Goal: Transaction & Acquisition: Obtain resource

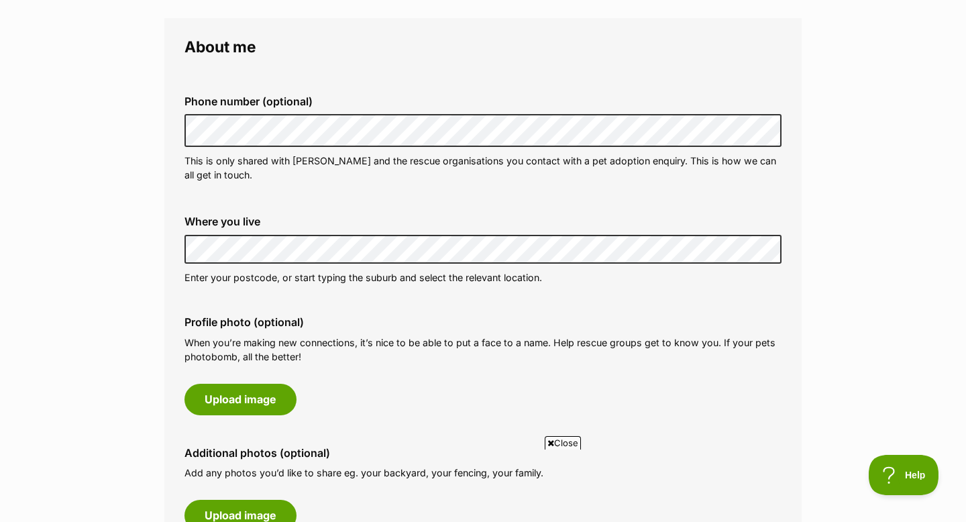
click at [216, 273] on p "Enter your postcode, or start typing the suburb and select the relevant locatio…" at bounding box center [482, 277] width 597 height 14
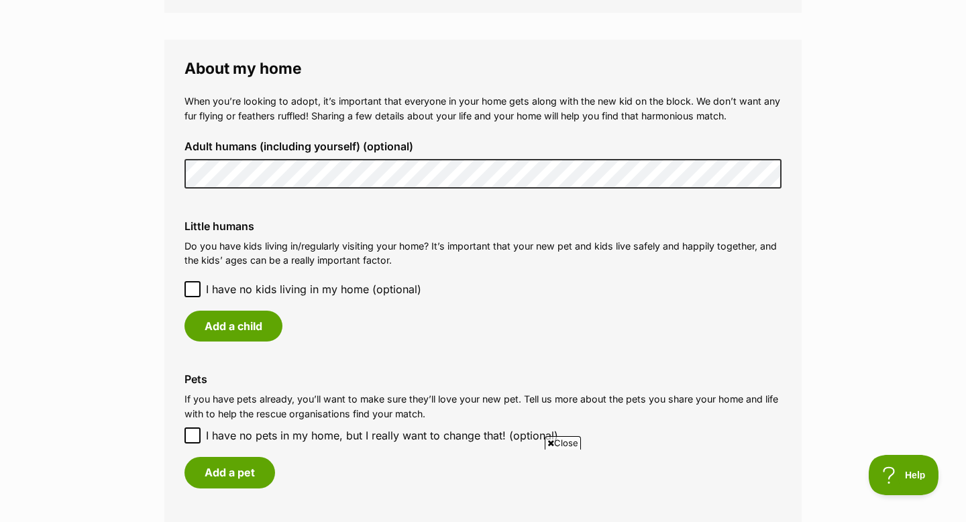
scroll to position [950, 0]
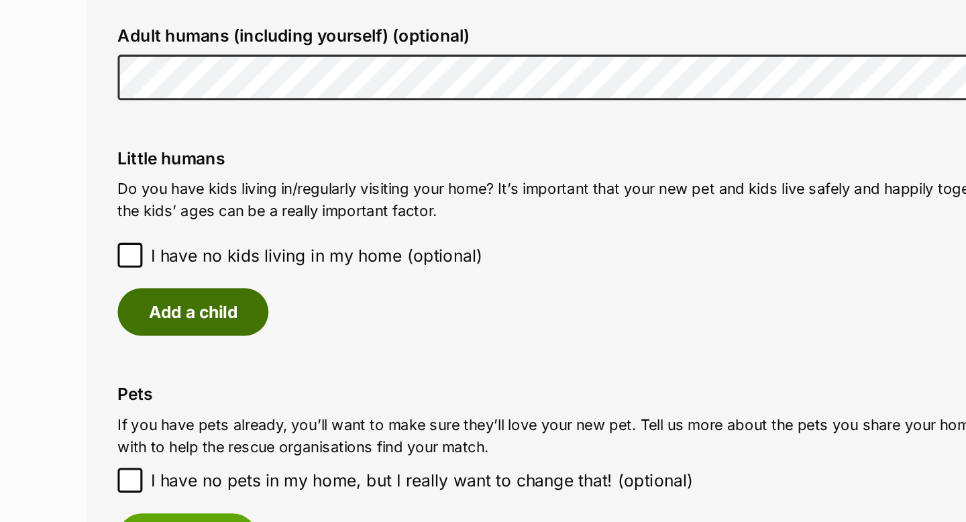
click at [189, 341] on div "Little humans Do you have kids living in/regularly visiting your home? It’s imp…" at bounding box center [483, 280] width 618 height 143
click at [191, 331] on button "Add a child" at bounding box center [233, 325] width 98 height 31
click at [0, 0] on div "Add a child Date of Birth We only share the kids’ ages (e.g. 6 years old) with …" at bounding box center [0, 0] width 0 height 0
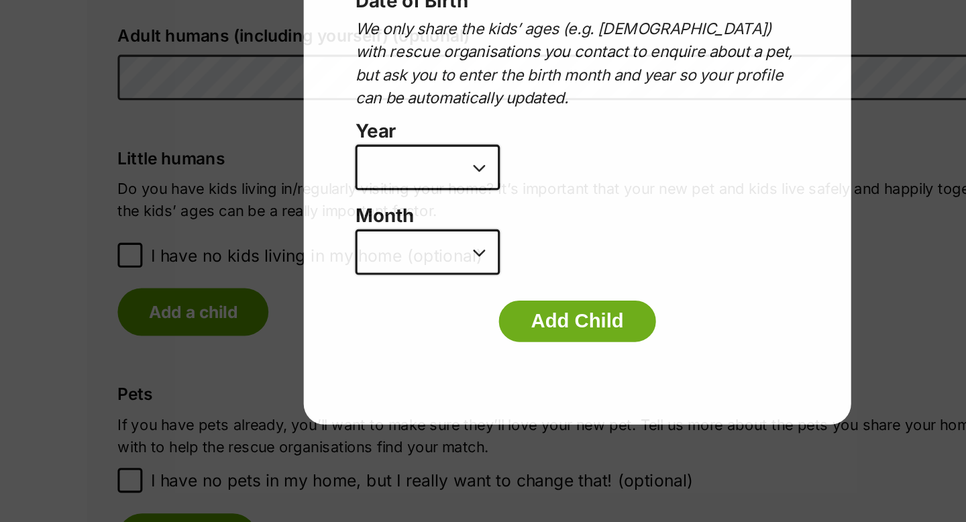
click at [188, 331] on div "Add a child Date of Birth We only share the kids’ ages (e.g. 6 years old) with …" at bounding box center [483, 261] width 966 height 522
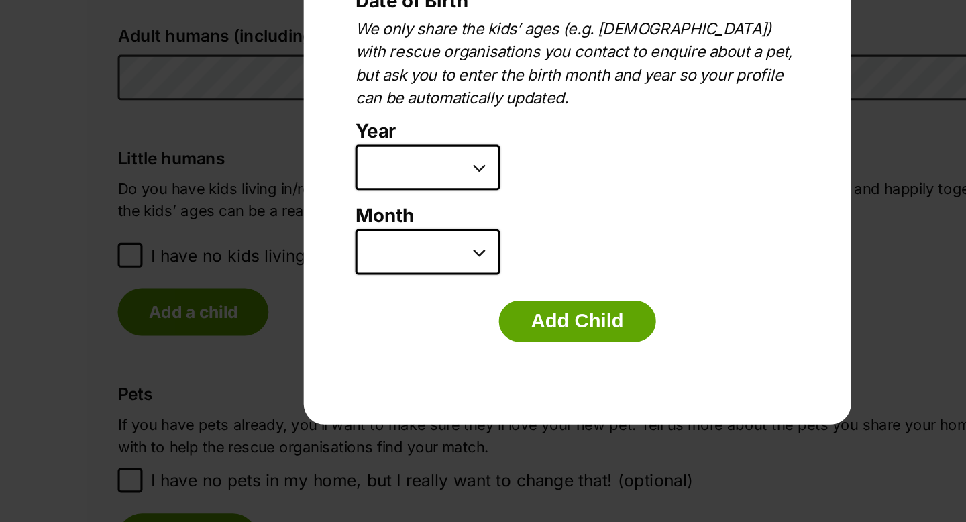
click at [189, 284] on div "Add a child Date of Birth We only share the kids’ ages (e.g. 6 years old) with …" at bounding box center [483, 261] width 966 height 522
click at [411, 237] on select "2025 2024 2023 2022 2021 2020 2019 2018 2017 2016 2015 2014 2013 2012 2011 2010…" at bounding box center [386, 232] width 94 height 30
select select "2017"
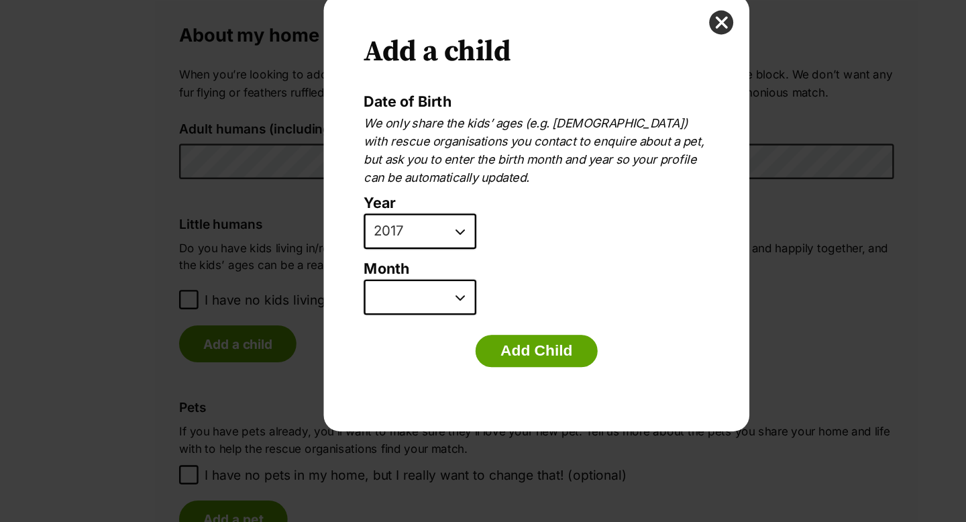
click at [366, 290] on select "January February March April May June July August September October November De…" at bounding box center [386, 287] width 94 height 30
select select "9"
click at [485, 332] on button "Add Child" at bounding box center [483, 331] width 102 height 27
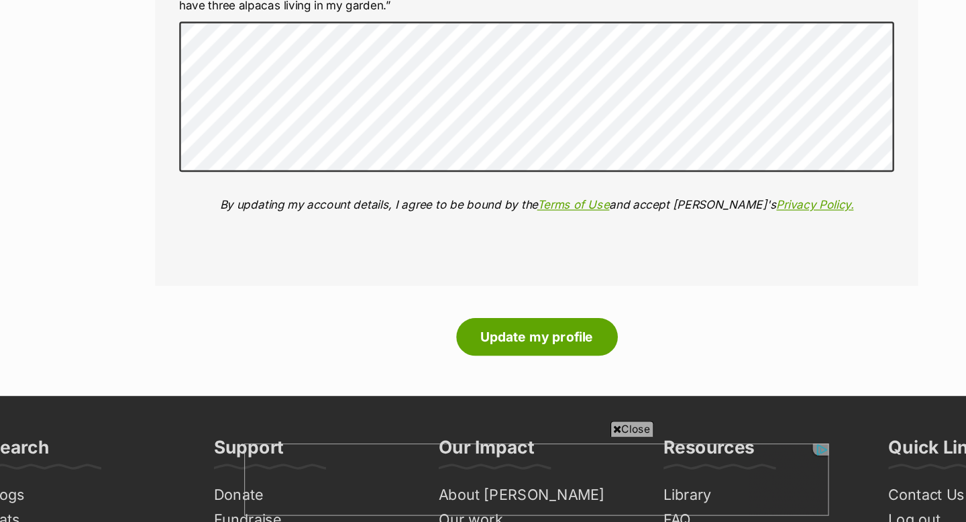
scroll to position [1528, 0]
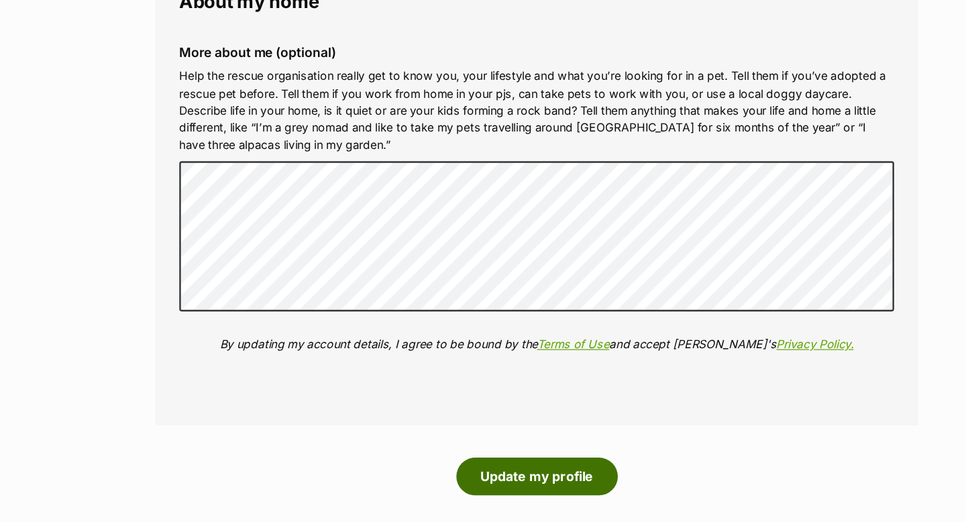
click at [492, 392] on button "Update my profile" at bounding box center [483, 397] width 135 height 31
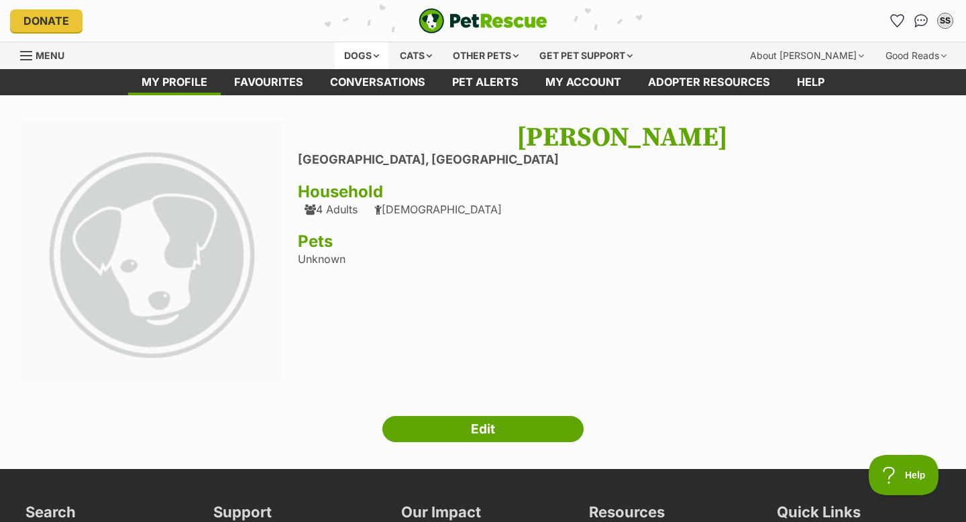
click at [359, 48] on div "Dogs" at bounding box center [362, 55] width 54 height 27
click at [368, 53] on div "Dogs" at bounding box center [362, 55] width 54 height 27
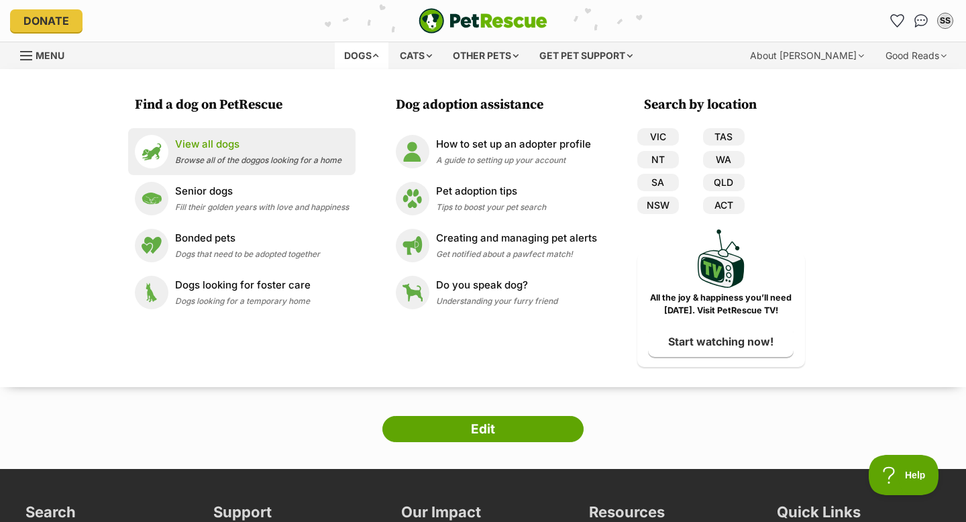
click at [272, 147] on p "View all dogs" at bounding box center [258, 144] width 166 height 15
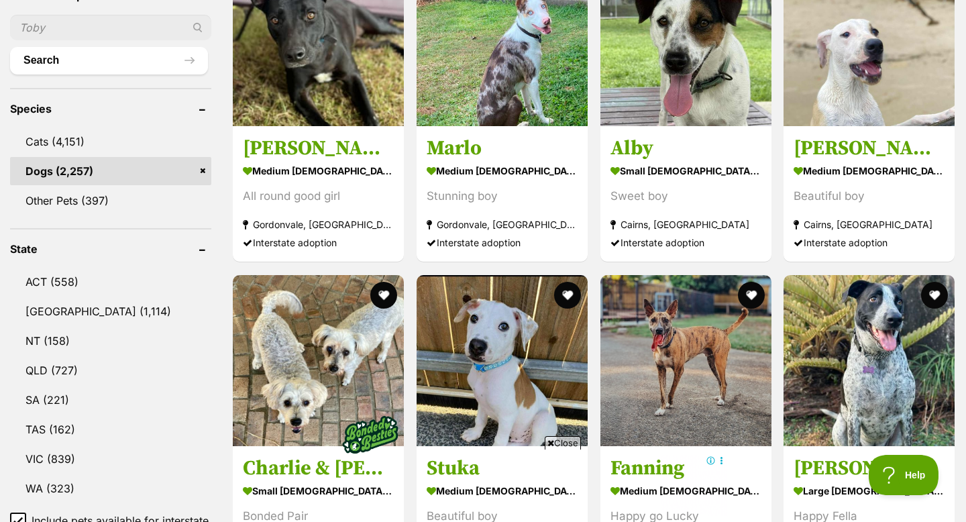
scroll to position [486, 0]
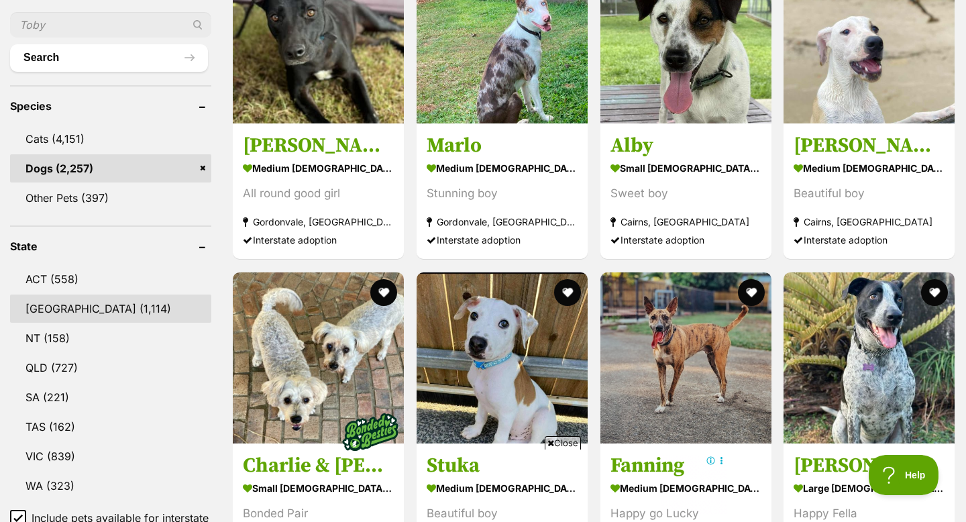
click at [42, 299] on link "[GEOGRAPHIC_DATA] (1,114)" at bounding box center [110, 308] width 201 height 28
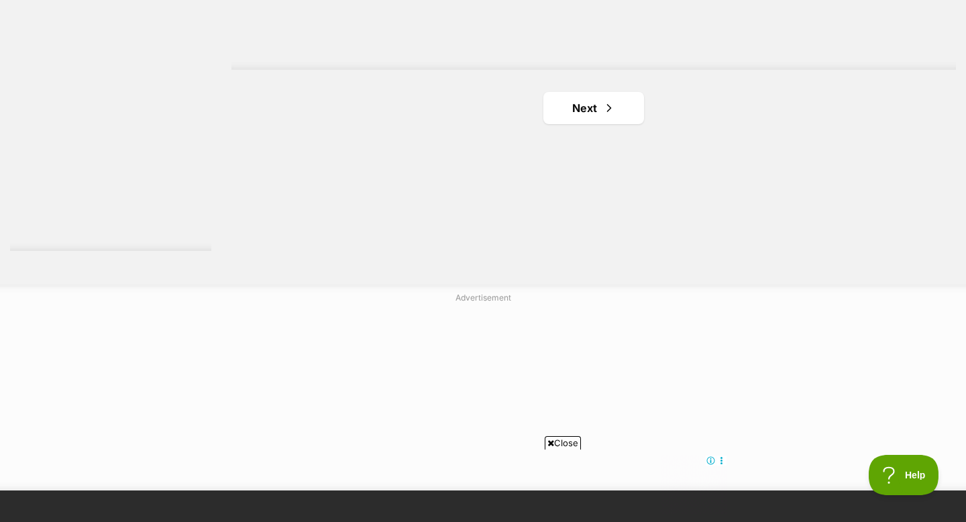
scroll to position [2553, 0]
click at [585, 109] on link "Next" at bounding box center [593, 109] width 101 height 32
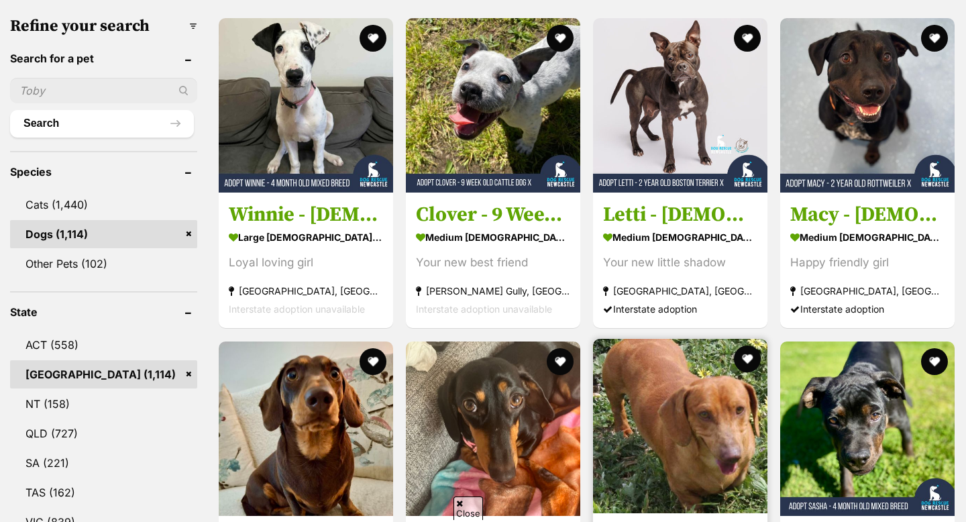
scroll to position [579, 0]
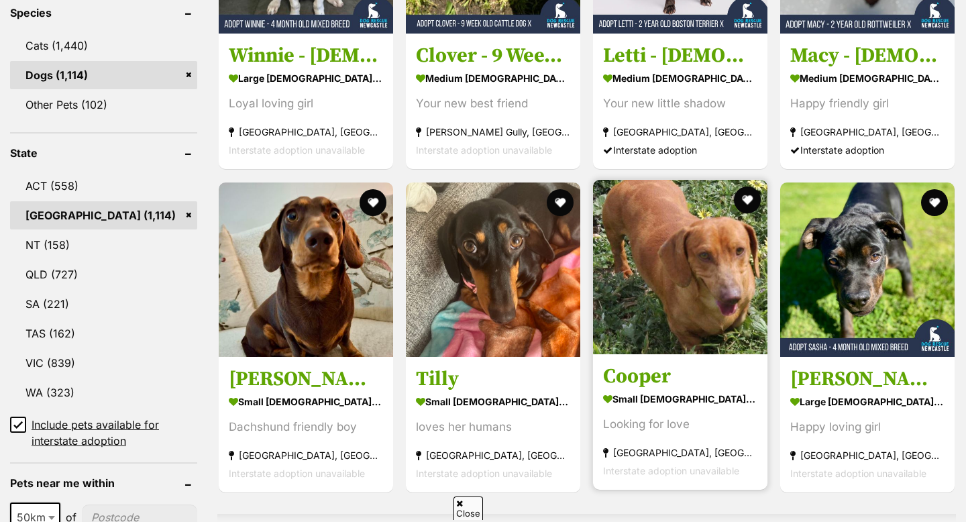
click at [693, 327] on img at bounding box center [680, 267] width 174 height 174
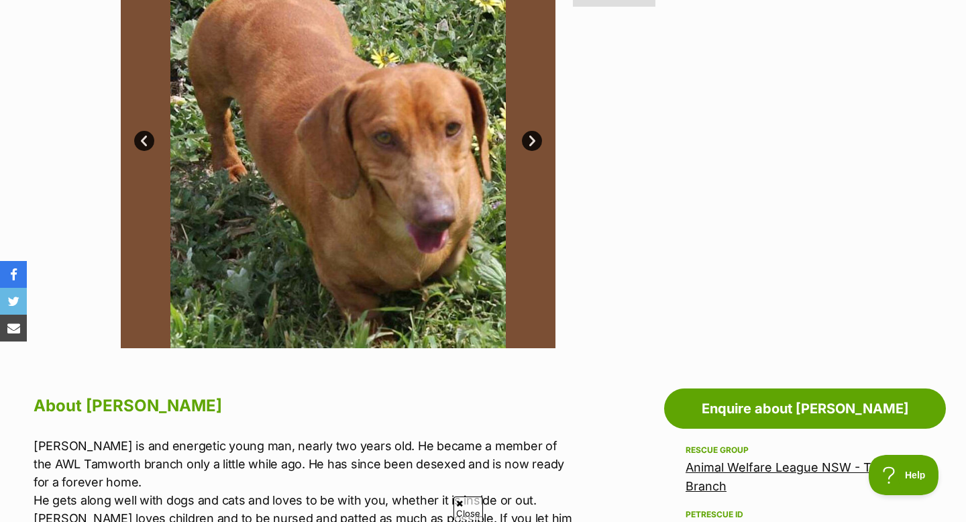
click at [526, 140] on link "Next" at bounding box center [532, 141] width 20 height 20
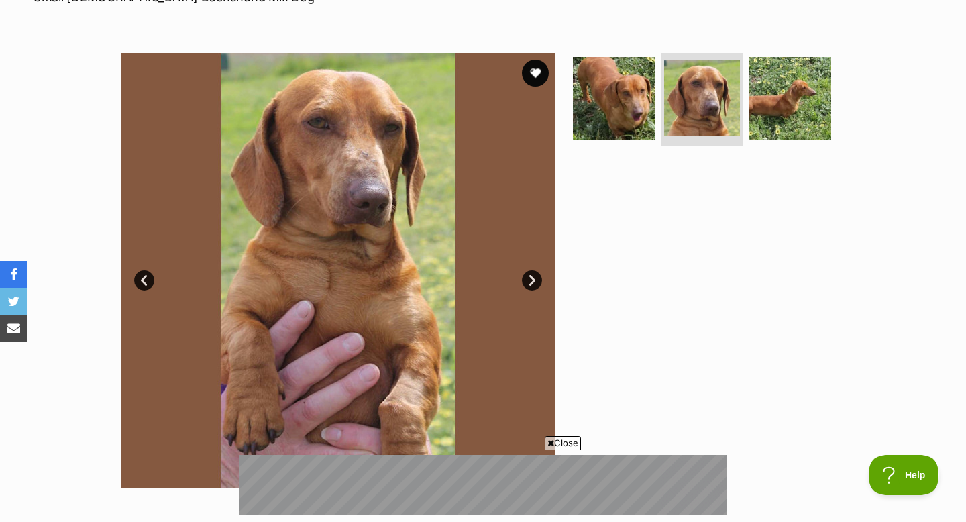
click at [530, 283] on link "Next" at bounding box center [532, 280] width 20 height 20
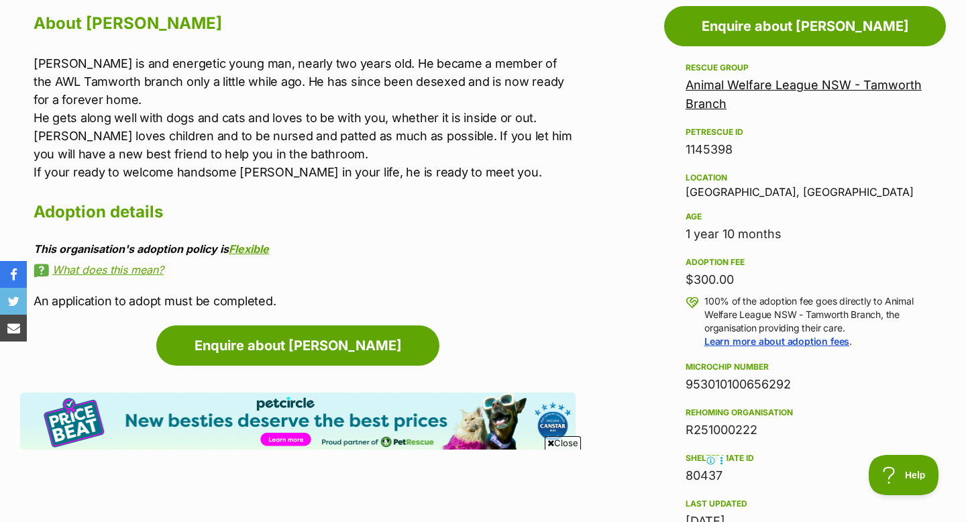
click at [146, 267] on link "What does this mean?" at bounding box center [305, 270] width 542 height 12
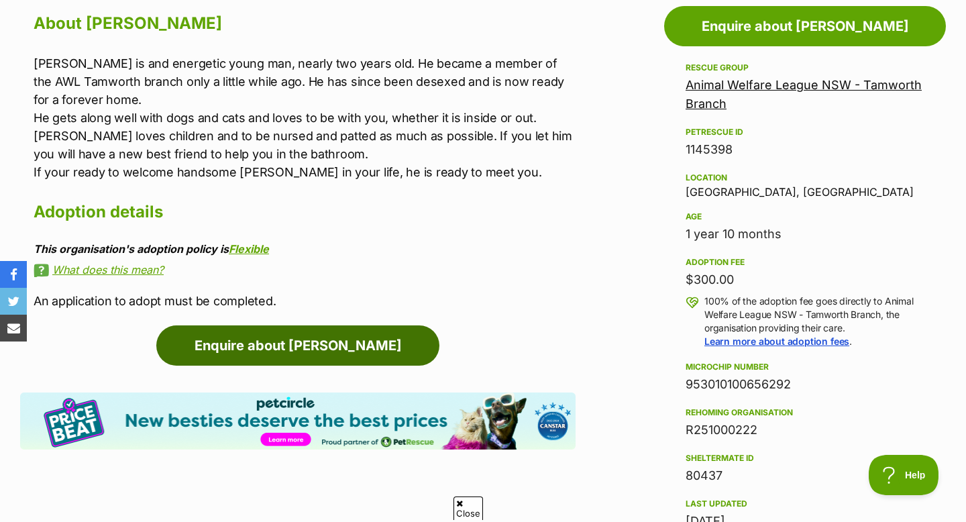
click at [217, 356] on link "Enquire about Cooper" at bounding box center [297, 345] width 283 height 40
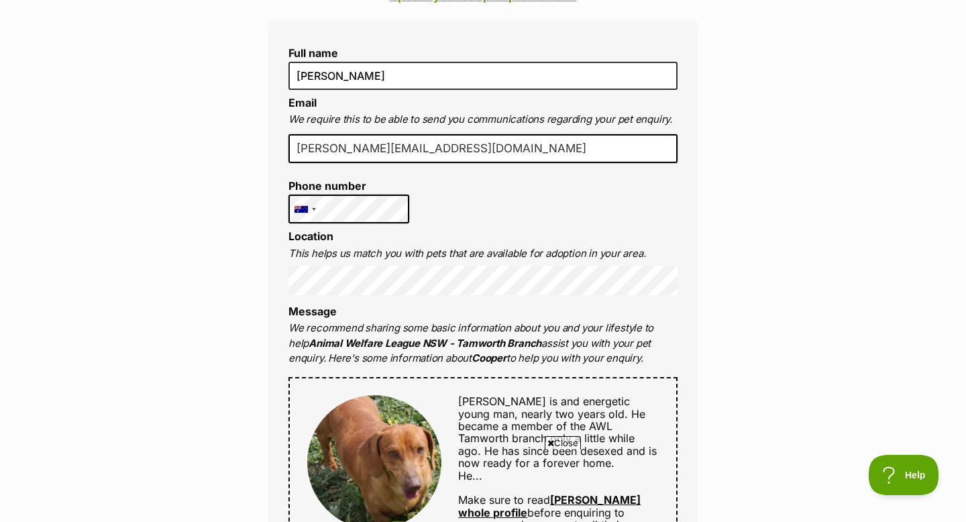
scroll to position [405, 0]
click at [480, 296] on div "Full name Sophia Salazar Email We require this to be able to send you communica…" at bounding box center [482, 453] width 429 height 868
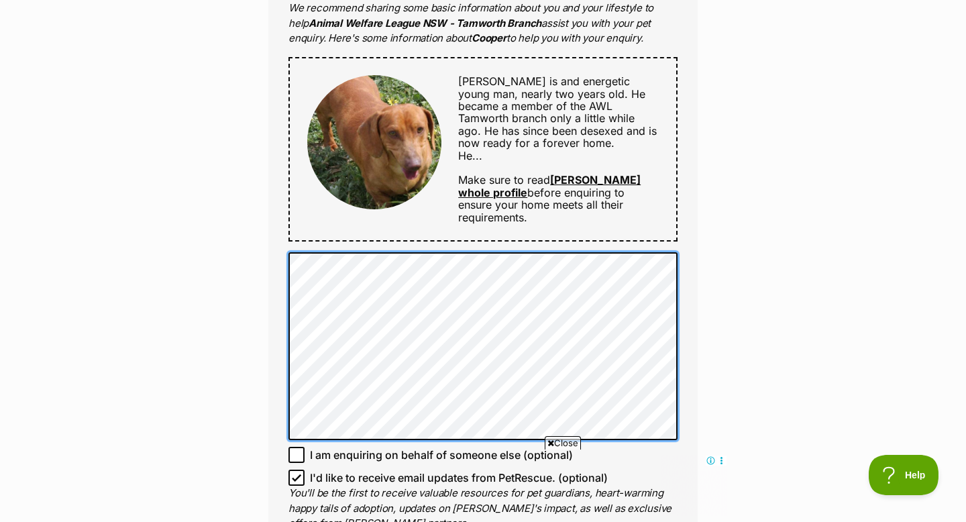
scroll to position [0, 0]
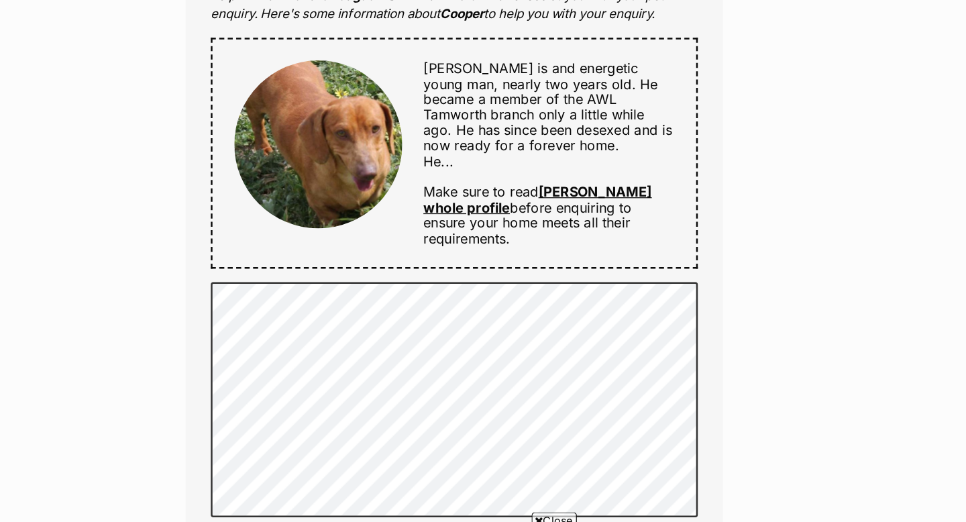
click at [588, 177] on link "Cooper's whole profile" at bounding box center [549, 185] width 182 height 25
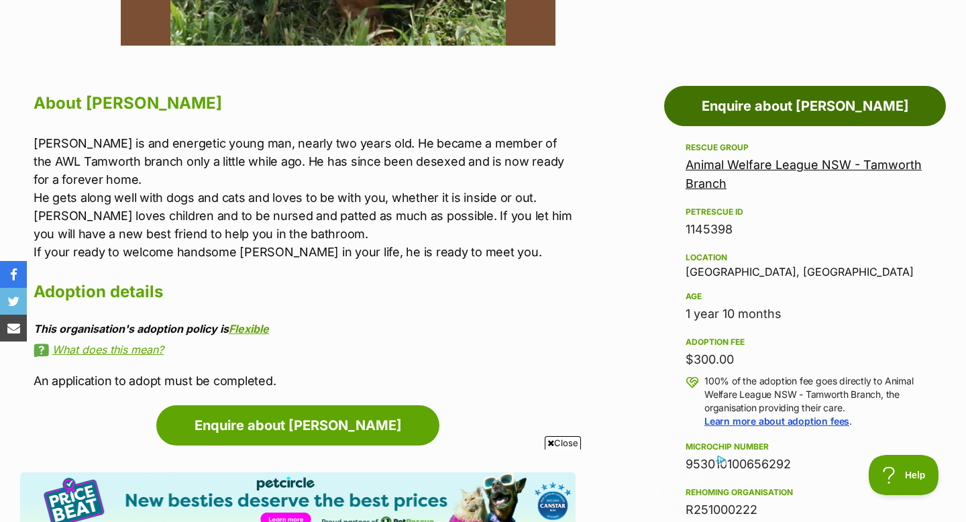
click at [785, 123] on link "Enquire about [PERSON_NAME]" at bounding box center [805, 106] width 282 height 40
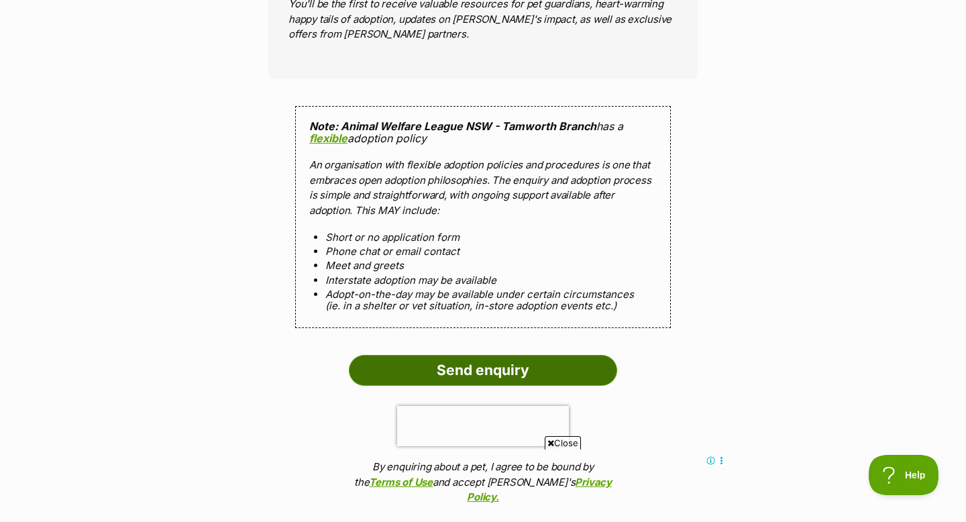
click at [444, 364] on input "Send enquiry" at bounding box center [483, 370] width 268 height 31
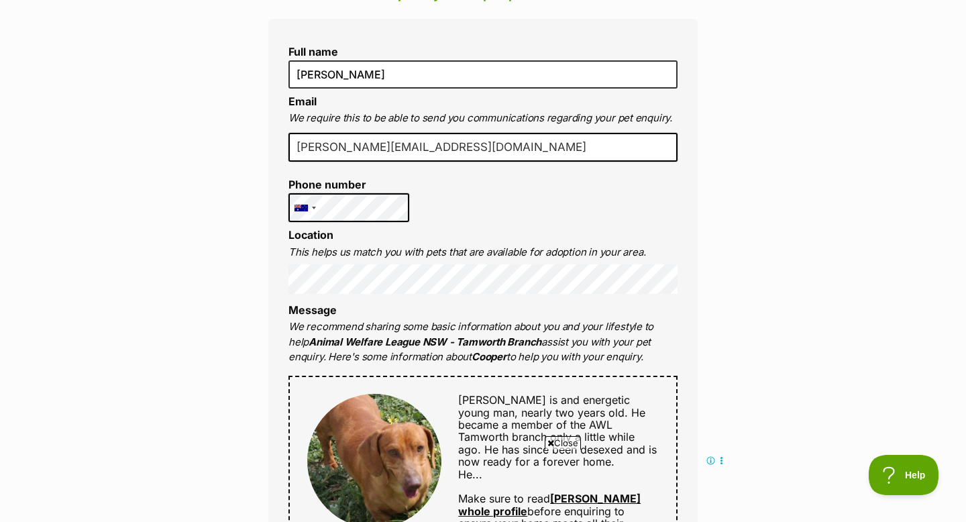
scroll to position [374, 0]
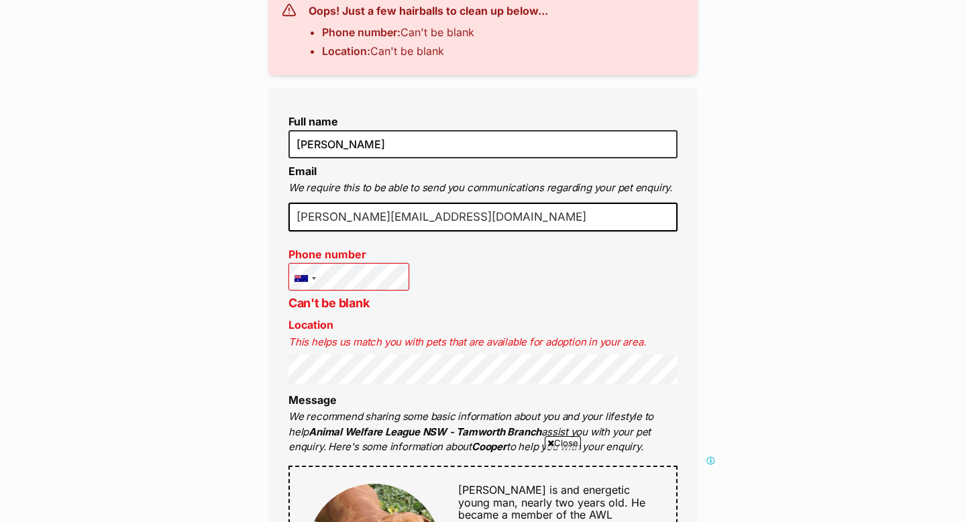
click at [384, 386] on div "Full name [PERSON_NAME] Email We require this to be able to send you communicat…" at bounding box center [482, 533] width 429 height 888
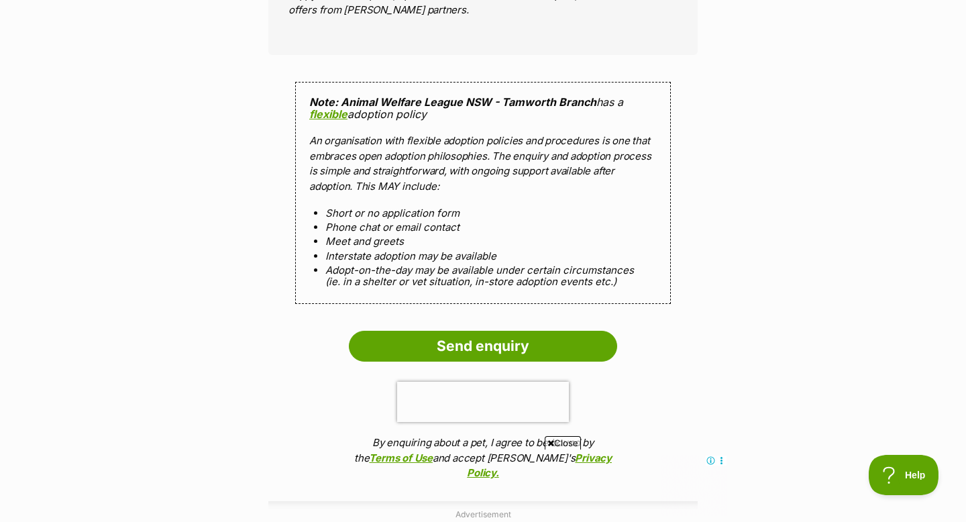
scroll to position [1361, 0]
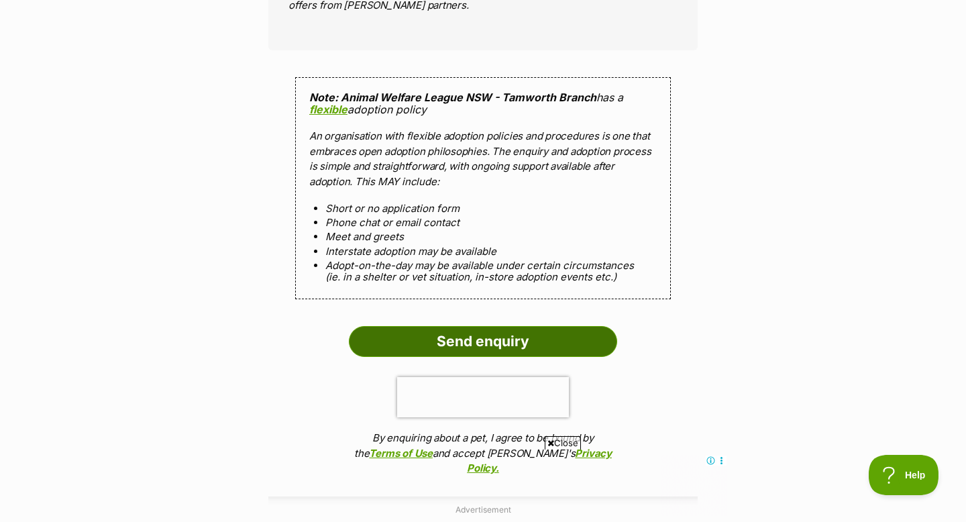
click at [545, 332] on input "Send enquiry" at bounding box center [483, 341] width 268 height 31
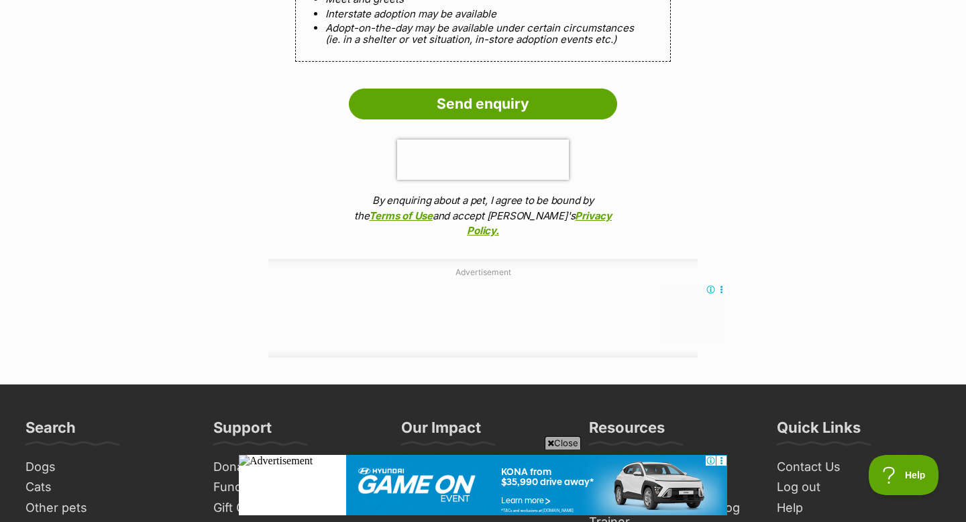
scroll to position [1305, 0]
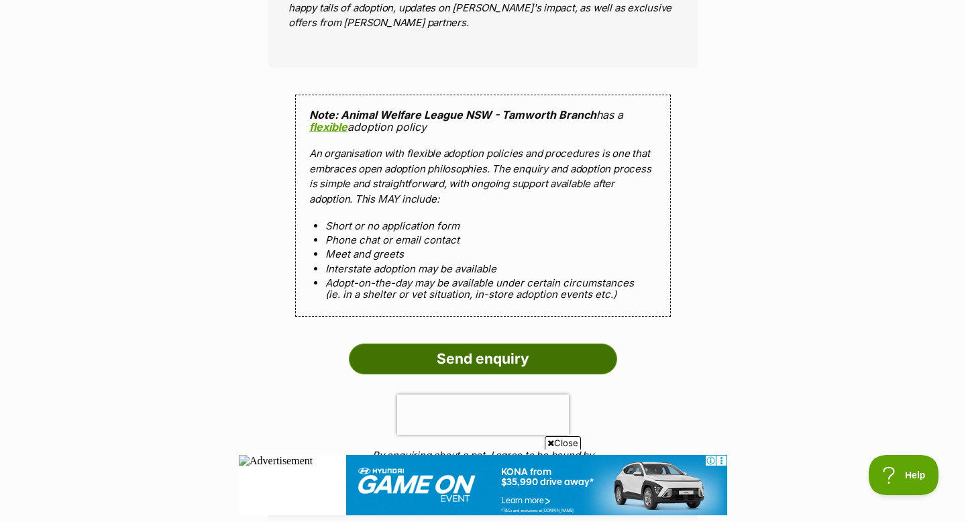
click at [408, 345] on input "Send enquiry" at bounding box center [483, 358] width 268 height 31
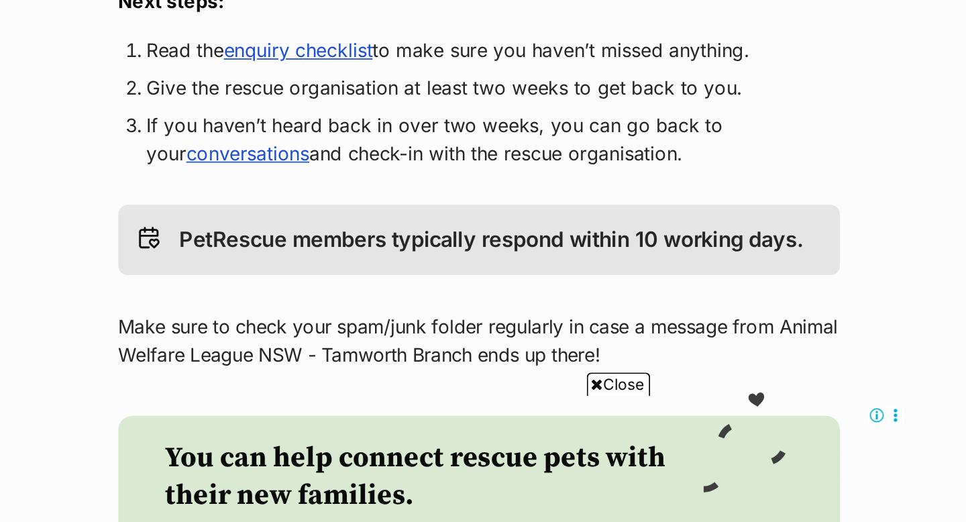
scroll to position [160, 0]
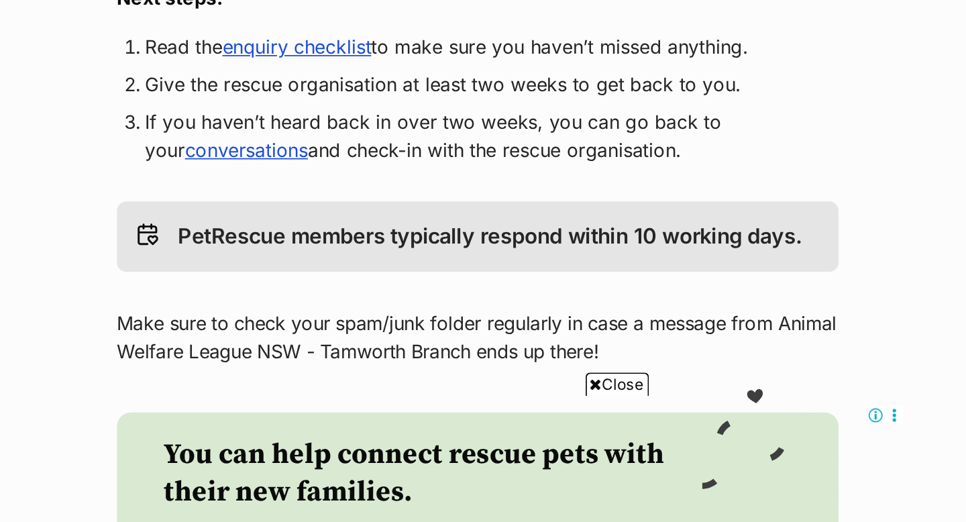
click at [406, 245] on link "enquiry checklist" at bounding box center [379, 249] width 85 height 13
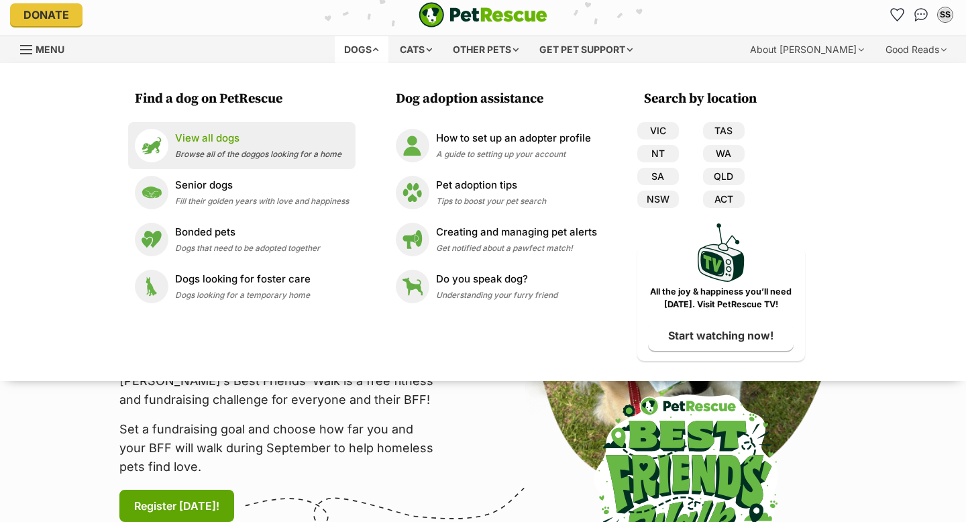
click at [300, 147] on div "View all dogs Browse all of the doggos looking for a home" at bounding box center [258, 145] width 166 height 29
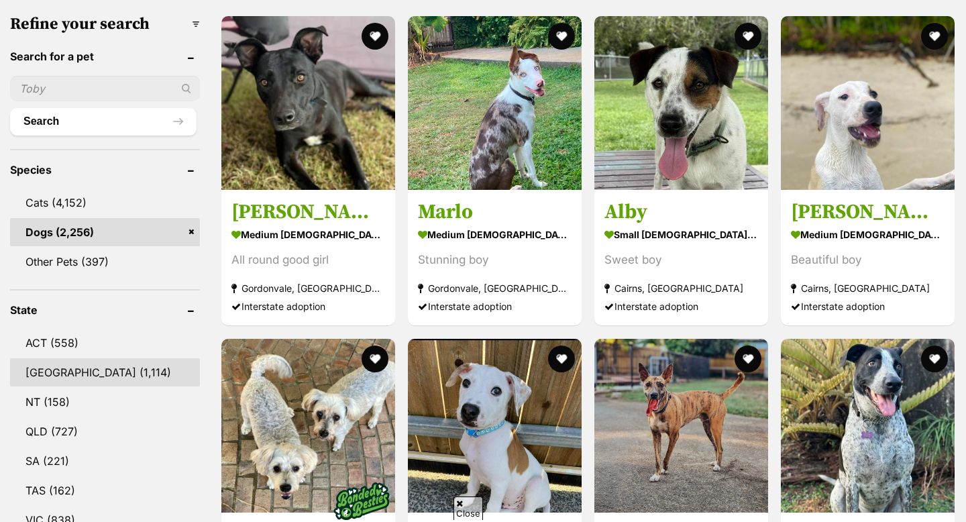
click at [82, 374] on link "[GEOGRAPHIC_DATA] (1,114)" at bounding box center [105, 372] width 190 height 28
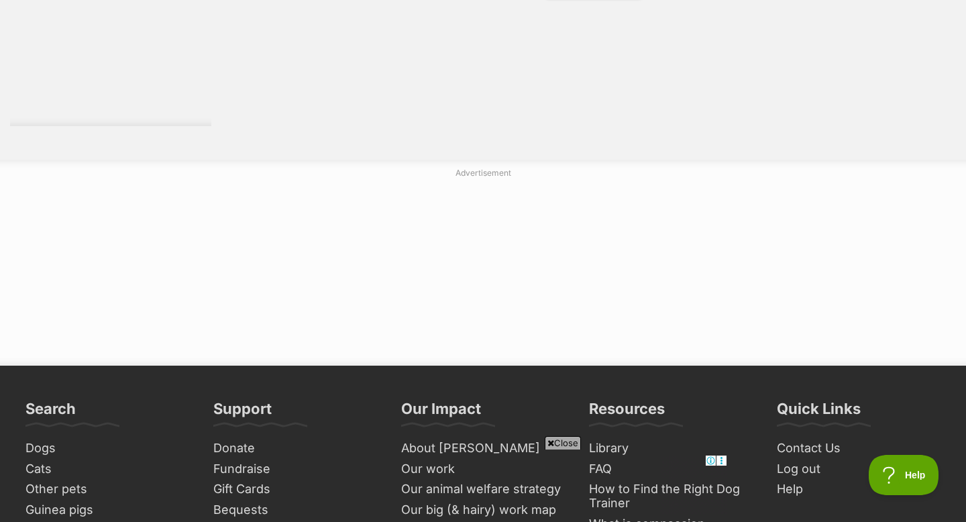
scroll to position [2589, 0]
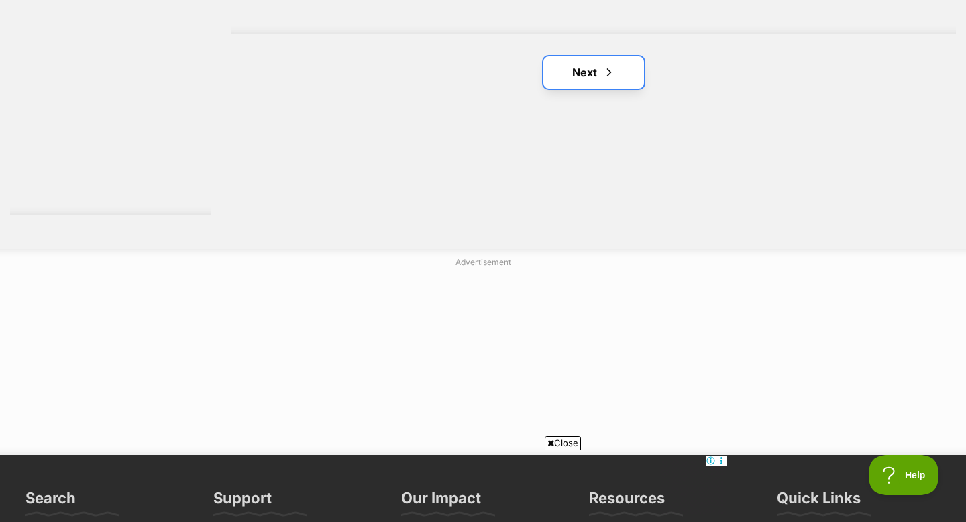
click at [594, 72] on link "Next" at bounding box center [593, 72] width 101 height 32
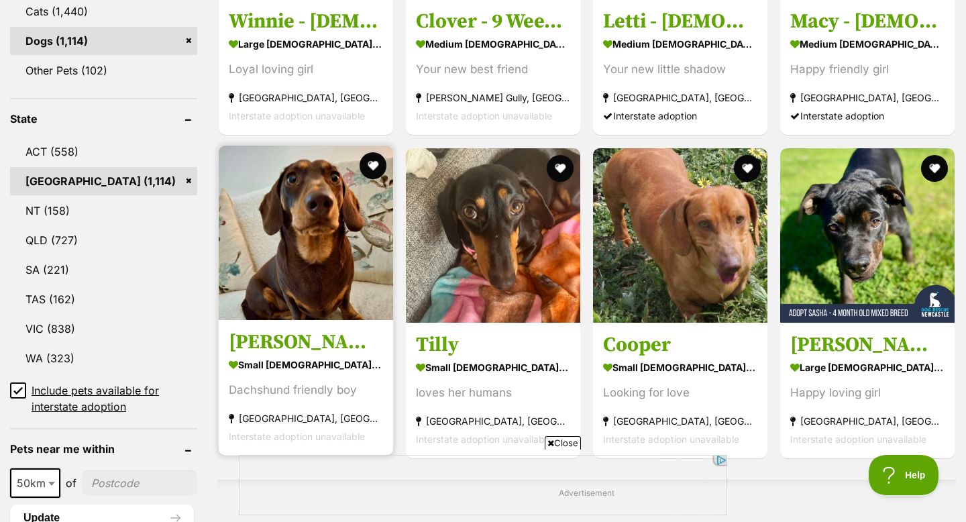
click at [317, 232] on img at bounding box center [306, 233] width 174 height 174
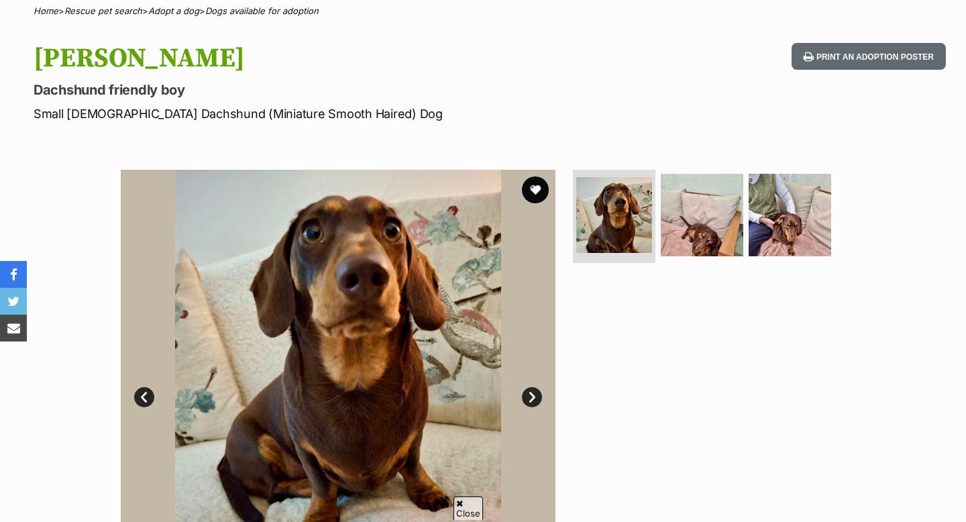
scroll to position [170, 0]
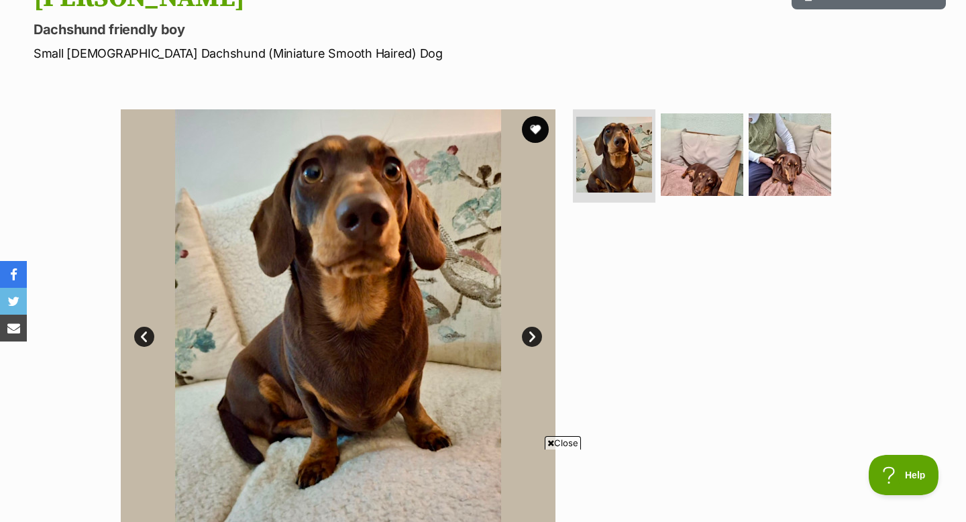
click at [523, 339] on link "Next" at bounding box center [532, 337] width 20 height 20
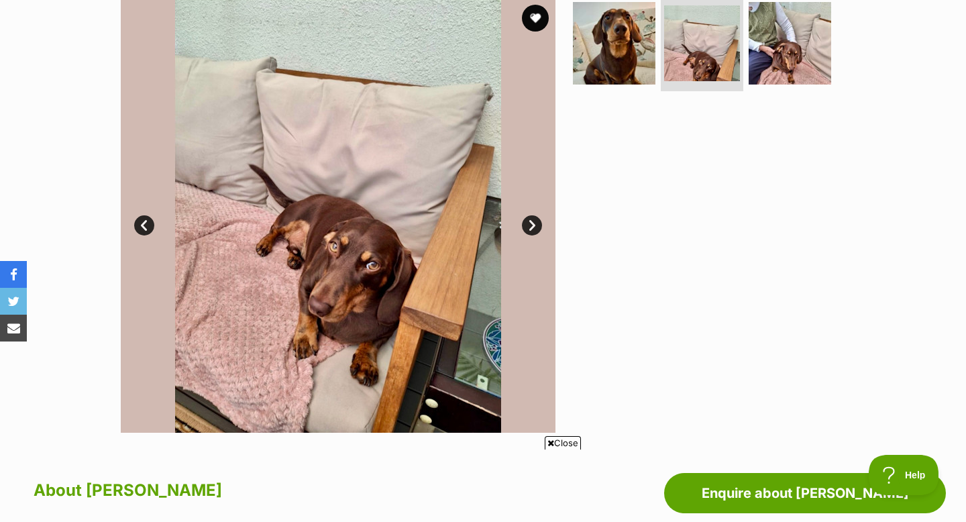
scroll to position [314, 0]
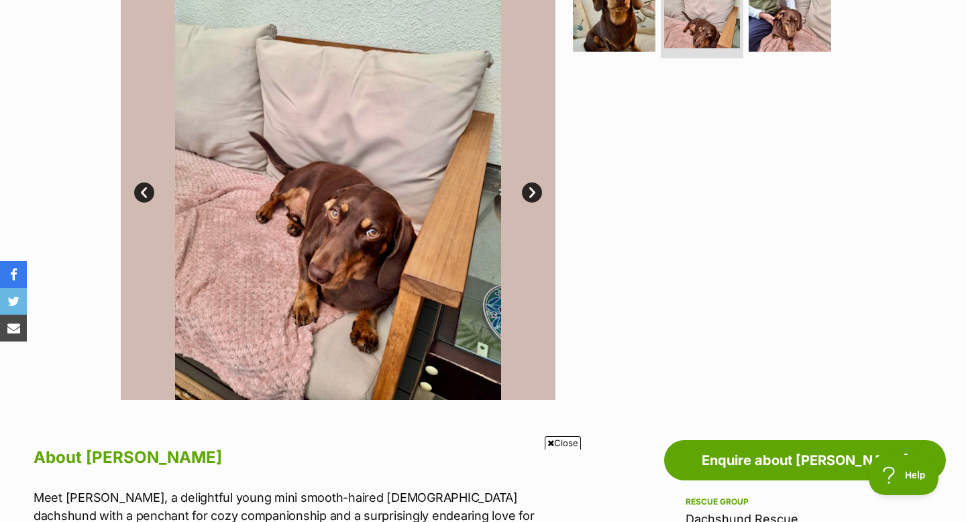
click at [534, 200] on link "Next" at bounding box center [532, 192] width 20 height 20
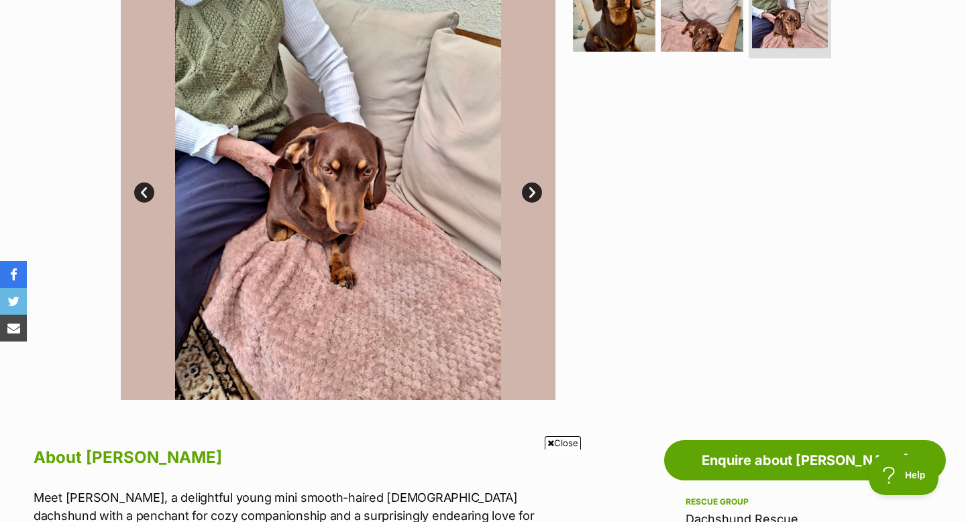
scroll to position [0, 0]
click at [534, 200] on link "Next" at bounding box center [532, 192] width 20 height 20
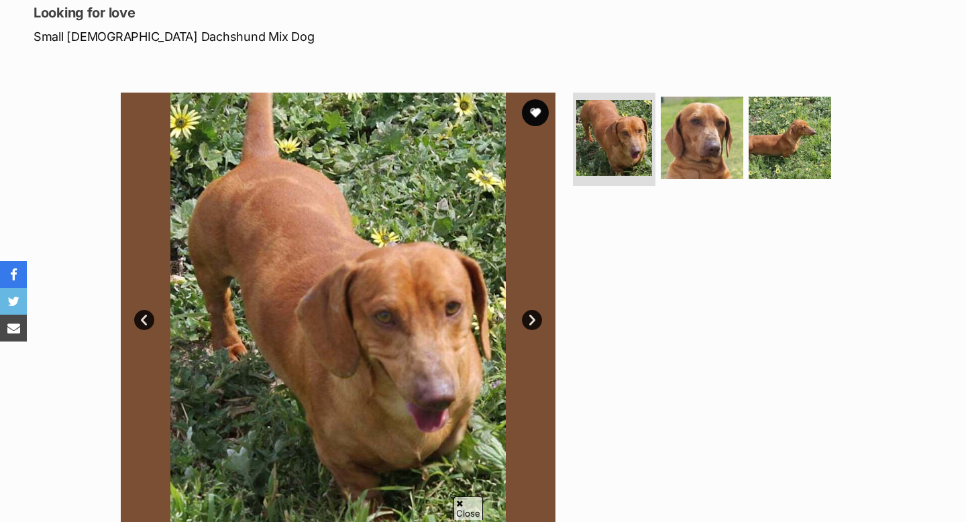
scroll to position [186, 0]
click at [529, 319] on link "Next" at bounding box center [532, 320] width 20 height 20
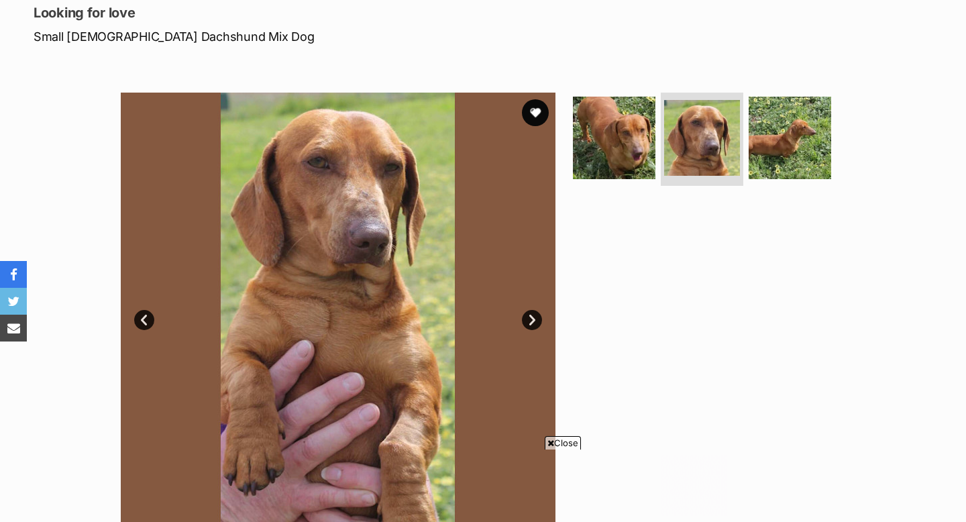
scroll to position [0, 0]
click at [529, 320] on link "Next" at bounding box center [532, 320] width 20 height 20
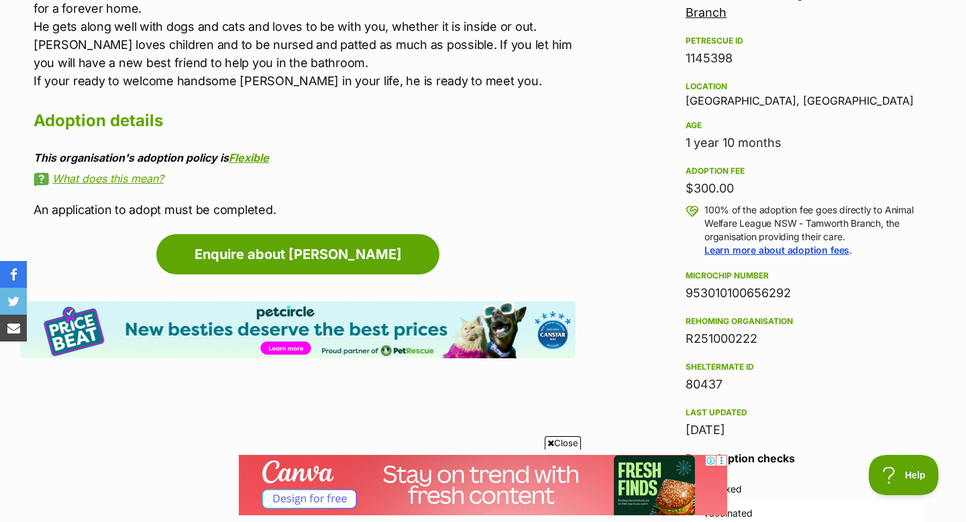
scroll to position [805, 0]
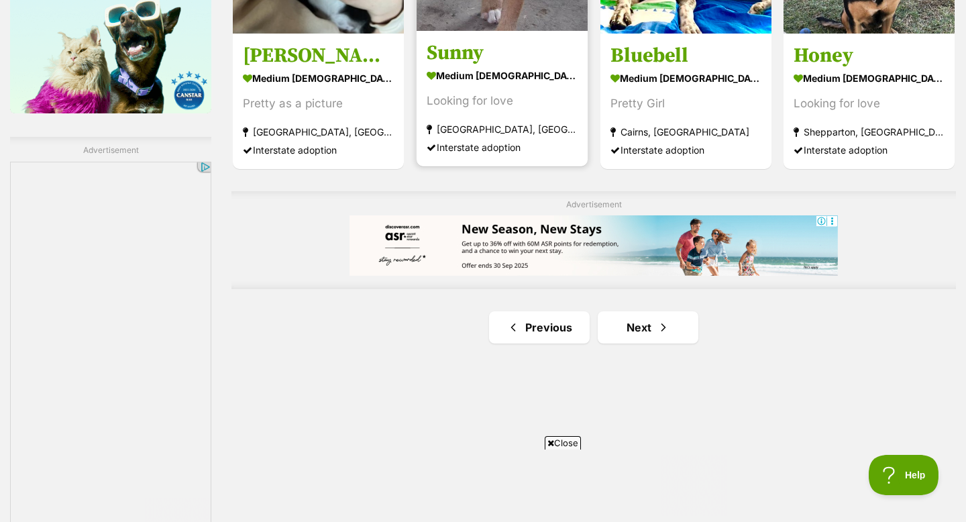
scroll to position [2233, 0]
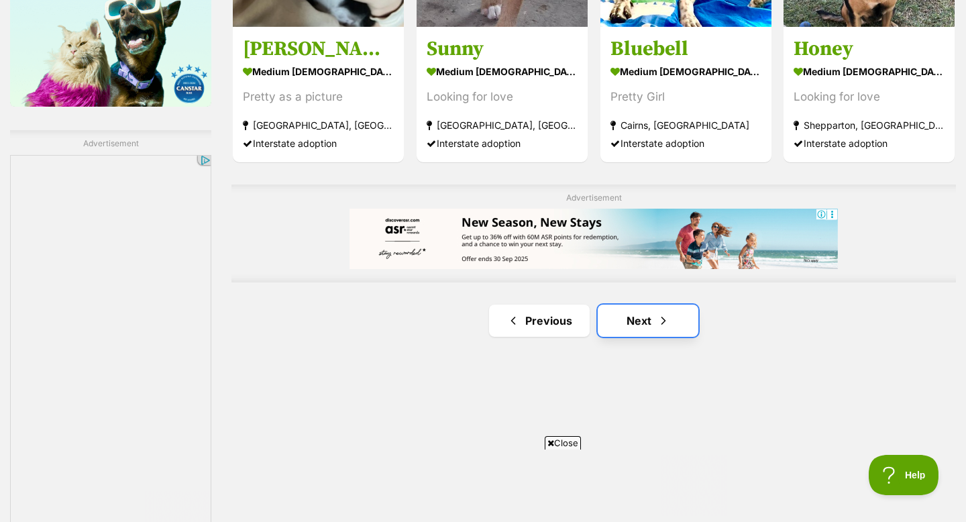
click at [619, 311] on link "Next" at bounding box center [648, 320] width 101 height 32
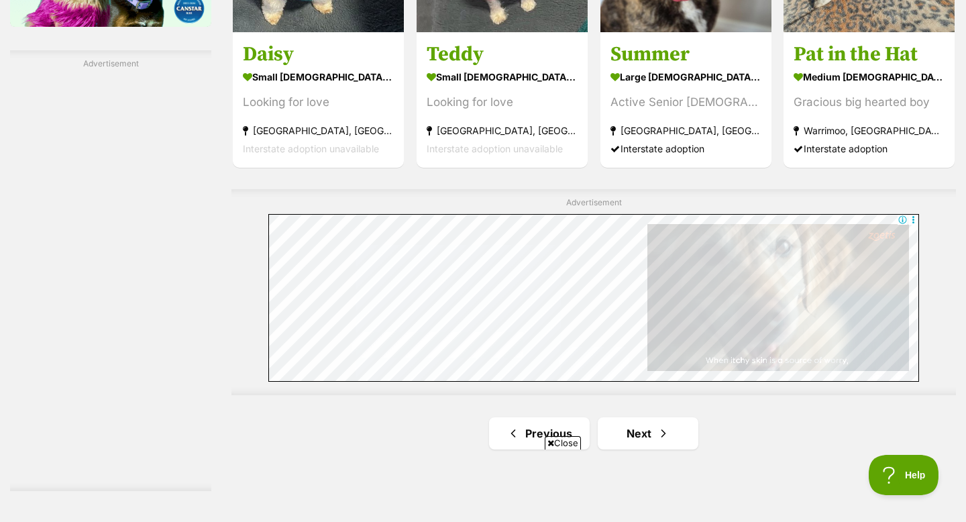
scroll to position [2330, 0]
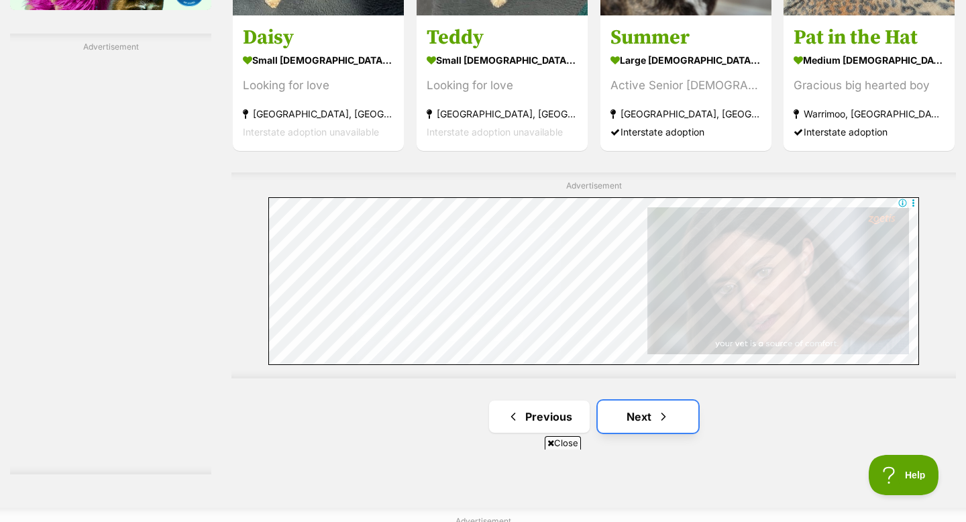
click at [640, 412] on link "Next" at bounding box center [648, 416] width 101 height 32
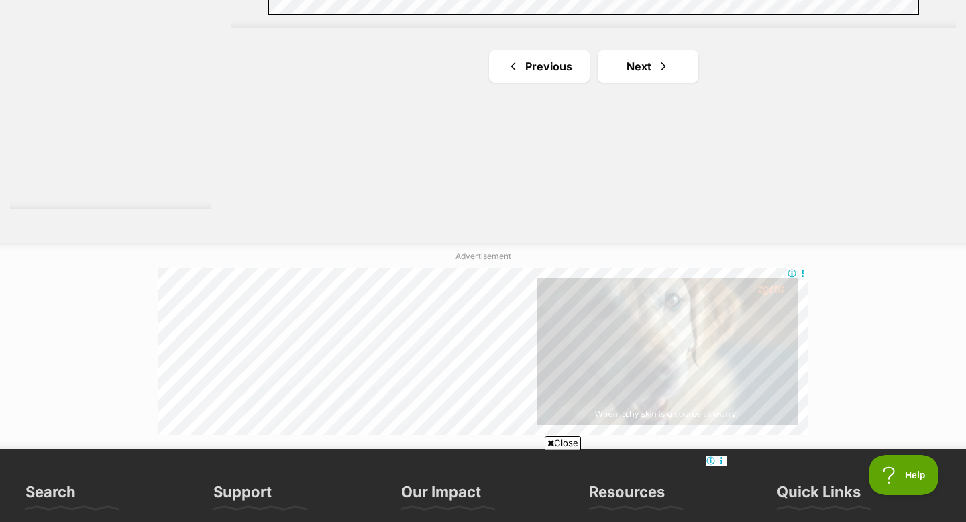
scroll to position [2200, 0]
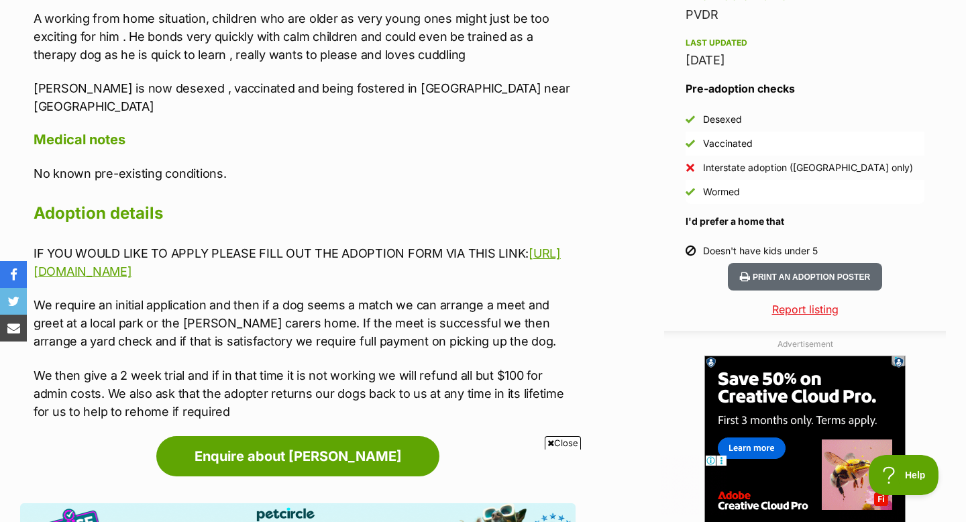
scroll to position [1190, 0]
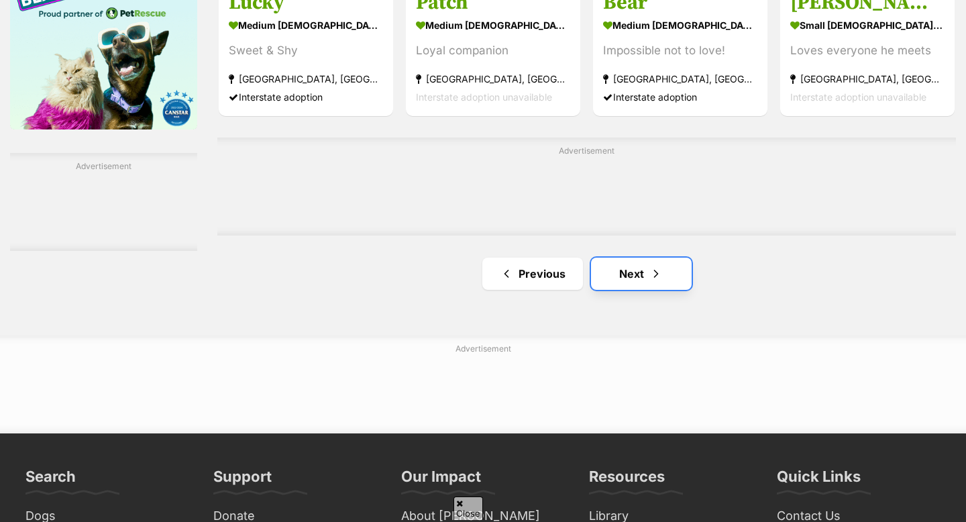
click at [629, 268] on link "Next" at bounding box center [641, 274] width 101 height 32
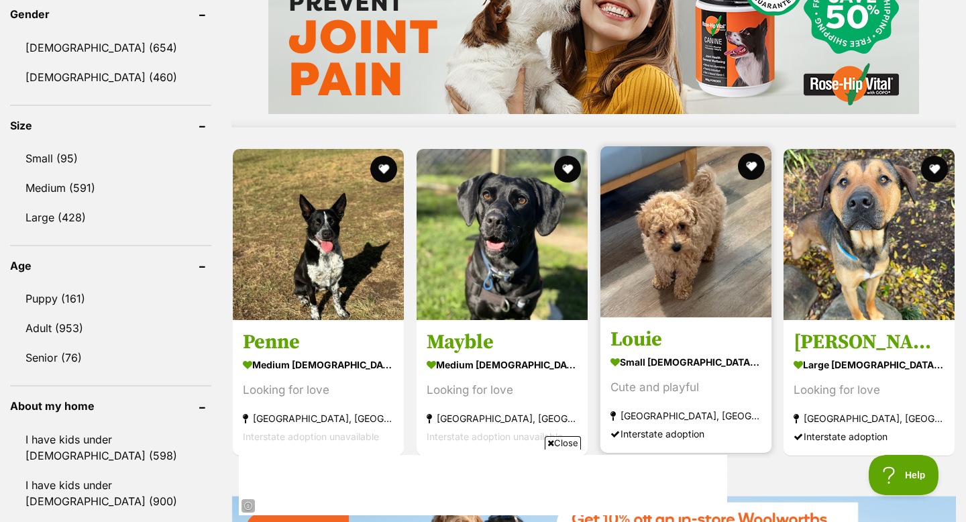
scroll to position [1172, 0]
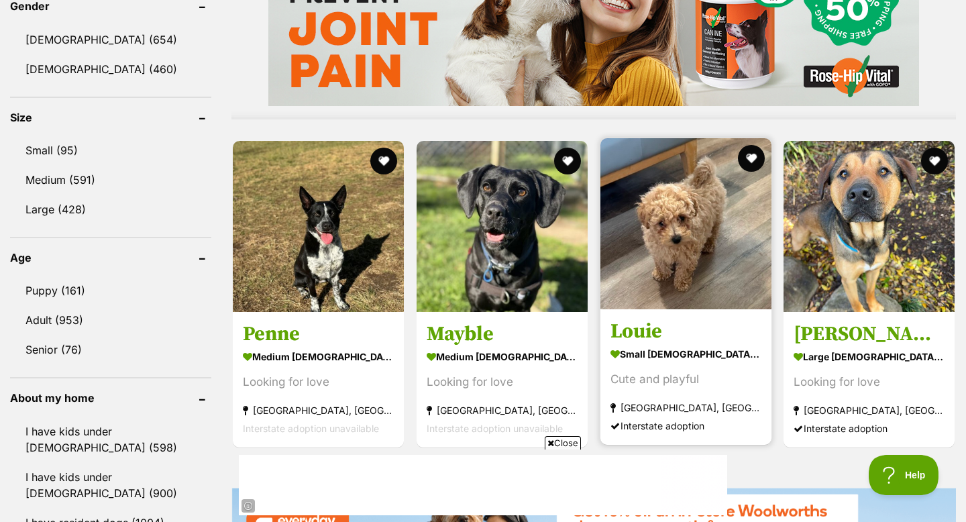
click at [683, 278] on img at bounding box center [685, 223] width 171 height 171
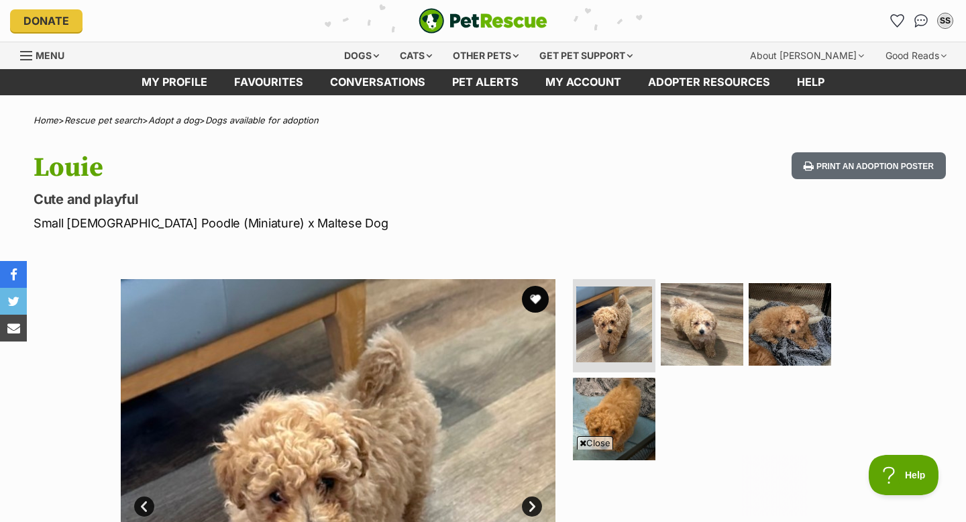
scroll to position [159, 0]
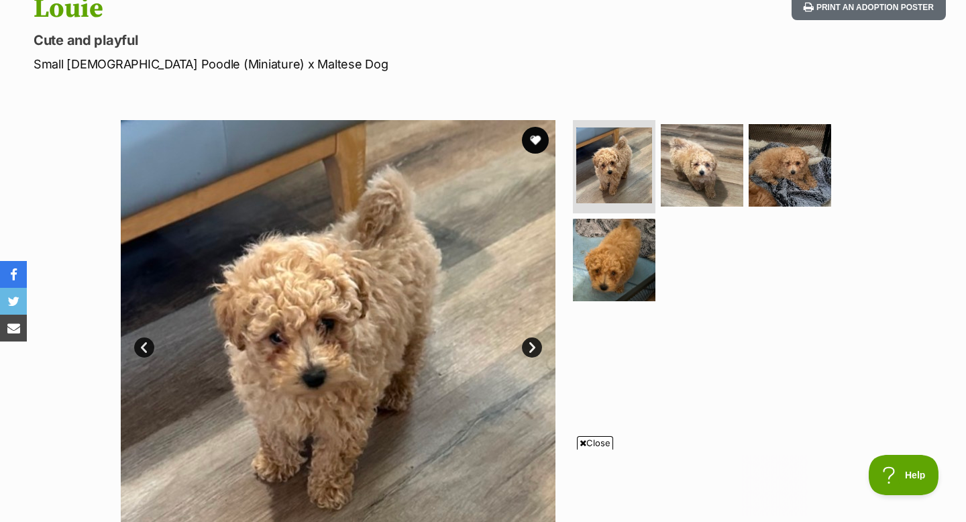
click at [532, 333] on img at bounding box center [338, 337] width 435 height 435
click at [525, 350] on link "Next" at bounding box center [532, 347] width 20 height 20
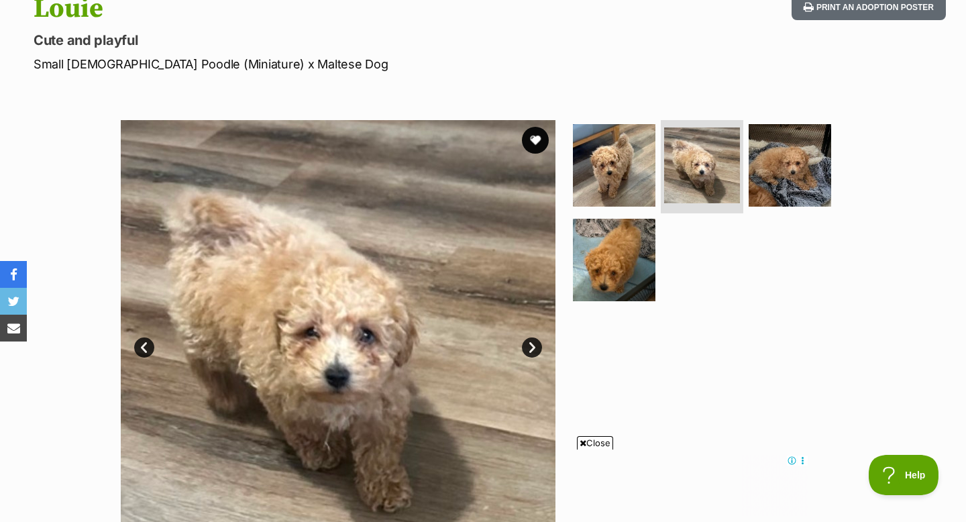
scroll to position [0, 0]
click at [525, 349] on link "Next" at bounding box center [532, 347] width 20 height 20
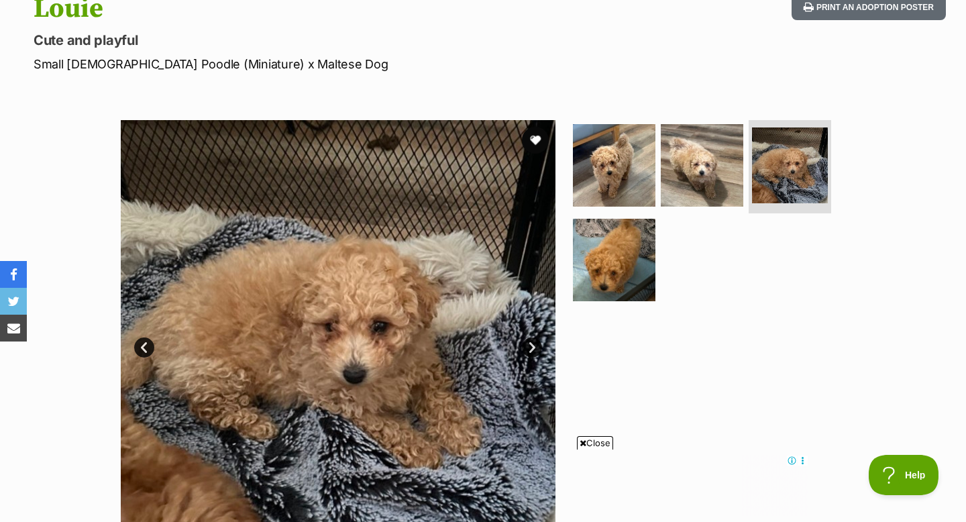
click at [525, 349] on link "Next" at bounding box center [532, 347] width 20 height 20
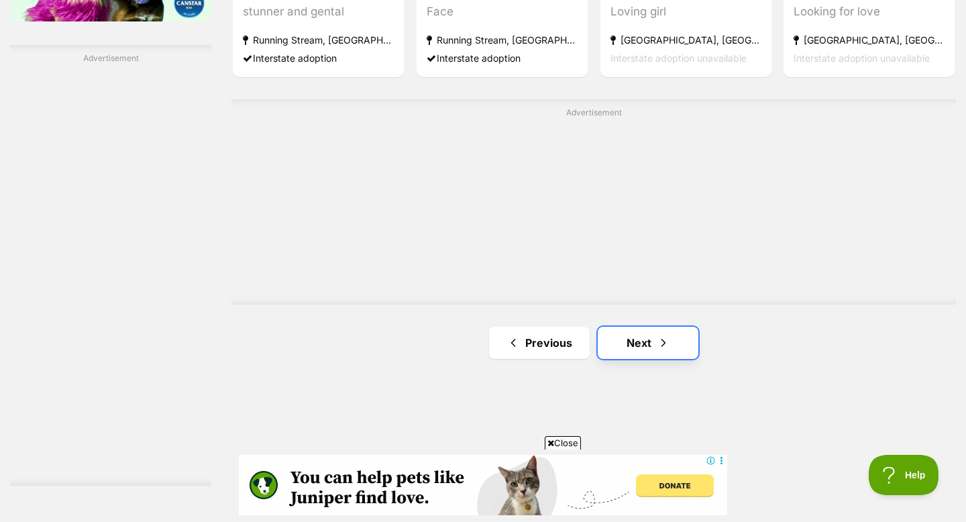
click at [655, 341] on link "Next" at bounding box center [648, 343] width 101 height 32
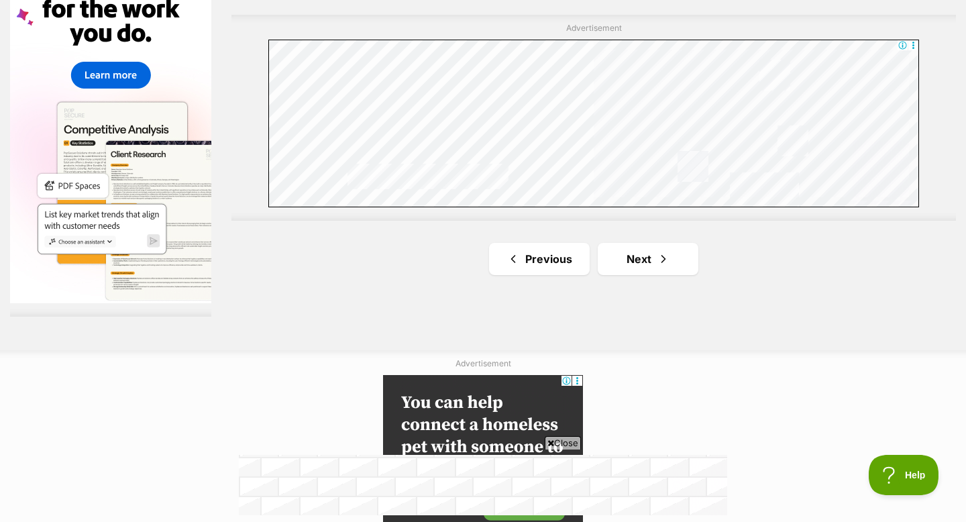
scroll to position [2598, 0]
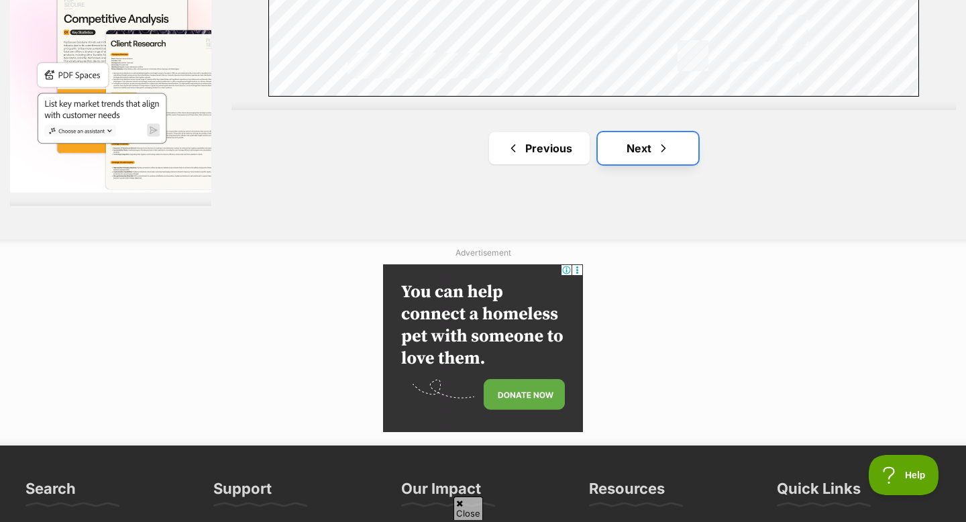
click at [657, 149] on span "Next page" at bounding box center [663, 148] width 13 height 16
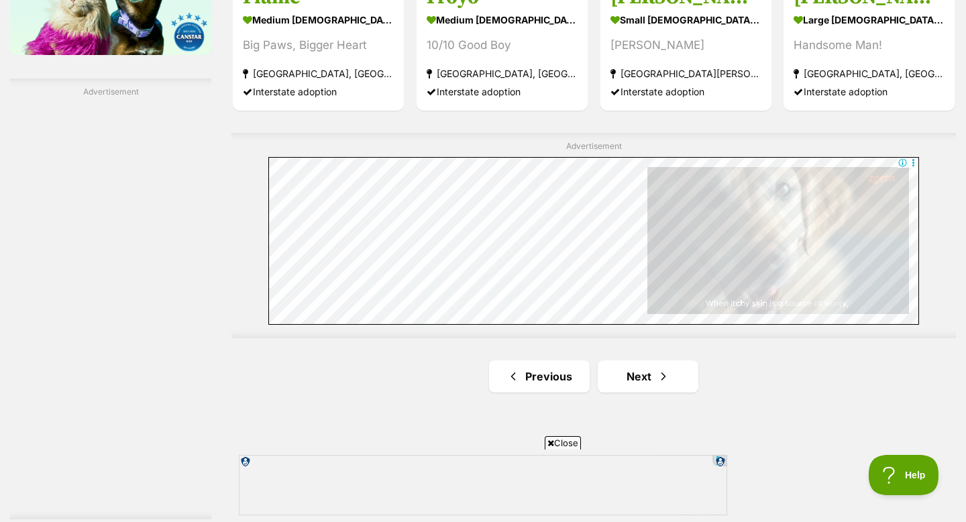
scroll to position [2284, 0]
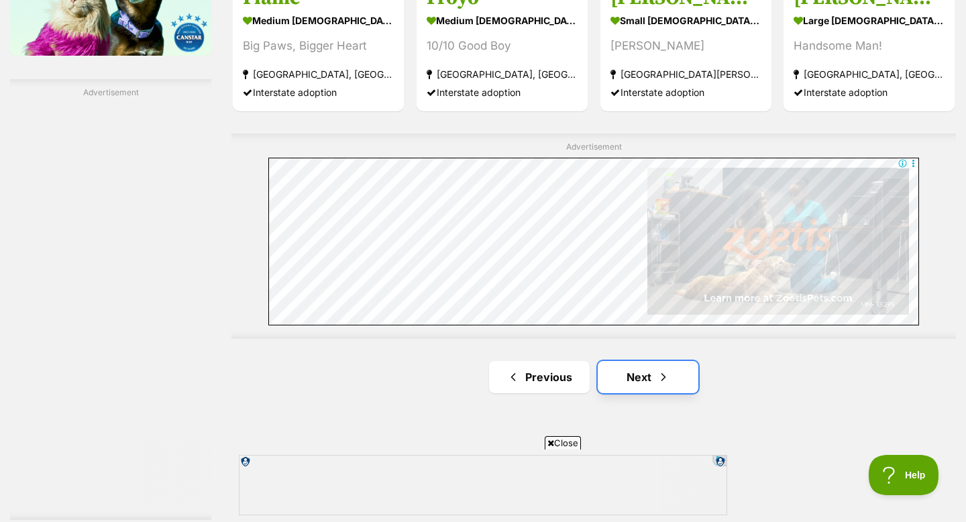
click at [654, 371] on link "Next" at bounding box center [648, 377] width 101 height 32
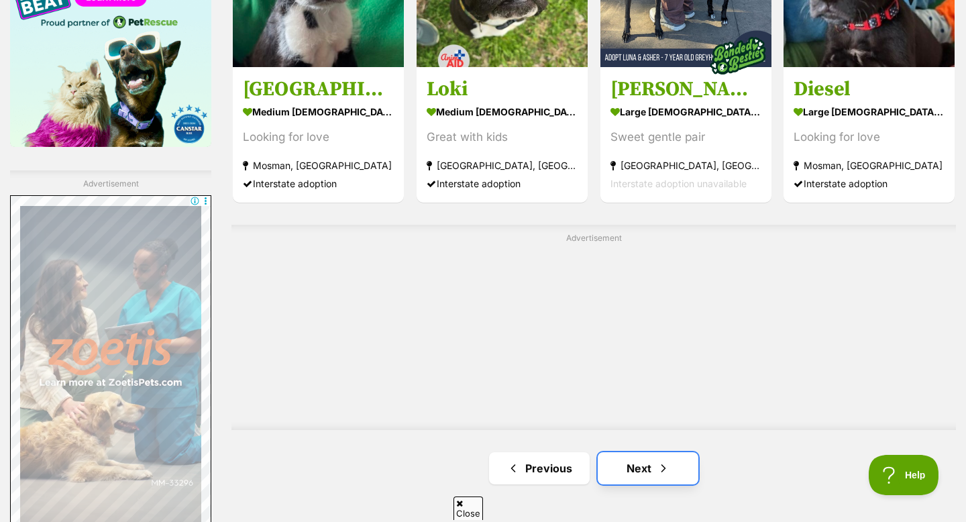
click at [640, 471] on link "Next" at bounding box center [648, 468] width 101 height 32
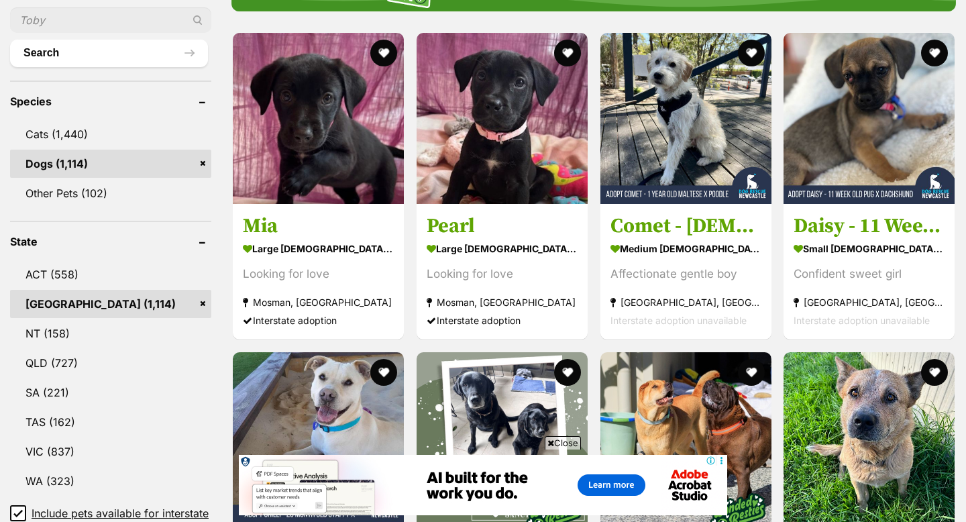
scroll to position [492, 0]
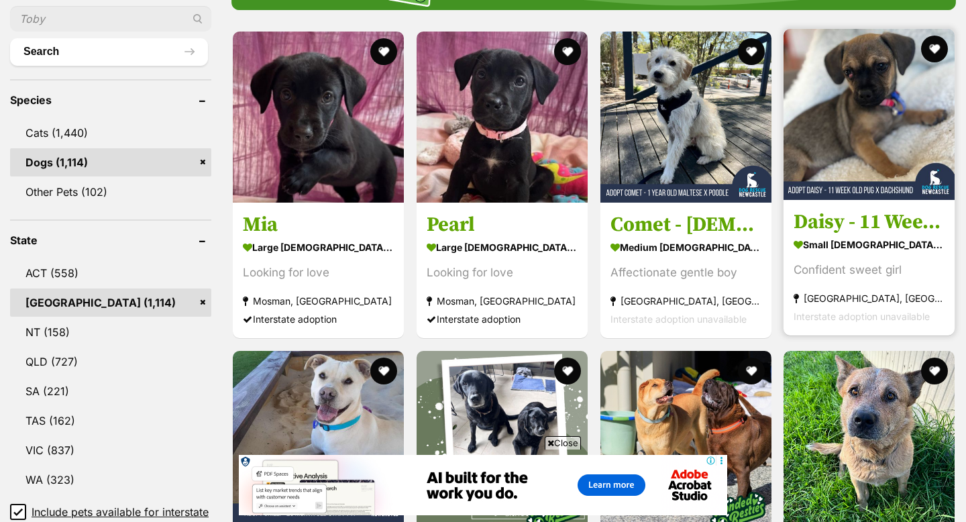
click at [837, 120] on img at bounding box center [868, 114] width 171 height 171
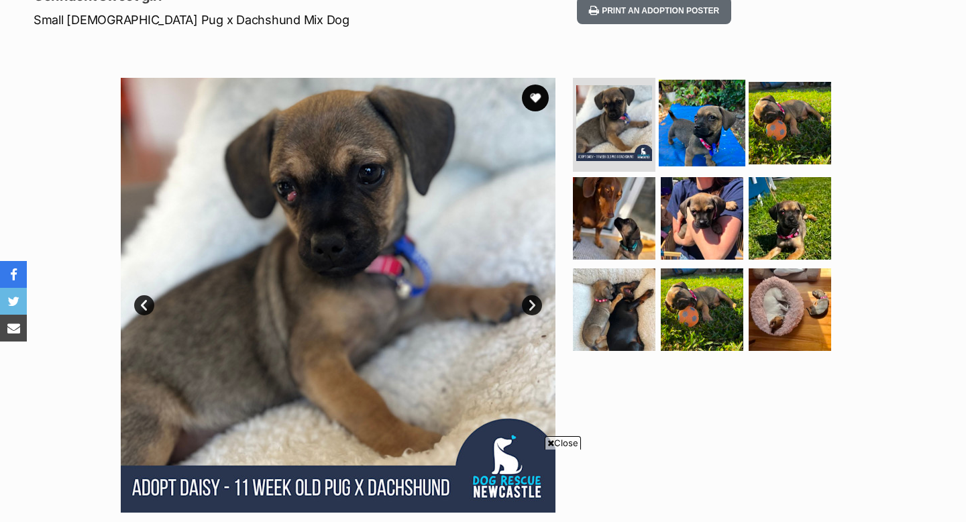
click at [693, 103] on img at bounding box center [702, 123] width 87 height 87
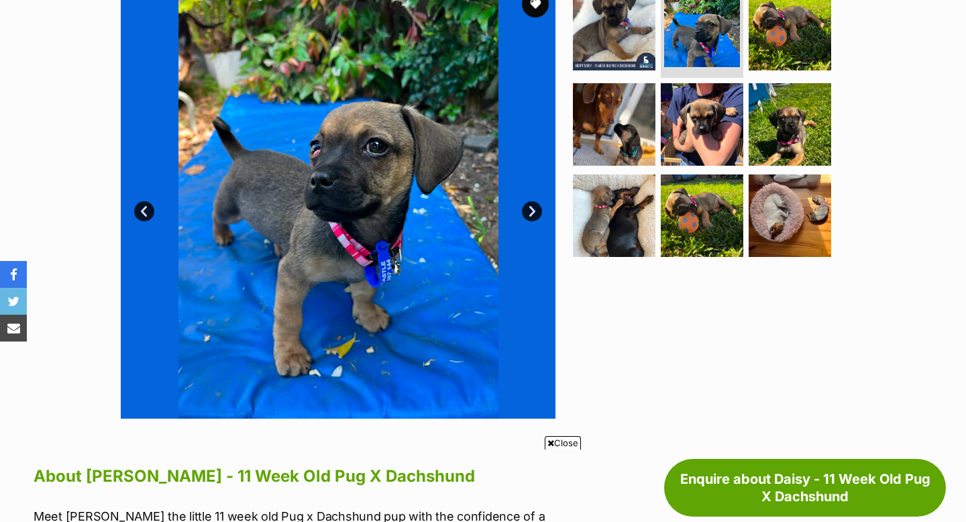
scroll to position [298, 0]
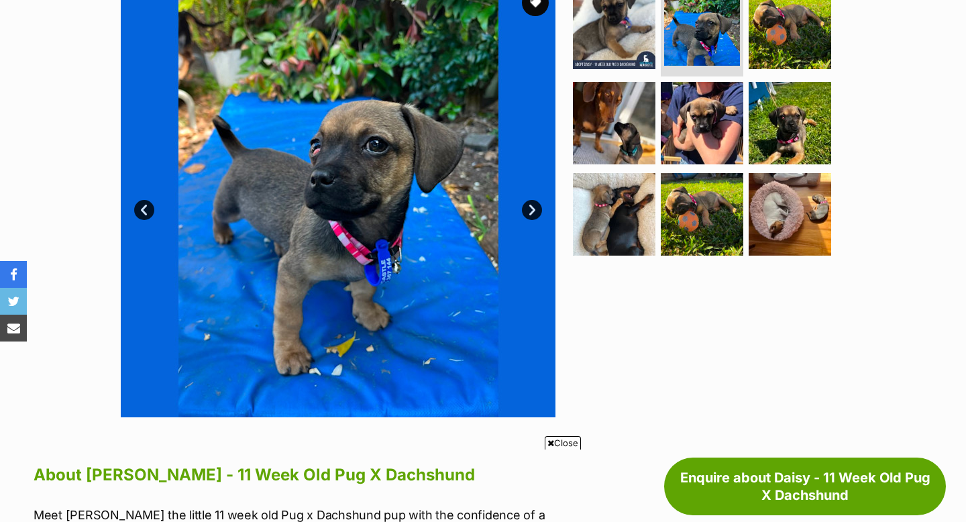
click at [535, 211] on link "Next" at bounding box center [532, 210] width 20 height 20
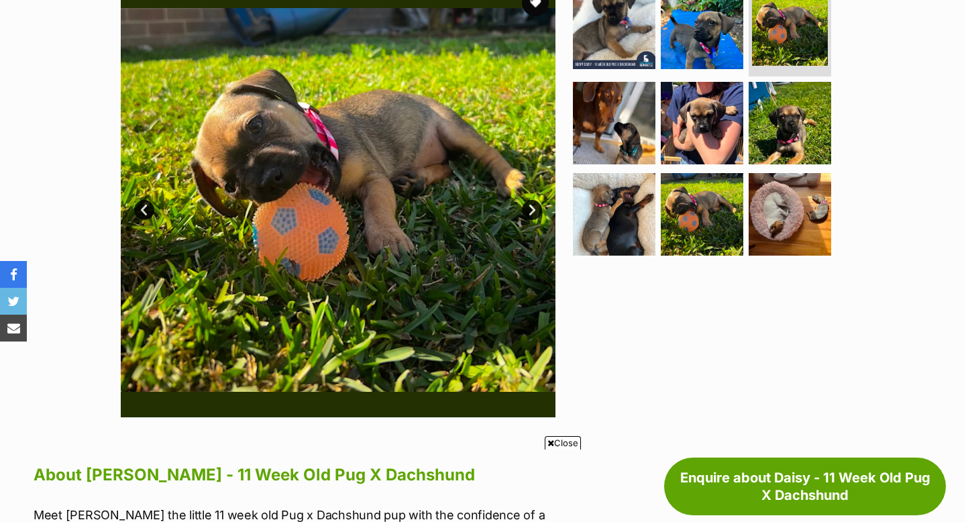
click at [535, 211] on link "Next" at bounding box center [532, 210] width 20 height 20
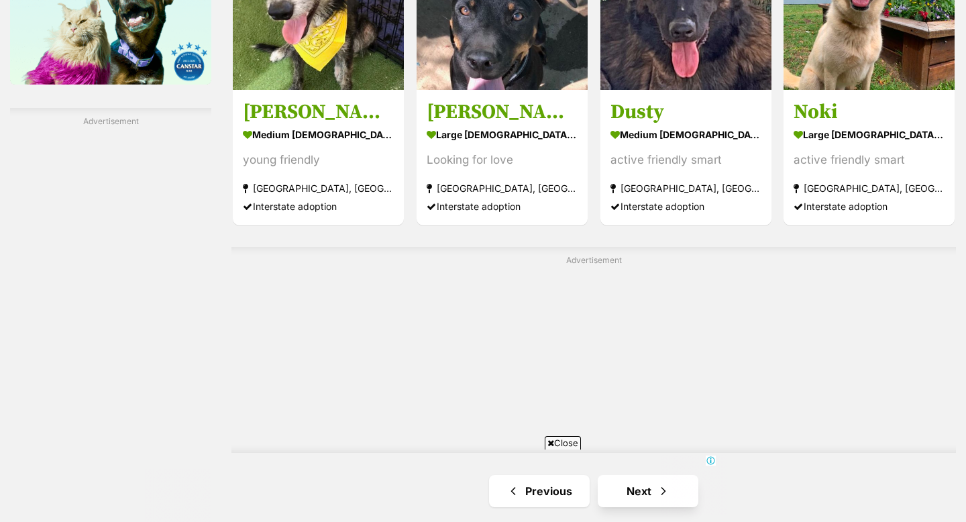
scroll to position [2536, 0]
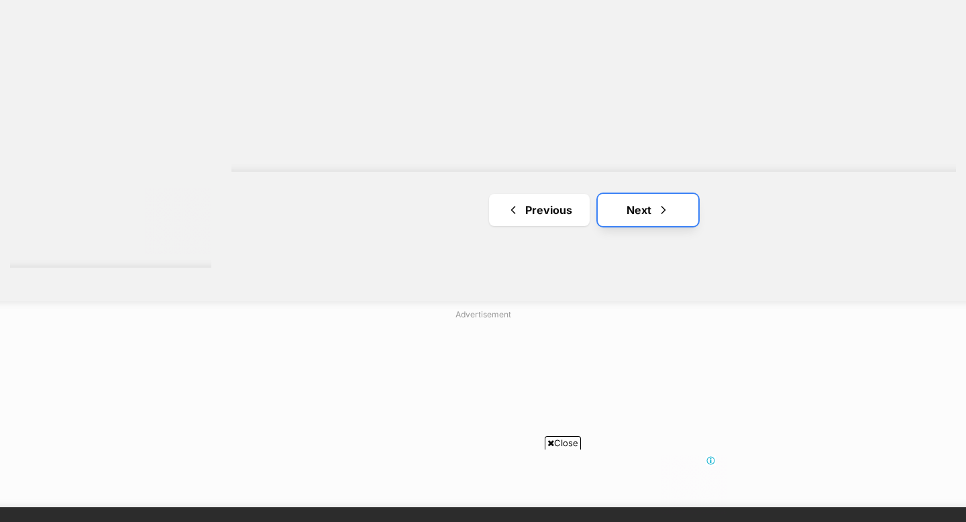
click at [639, 208] on link "Next" at bounding box center [648, 210] width 101 height 32
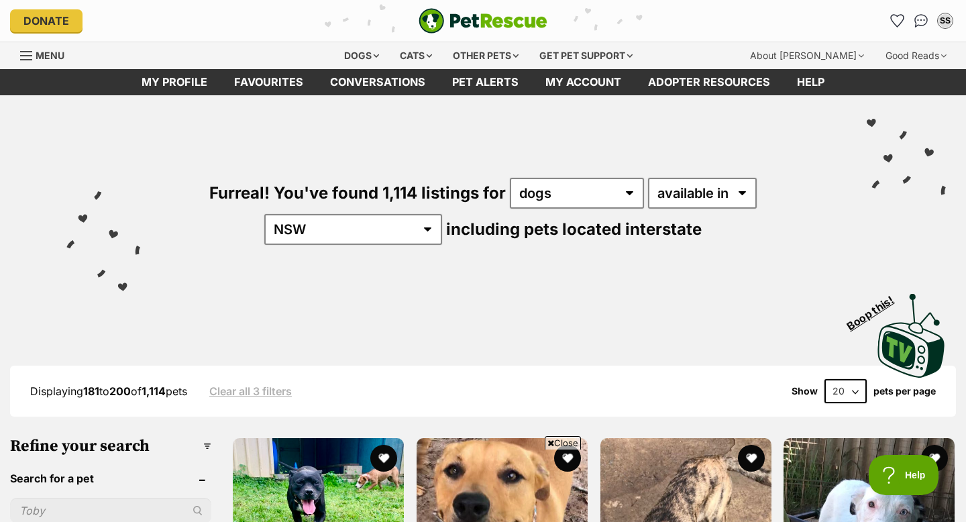
scroll to position [203, 0]
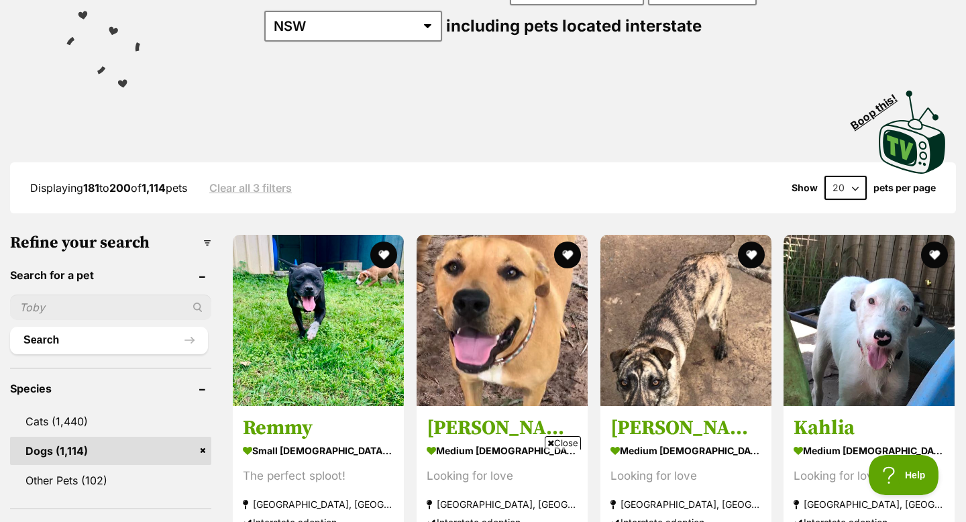
click at [857, 176] on select "20 40 60" at bounding box center [845, 188] width 42 height 24
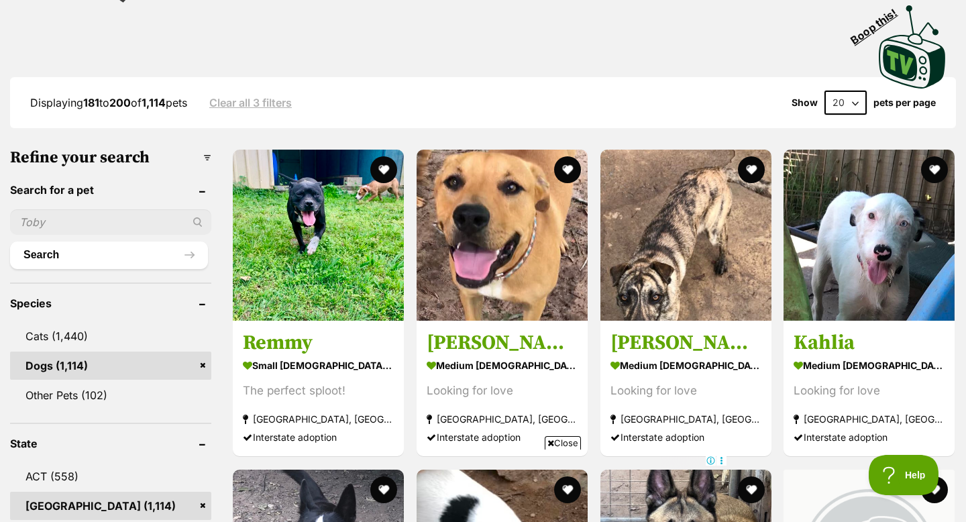
scroll to position [0, 0]
select select "60"
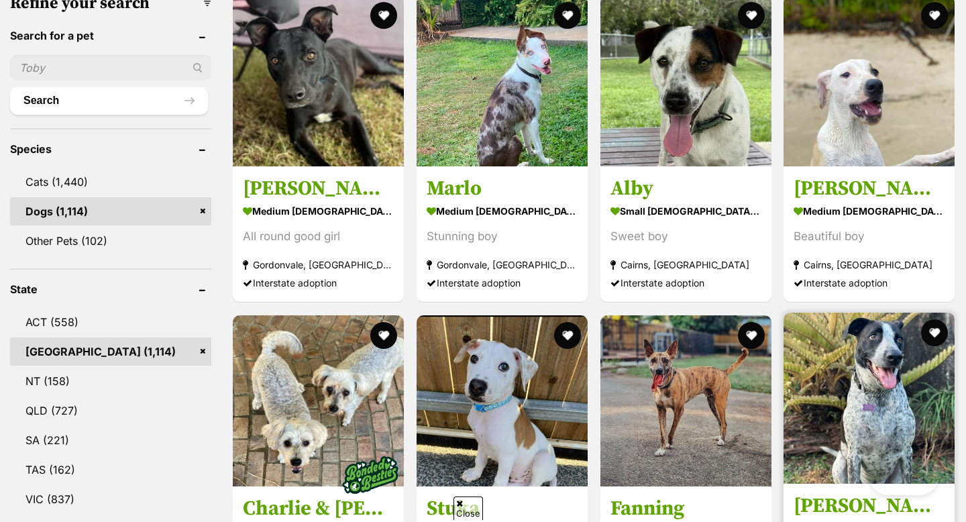
scroll to position [721, 0]
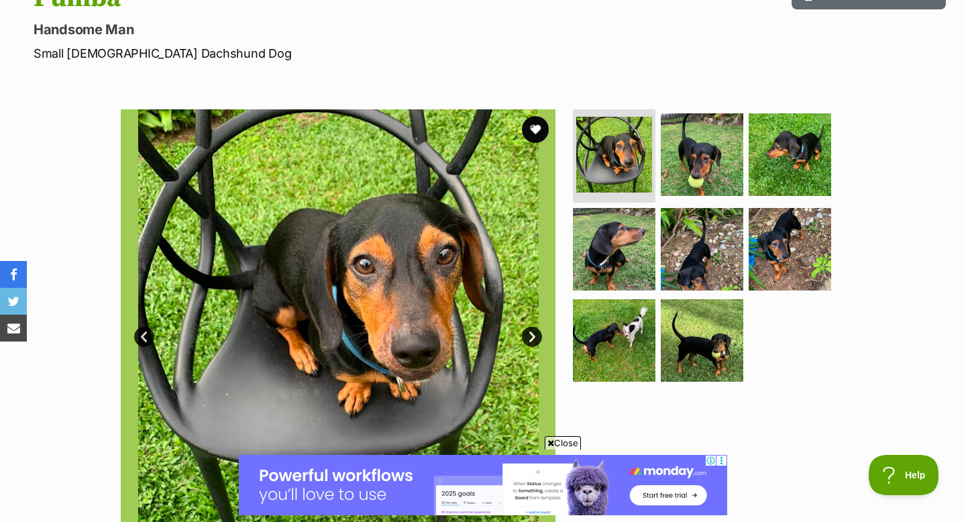
click at [529, 336] on link "Next" at bounding box center [532, 337] width 20 height 20
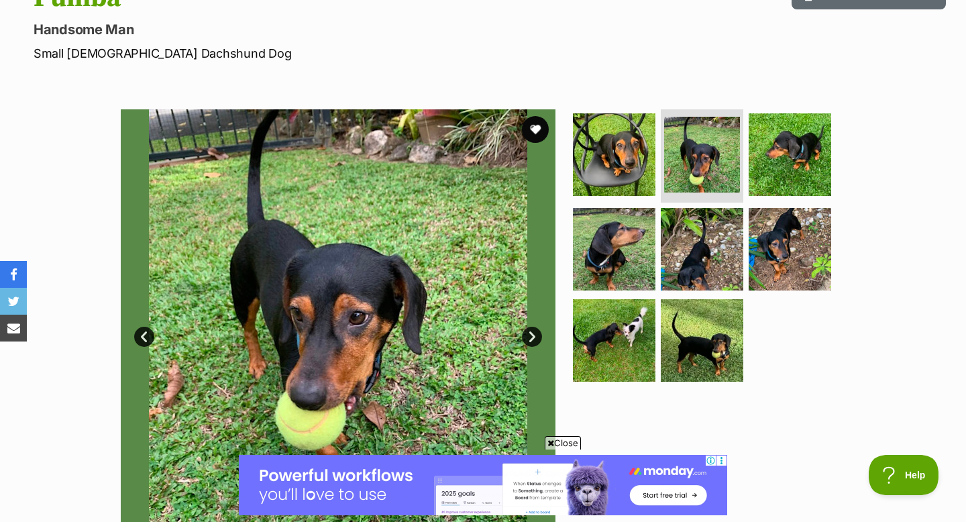
click at [529, 336] on link "Next" at bounding box center [532, 337] width 20 height 20
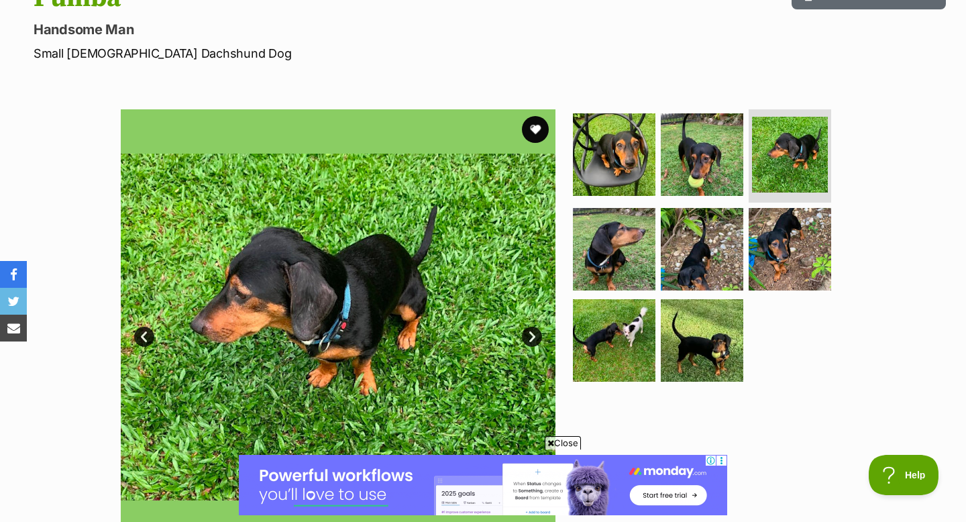
click at [529, 336] on link "Next" at bounding box center [532, 337] width 20 height 20
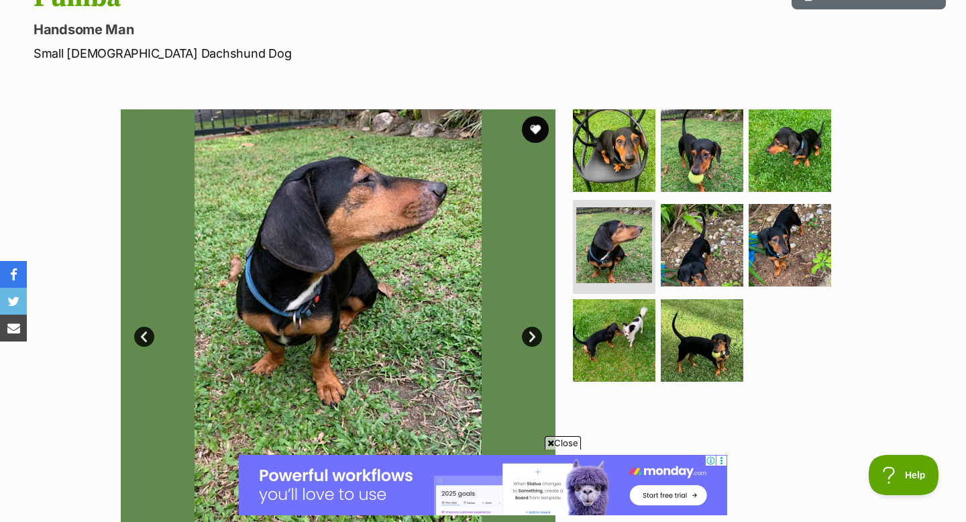
click at [529, 336] on link "Next" at bounding box center [532, 337] width 20 height 20
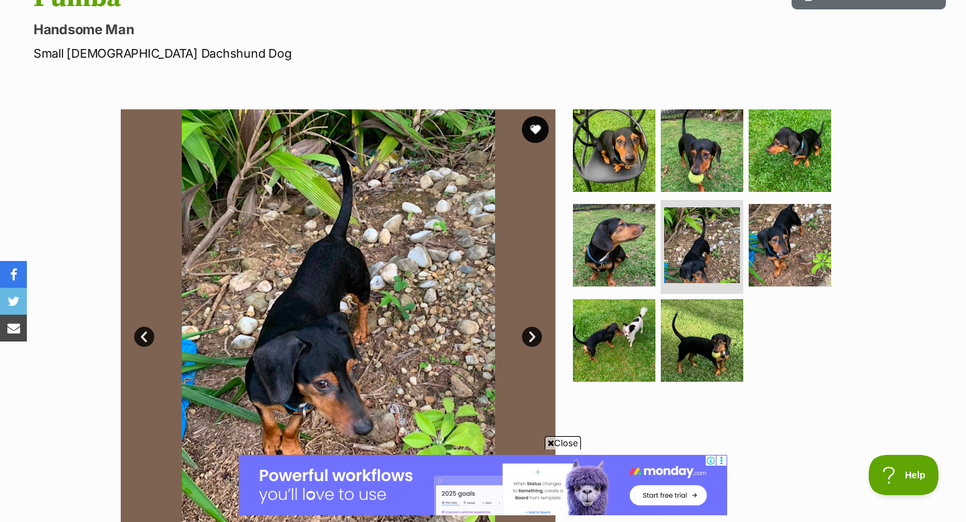
click at [529, 336] on link "Next" at bounding box center [532, 337] width 20 height 20
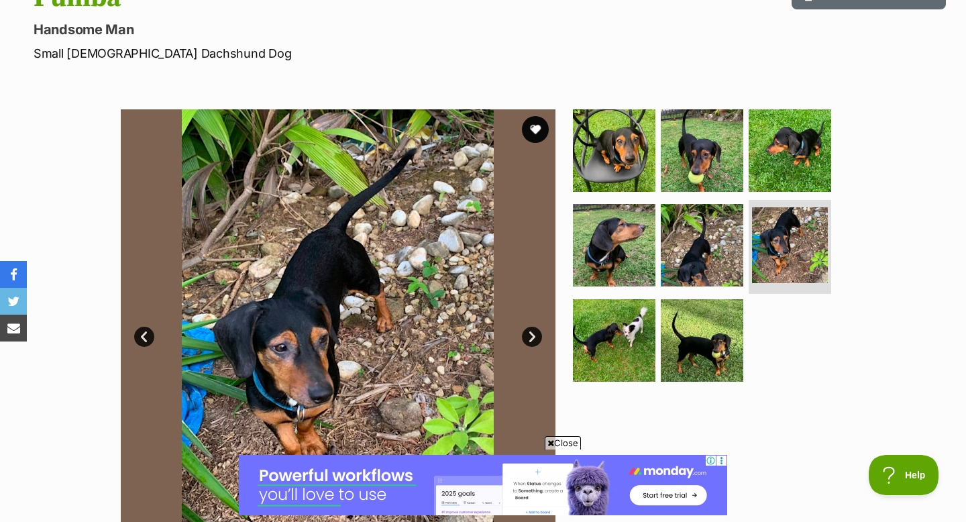
click at [529, 336] on link "Next" at bounding box center [532, 337] width 20 height 20
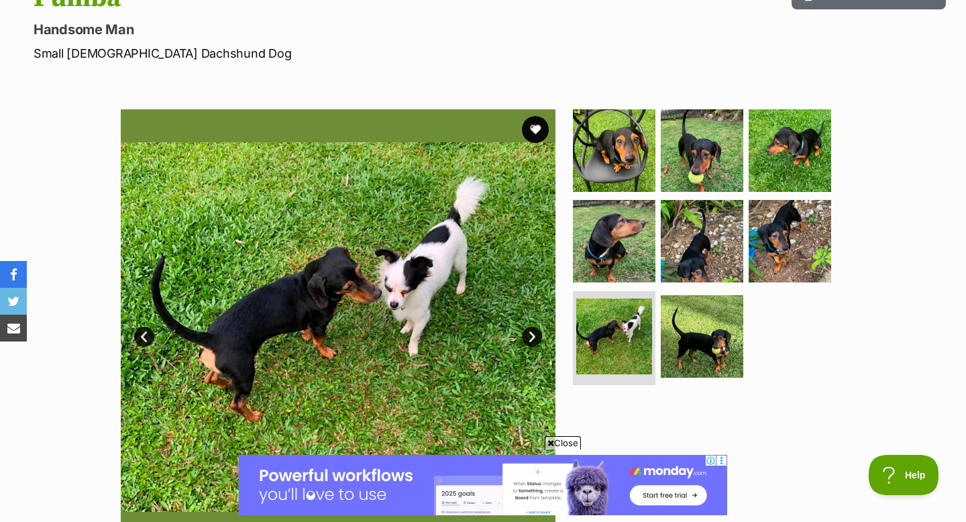
click at [529, 336] on link "Next" at bounding box center [532, 337] width 20 height 20
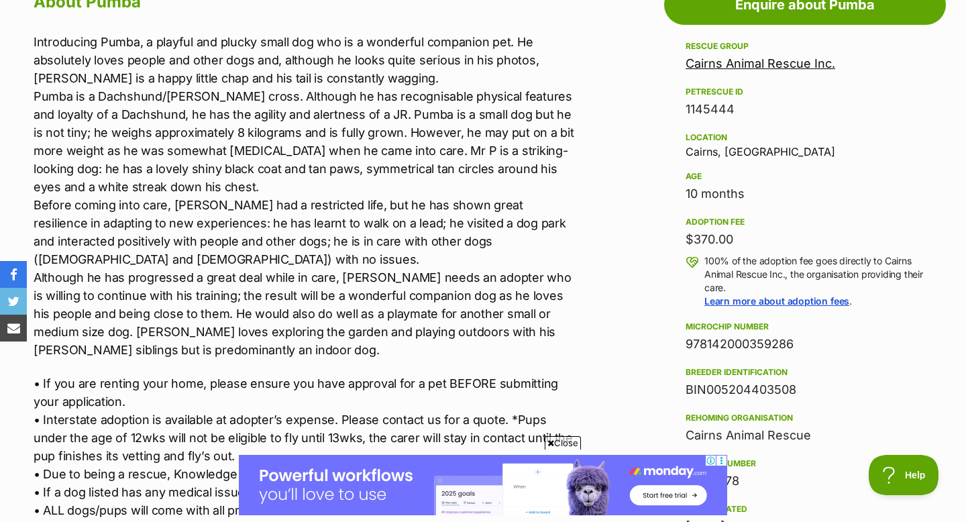
scroll to position [783, 0]
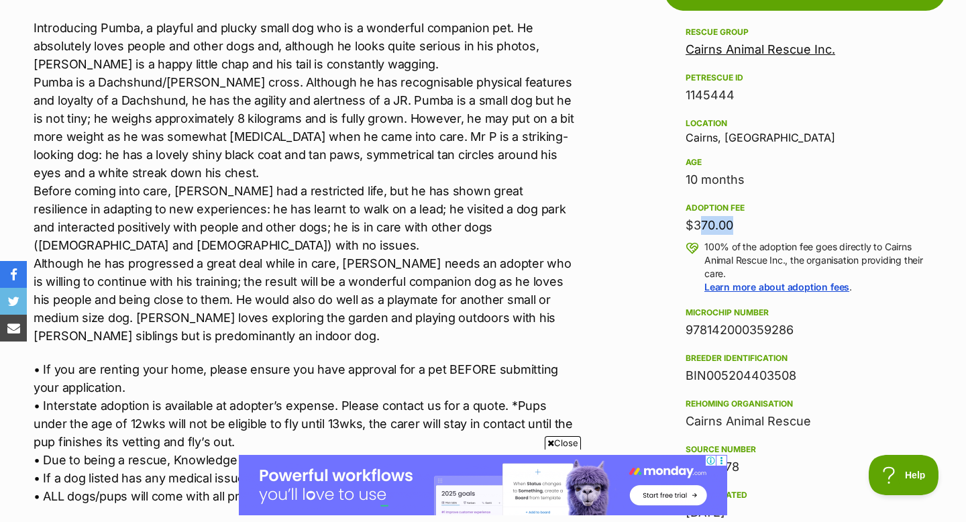
drag, startPoint x: 663, startPoint y: 238, endPoint x: 691, endPoint y: 225, distance: 31.2
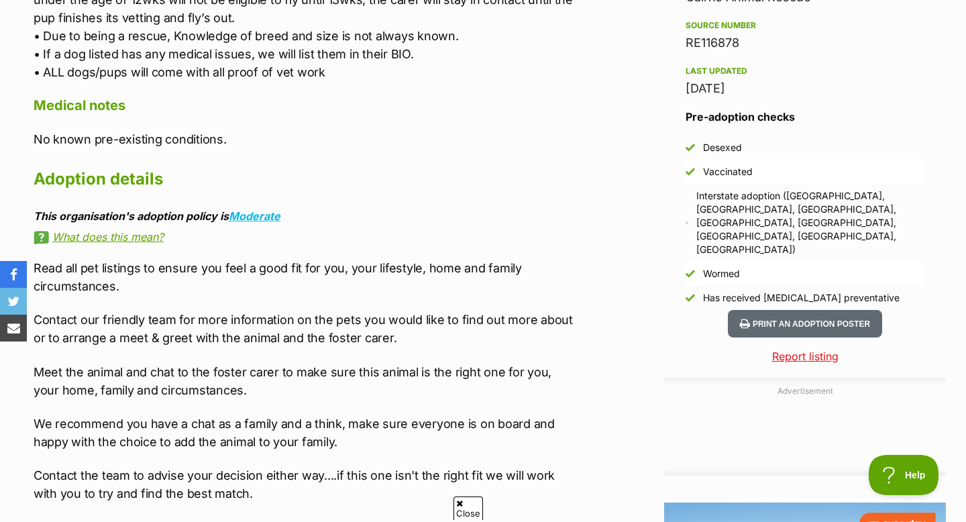
scroll to position [0, 0]
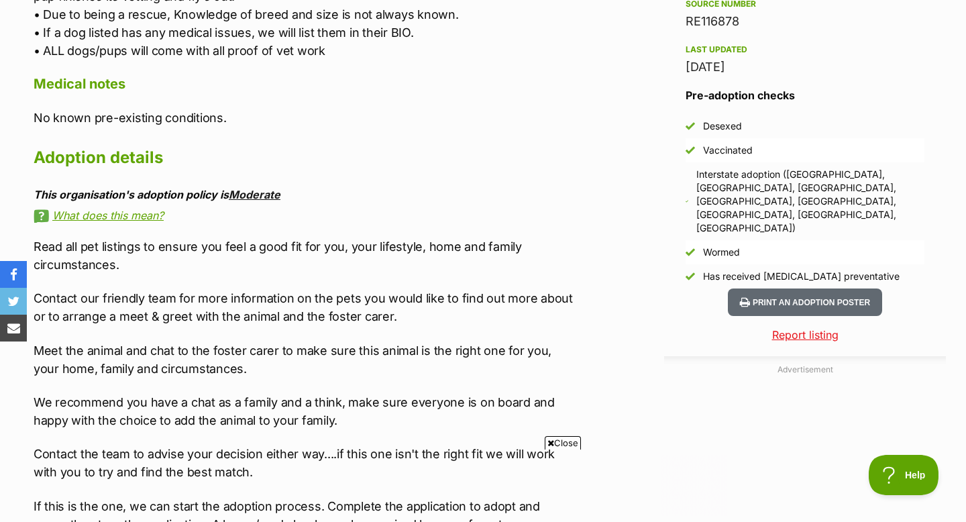
click at [249, 197] on link "Moderate" at bounding box center [255, 194] width 52 height 13
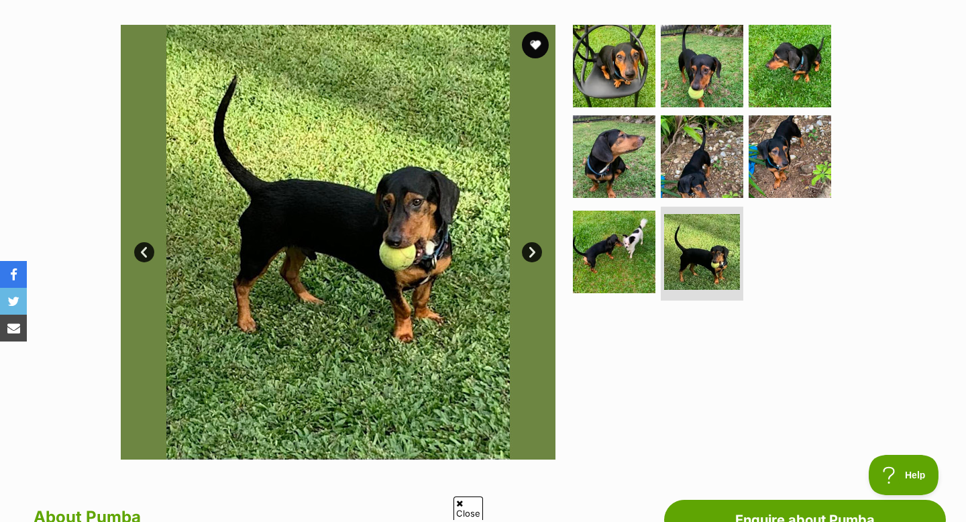
scroll to position [258, 0]
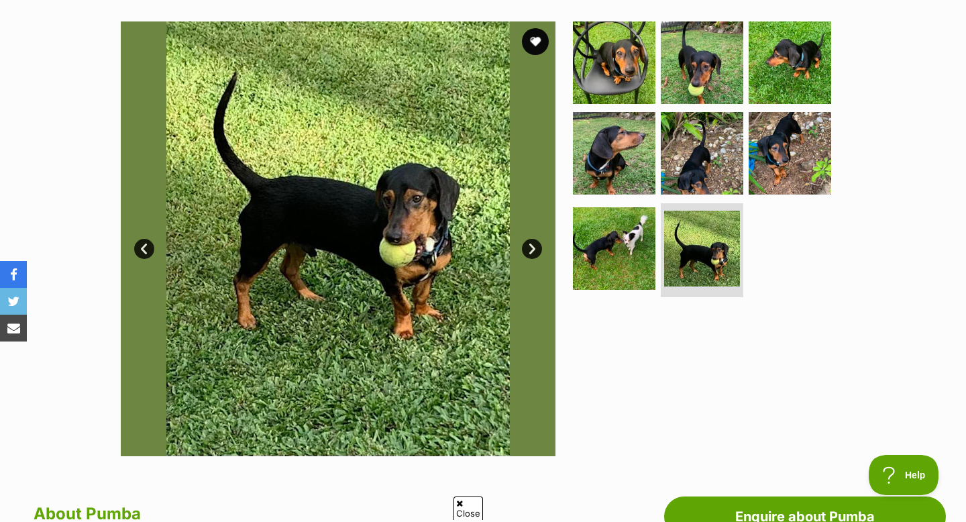
click at [528, 250] on link "Next" at bounding box center [532, 249] width 20 height 20
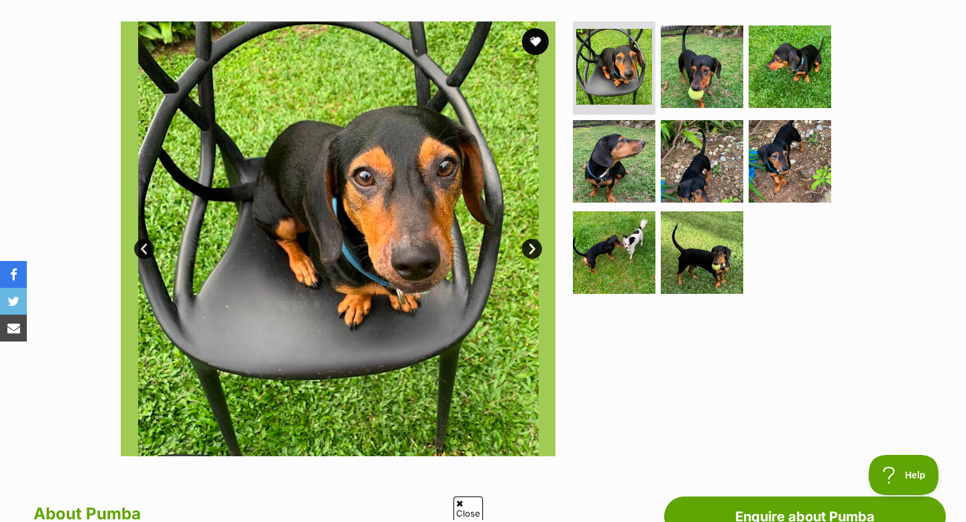
click at [528, 250] on link "Next" at bounding box center [532, 249] width 20 height 20
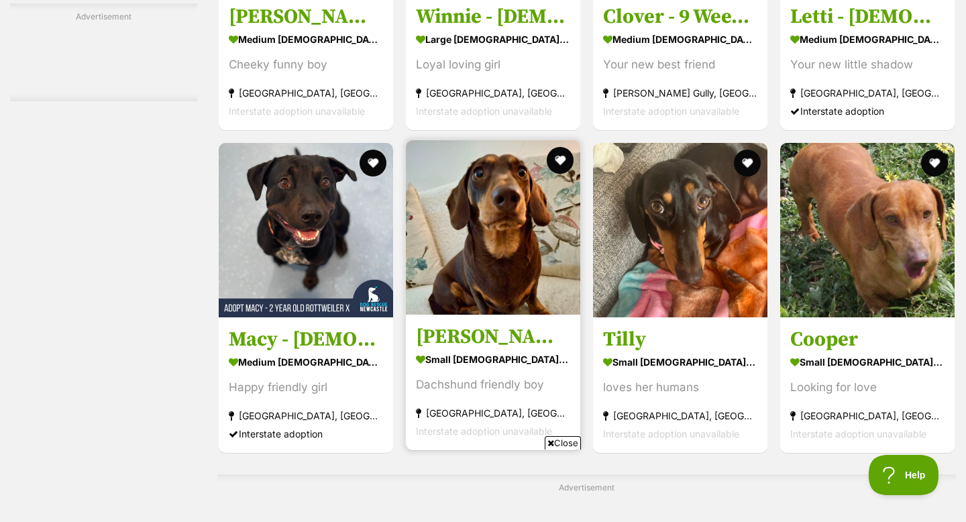
scroll to position [2656, 0]
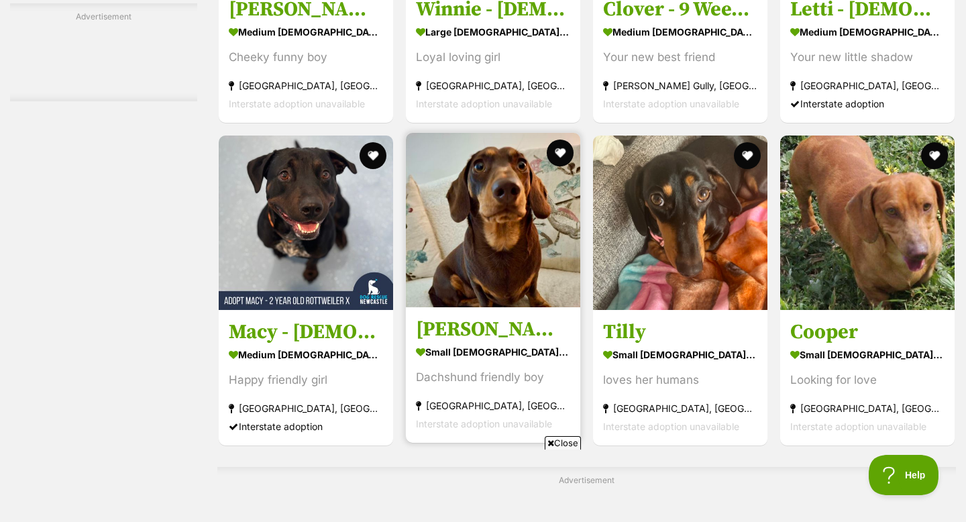
click at [502, 263] on img at bounding box center [493, 220] width 174 height 174
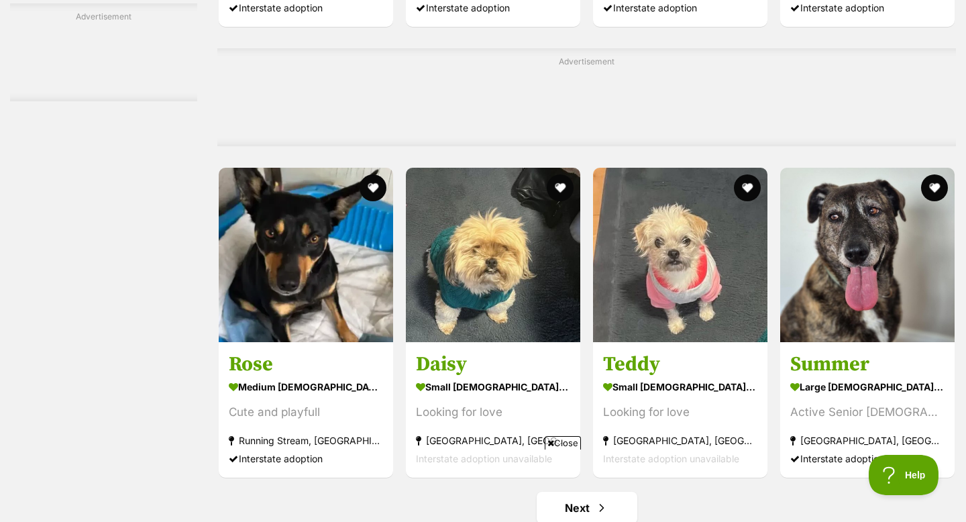
scroll to position [6067, 0]
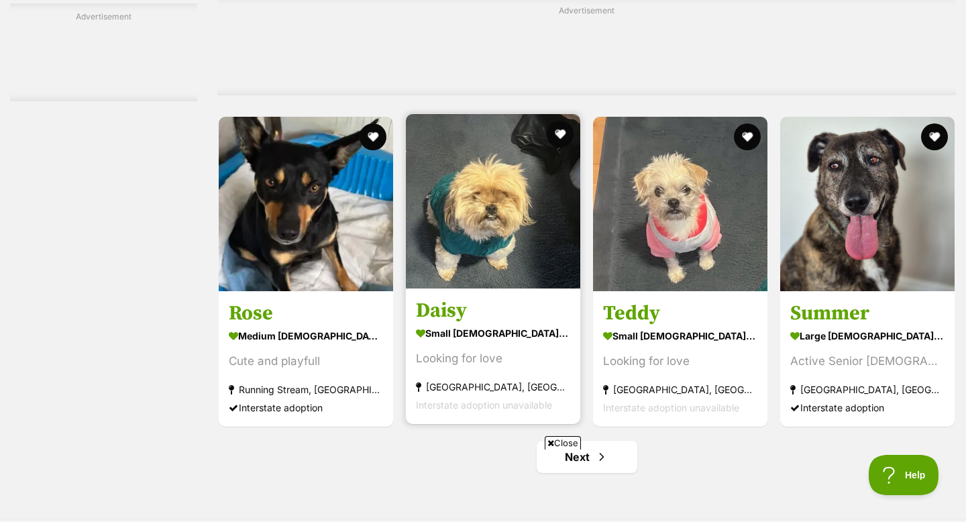
click at [447, 155] on img at bounding box center [493, 201] width 174 height 174
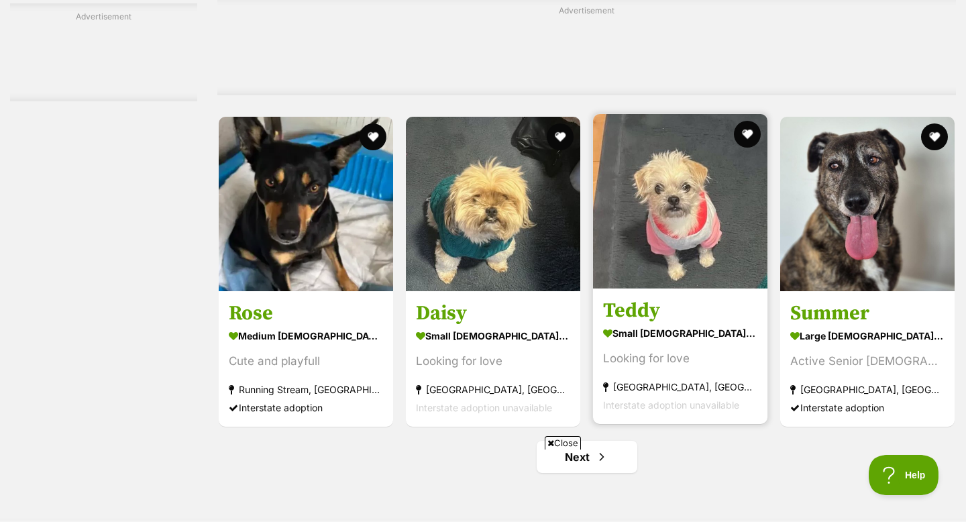
click at [657, 256] on img at bounding box center [680, 201] width 174 height 174
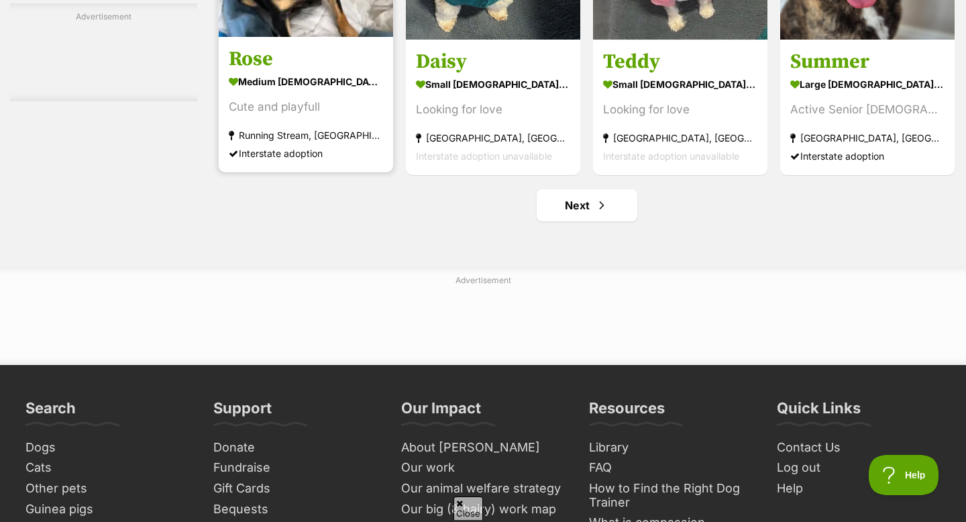
scroll to position [6327, 0]
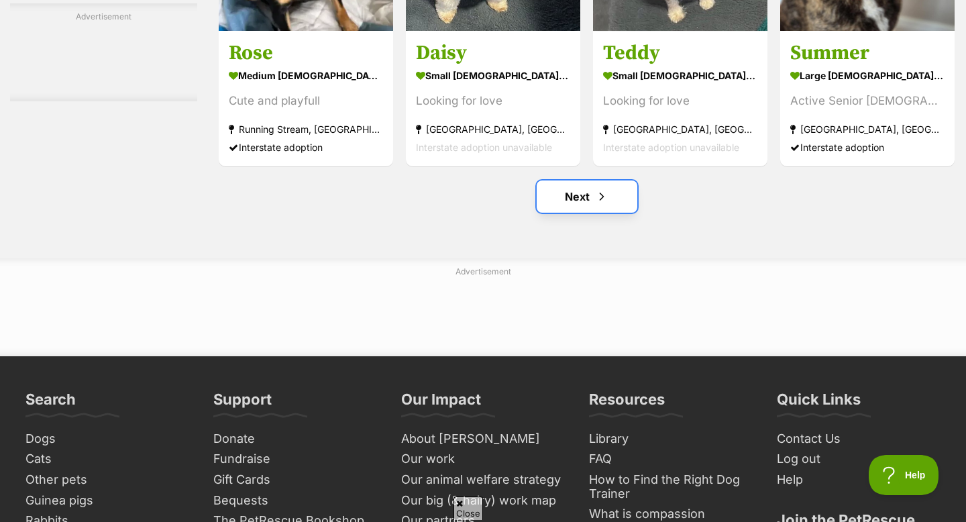
click at [592, 201] on link "Next" at bounding box center [587, 196] width 101 height 32
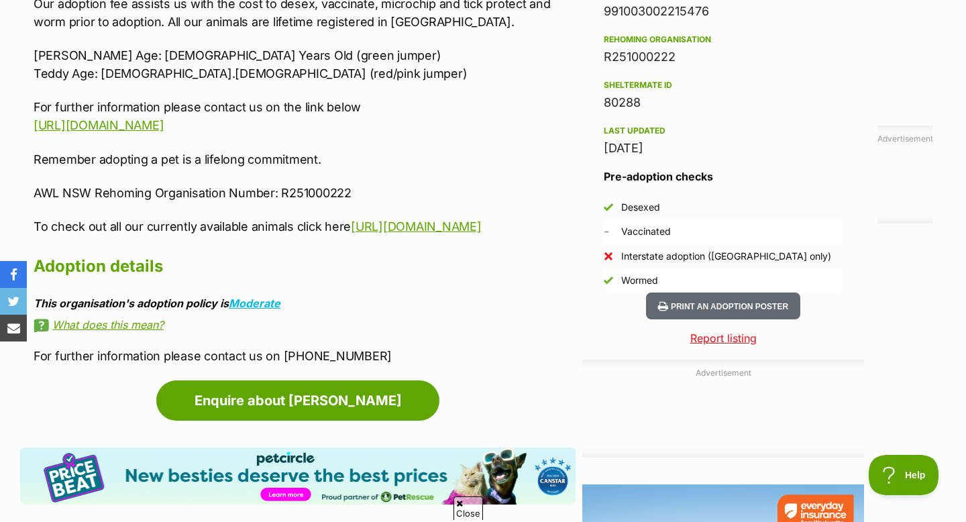
scroll to position [1131, 0]
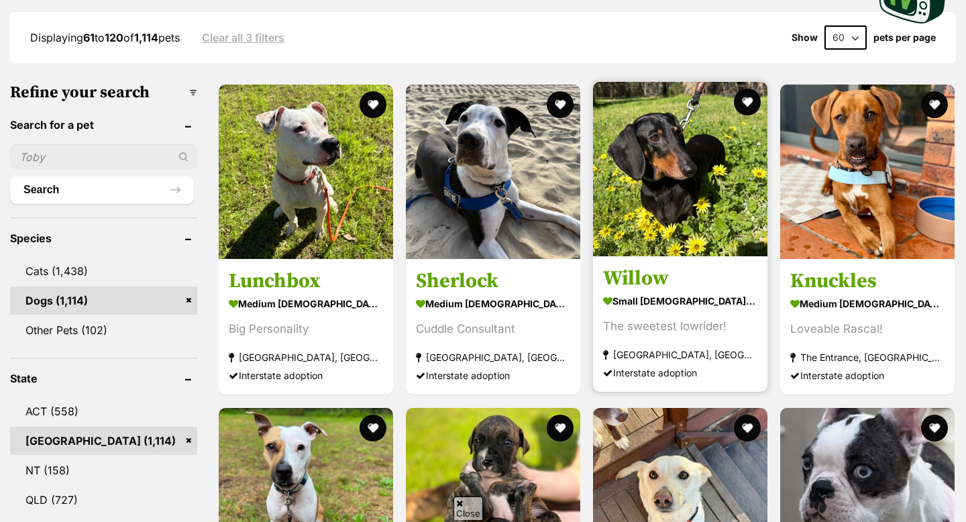
click at [653, 190] on img at bounding box center [680, 169] width 174 height 174
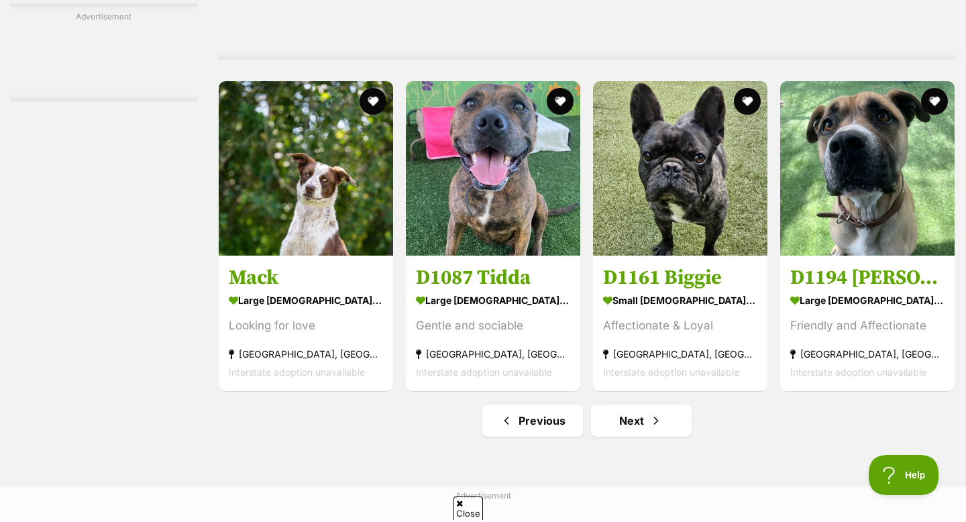
scroll to position [6162, 0]
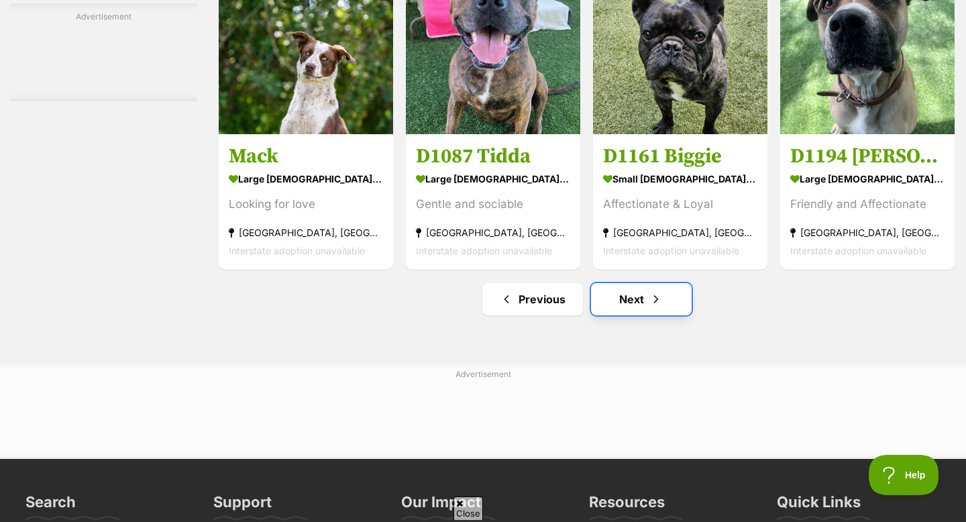
click at [634, 311] on link "Next" at bounding box center [641, 299] width 101 height 32
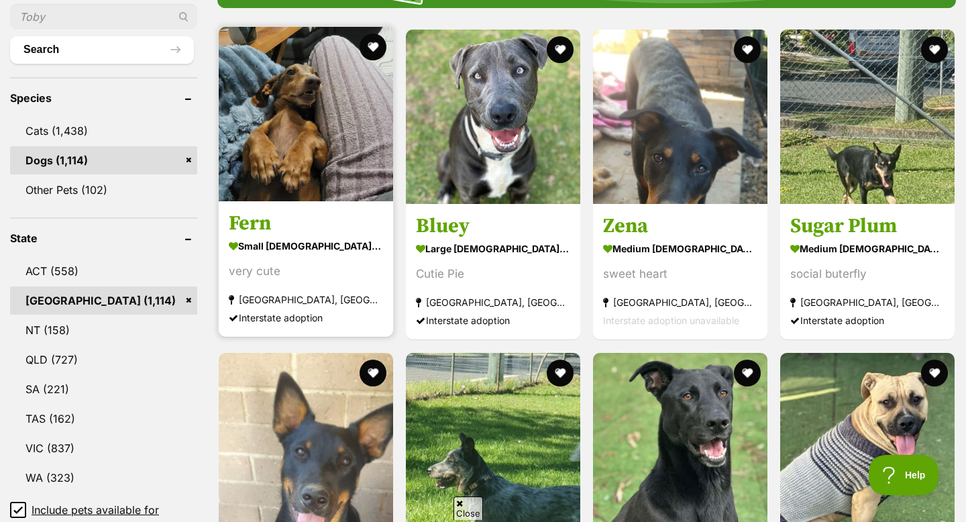
click at [295, 133] on img at bounding box center [306, 114] width 174 height 174
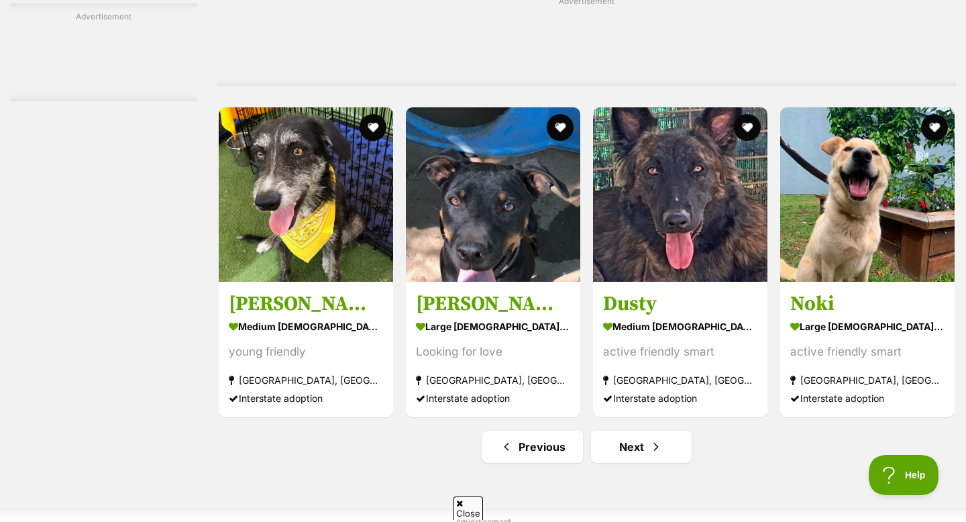
scroll to position [6257, 0]
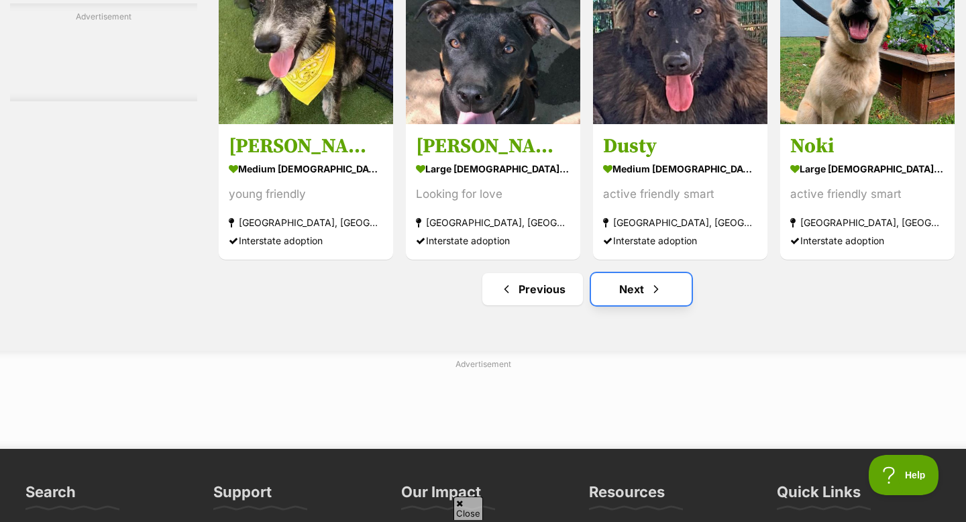
click at [632, 288] on link "Next" at bounding box center [641, 289] width 101 height 32
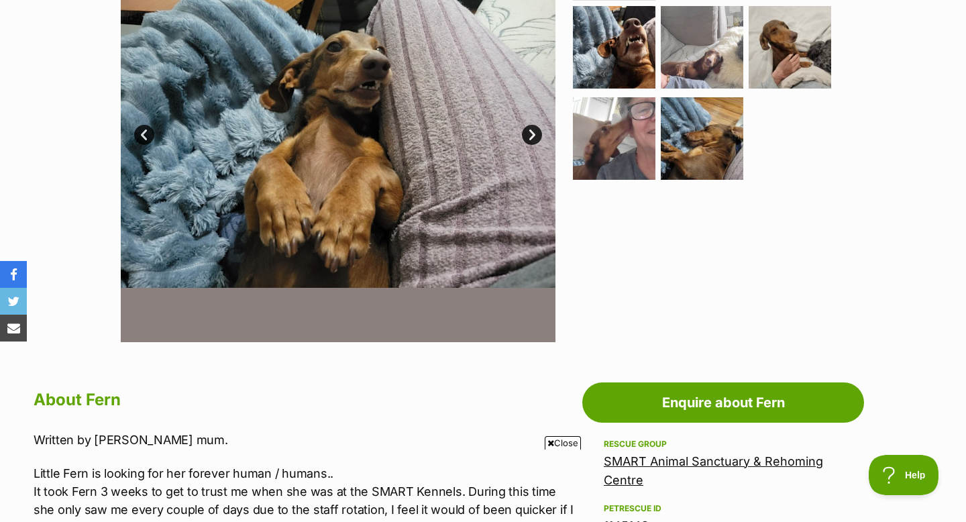
scroll to position [334, 0]
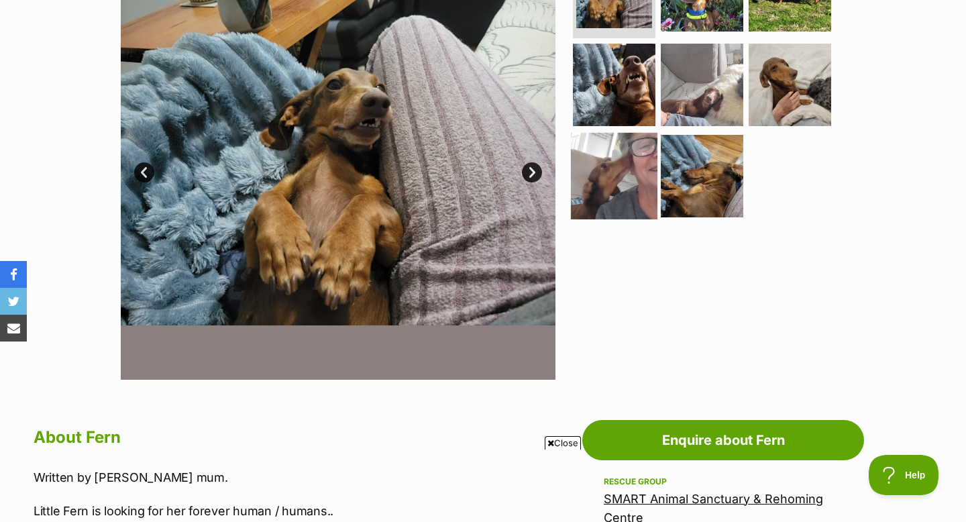
click at [622, 189] on img at bounding box center [614, 176] width 87 height 87
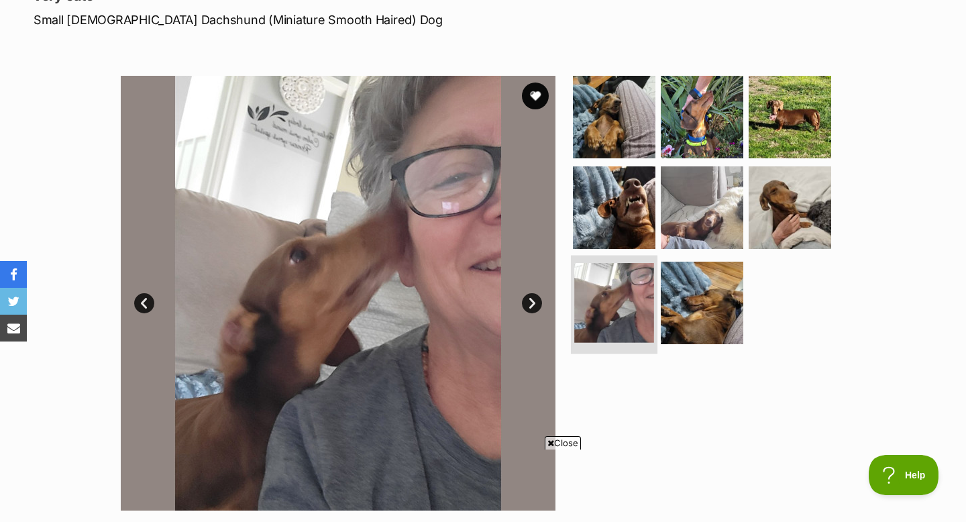
scroll to position [180, 0]
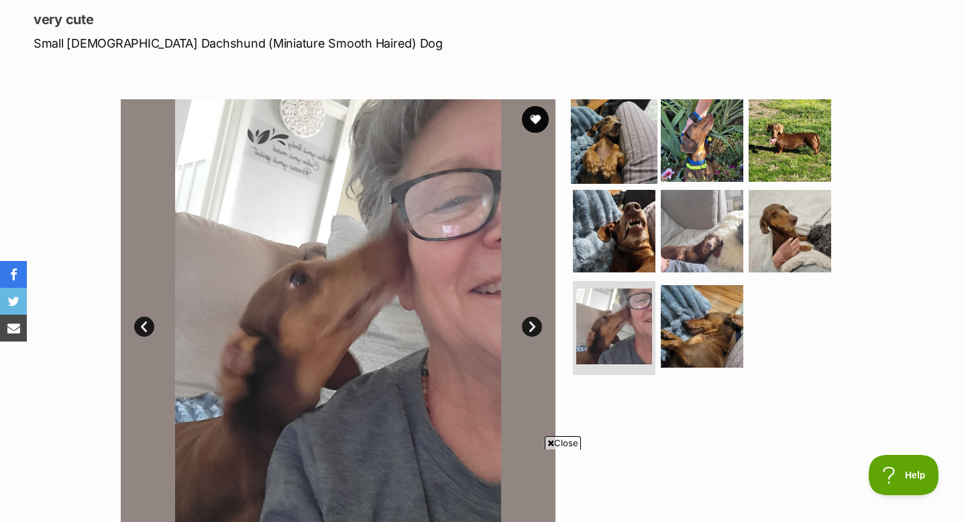
click at [623, 118] on img at bounding box center [614, 140] width 87 height 87
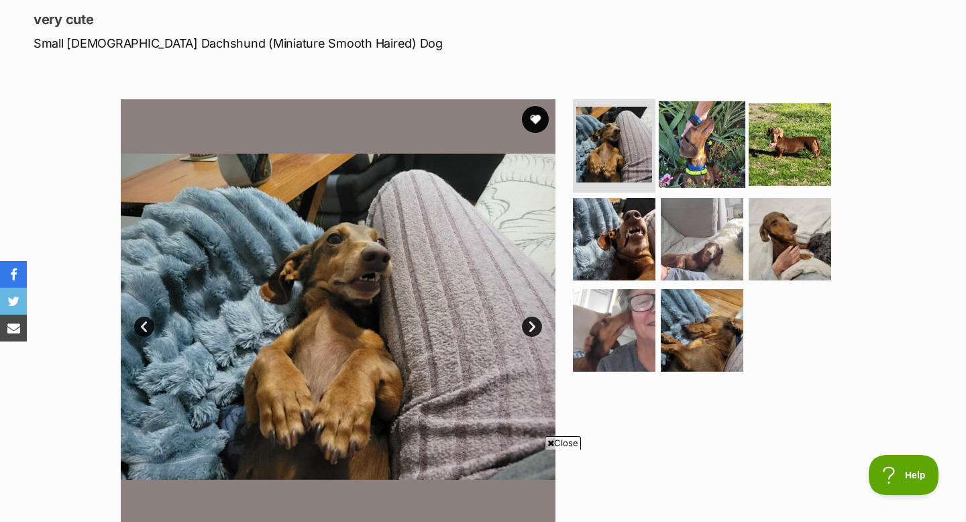
click at [712, 129] on img at bounding box center [702, 144] width 87 height 87
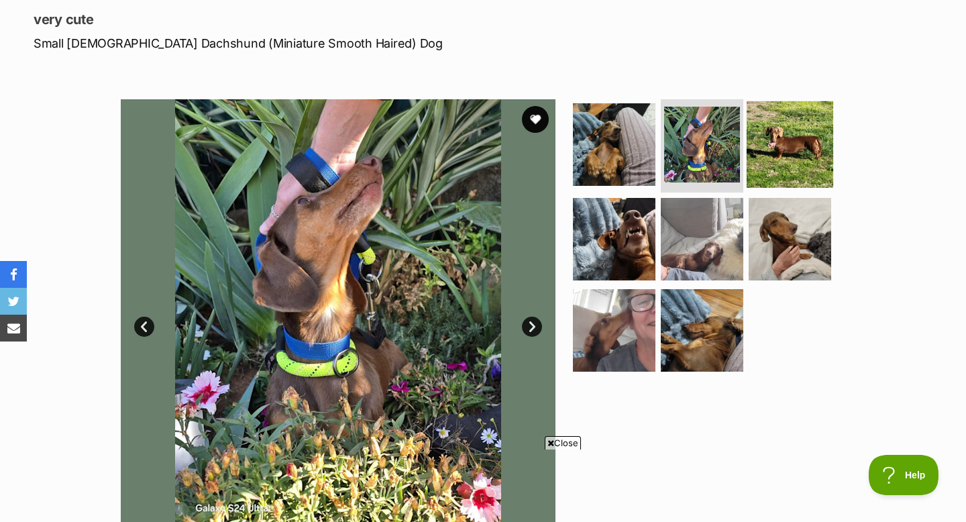
click at [773, 144] on img at bounding box center [789, 144] width 87 height 87
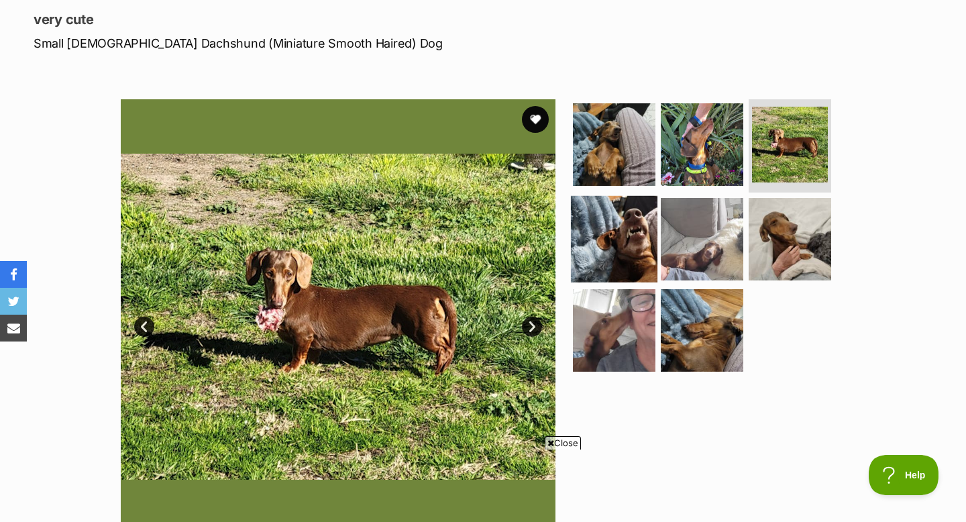
click at [636, 209] on img at bounding box center [614, 239] width 87 height 87
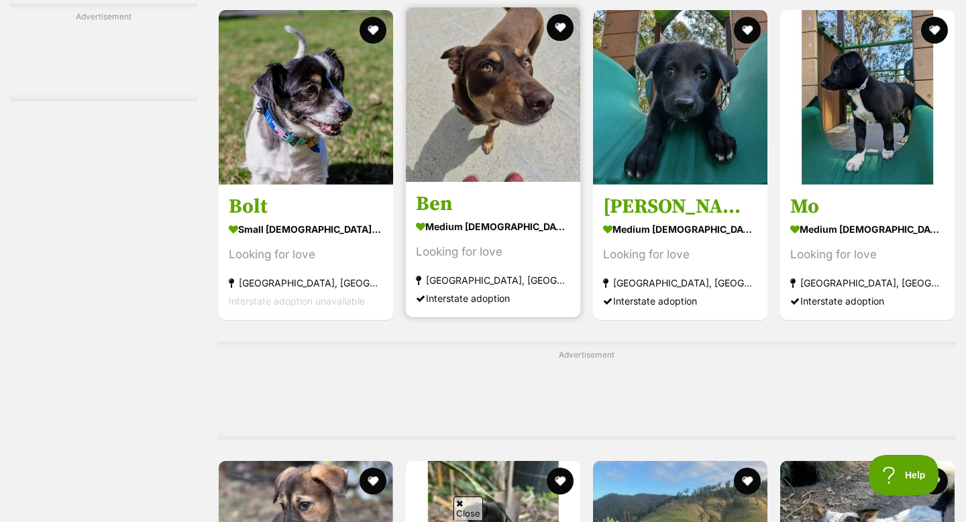
scroll to position [3656, 0]
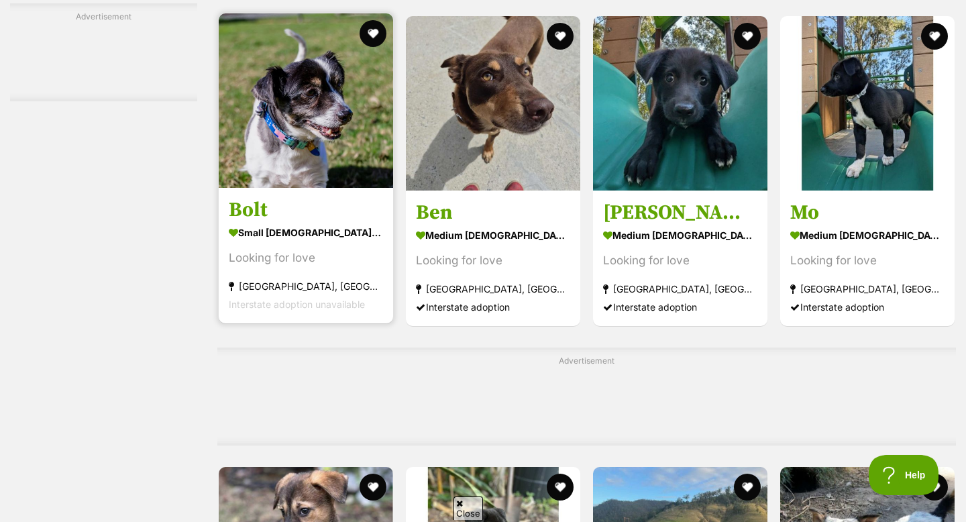
click at [297, 115] on img at bounding box center [306, 100] width 174 height 174
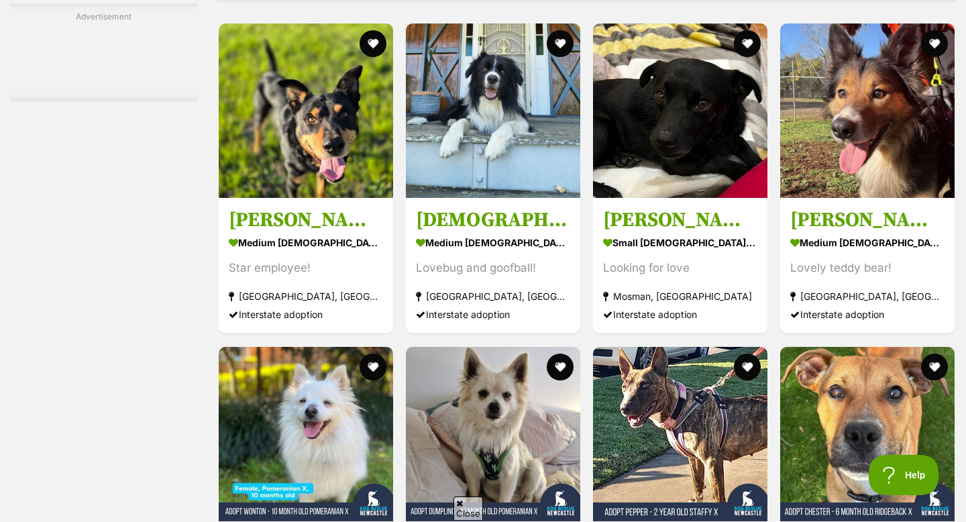
scroll to position [5326, 0]
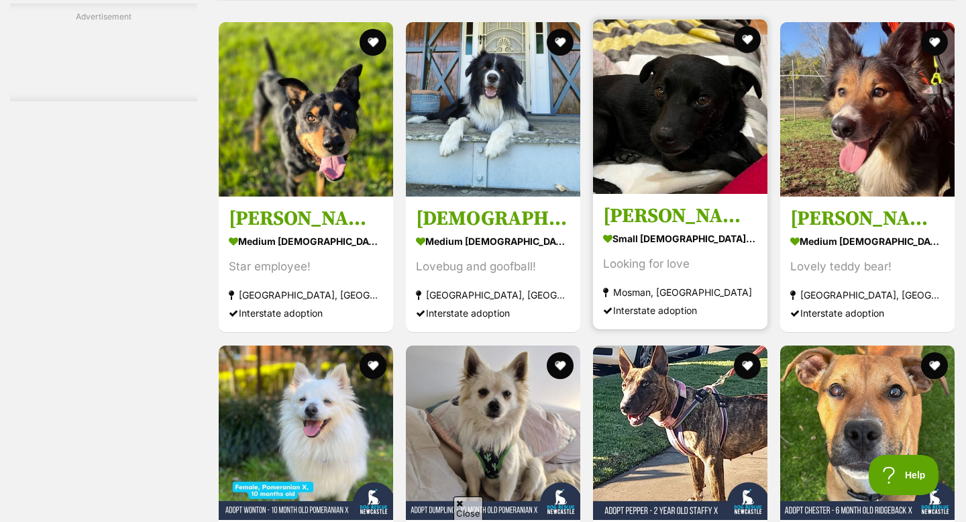
click at [695, 82] on img at bounding box center [680, 106] width 174 height 174
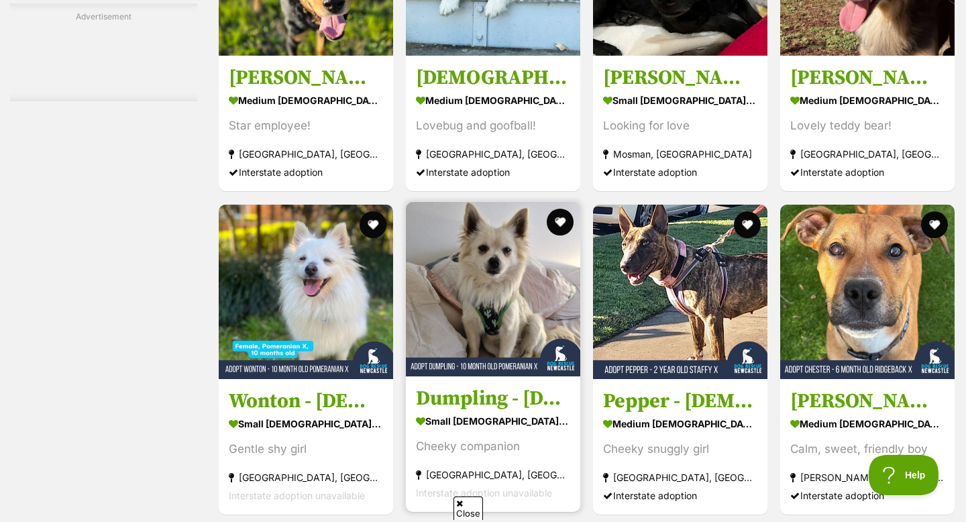
scroll to position [5464, 0]
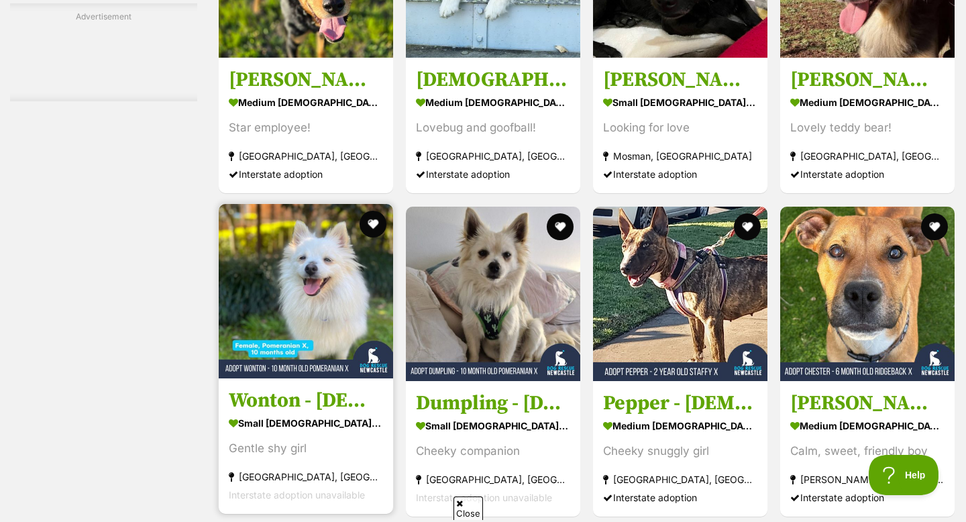
click at [323, 277] on img at bounding box center [306, 291] width 174 height 174
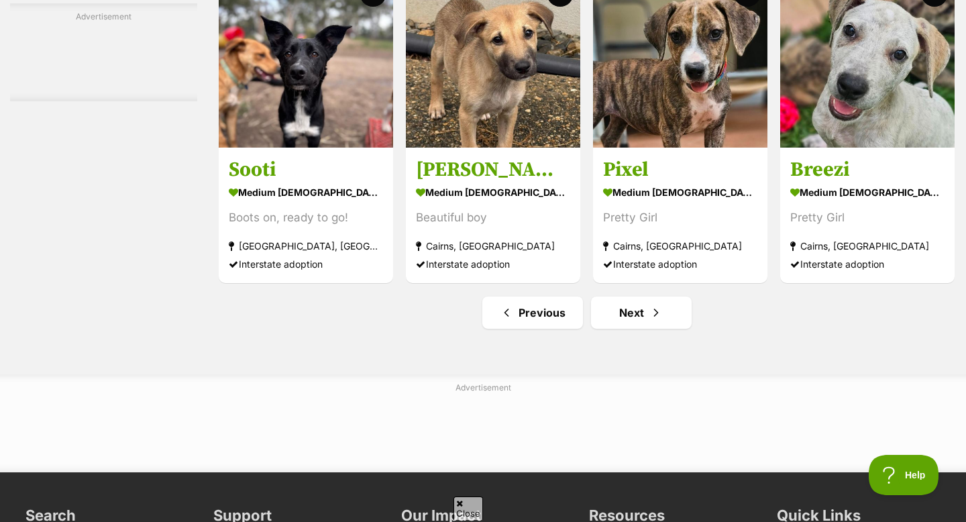
scroll to position [6147, 0]
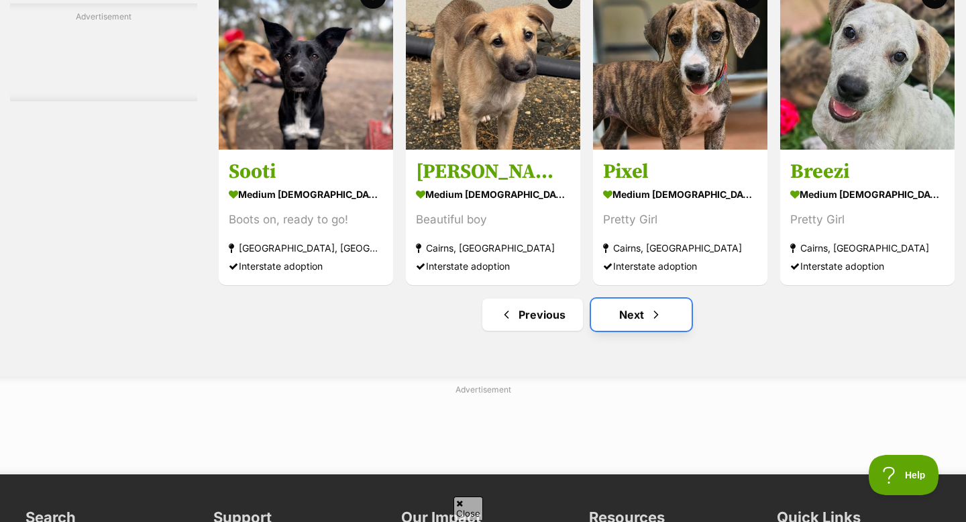
click at [634, 326] on link "Next" at bounding box center [641, 314] width 101 height 32
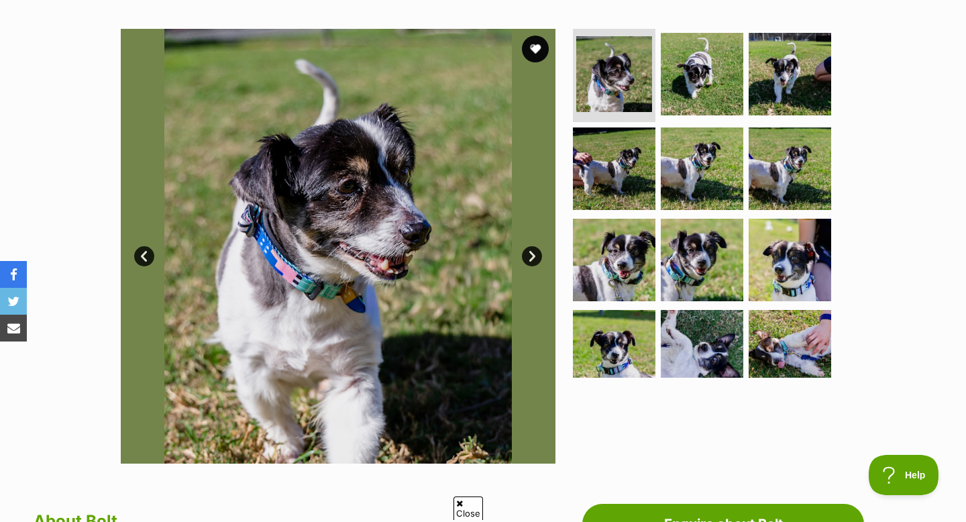
scroll to position [308, 0]
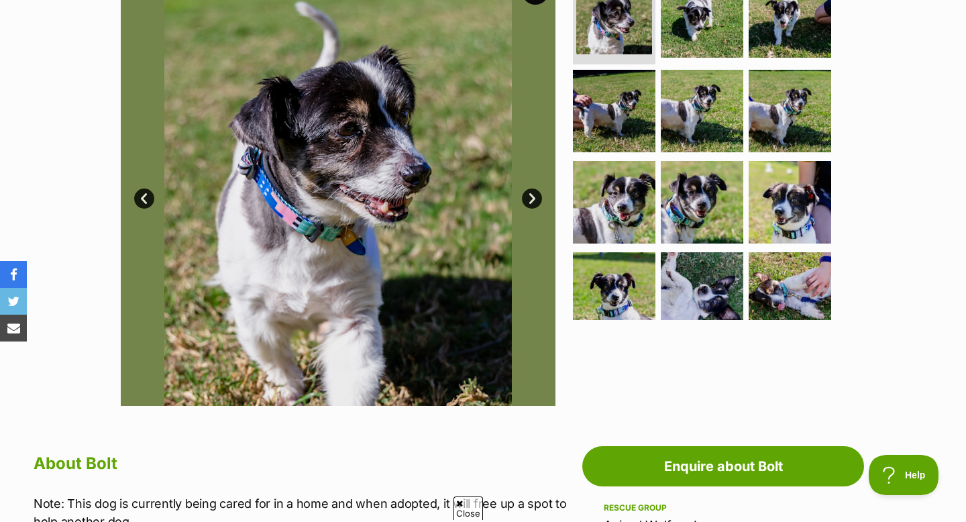
click at [523, 192] on link "Next" at bounding box center [532, 198] width 20 height 20
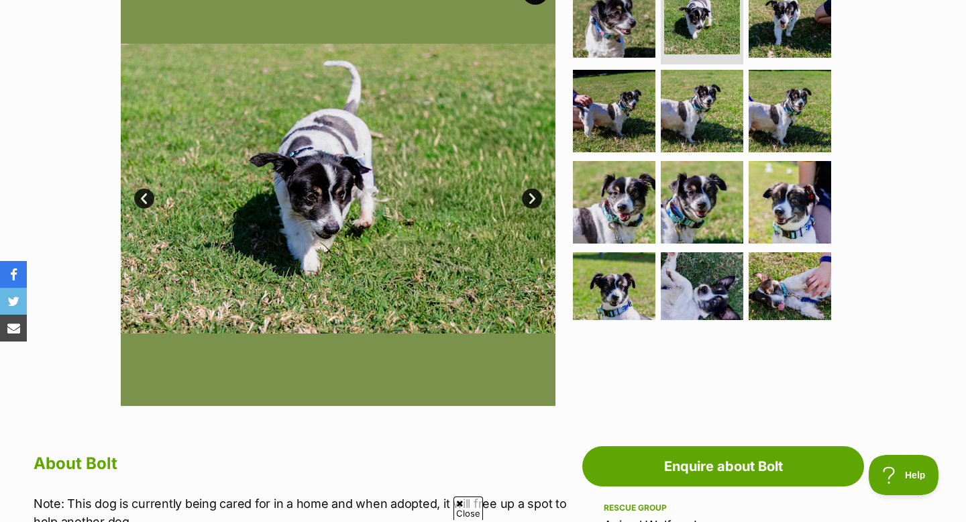
scroll to position [0, 0]
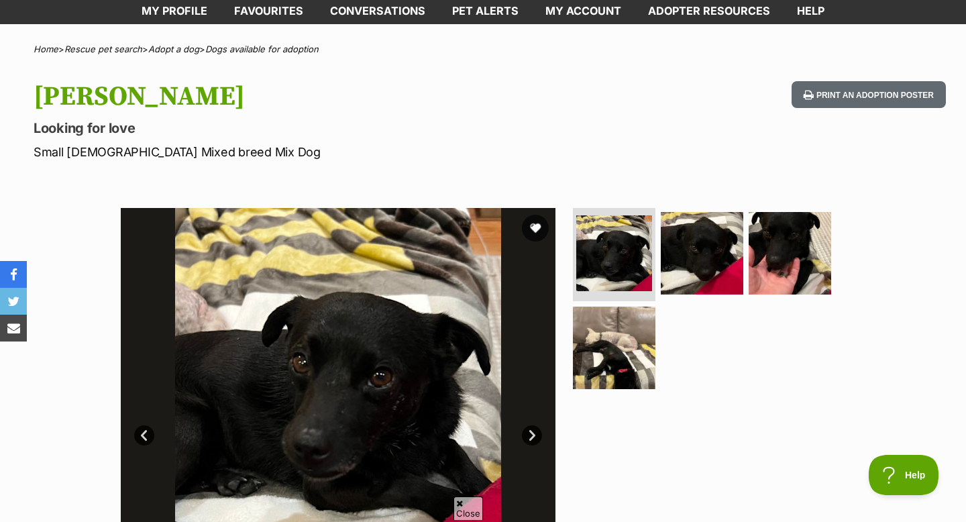
click at [529, 439] on link "Next" at bounding box center [532, 435] width 20 height 20
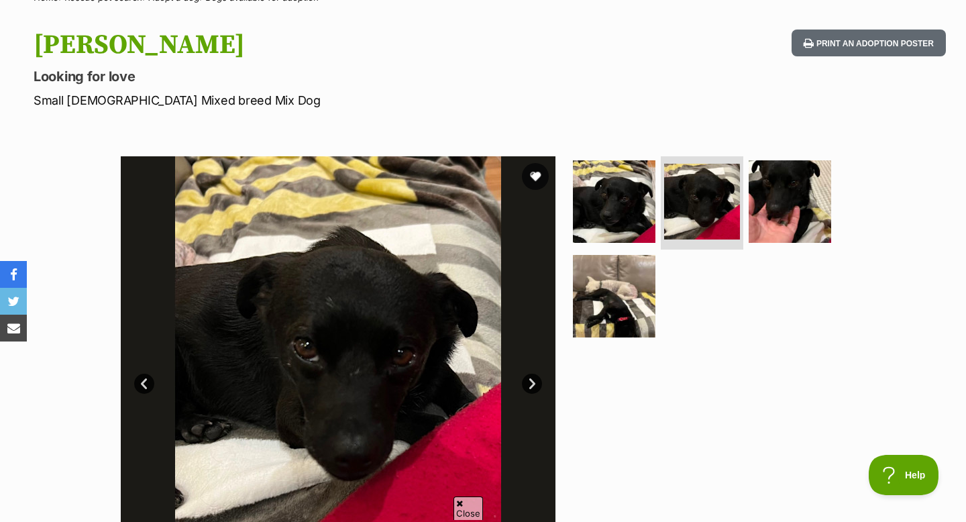
scroll to position [127, 0]
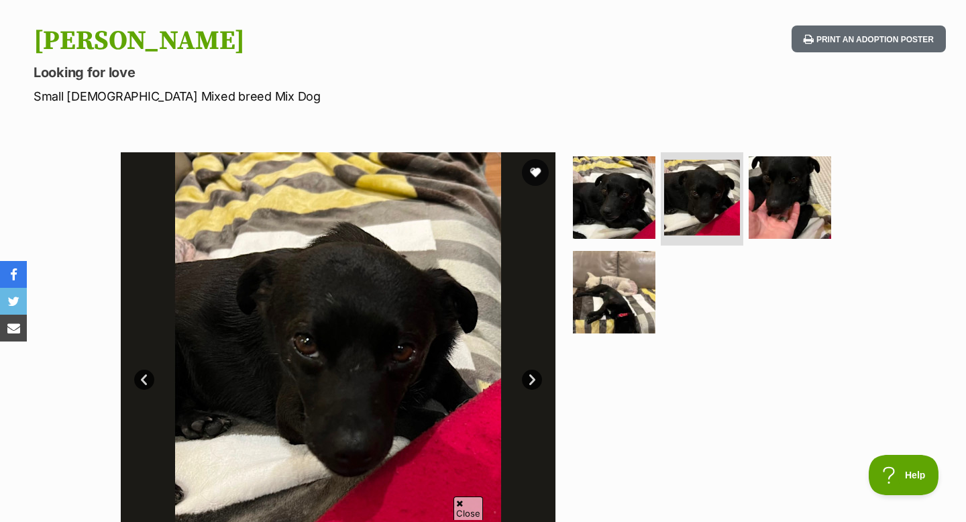
click at [527, 380] on link "Next" at bounding box center [532, 380] width 20 height 20
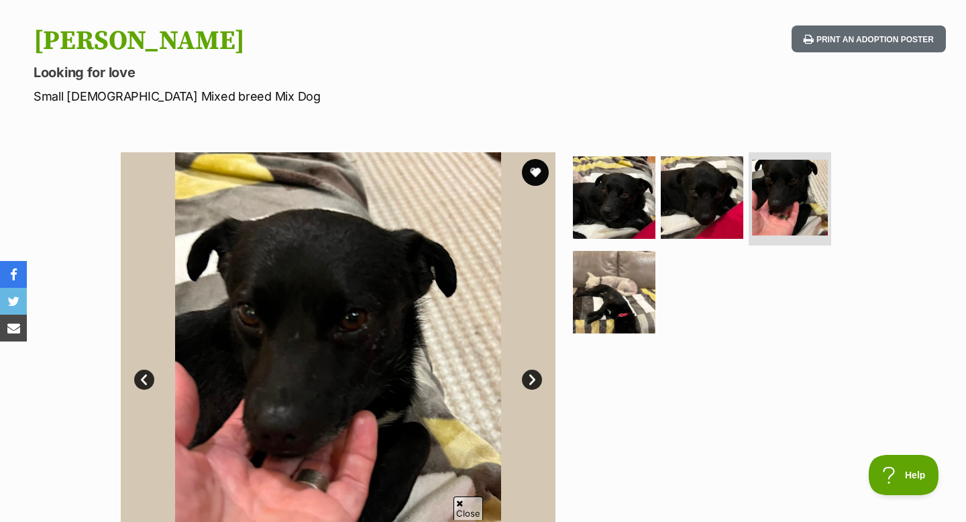
click at [526, 378] on link "Next" at bounding box center [532, 380] width 20 height 20
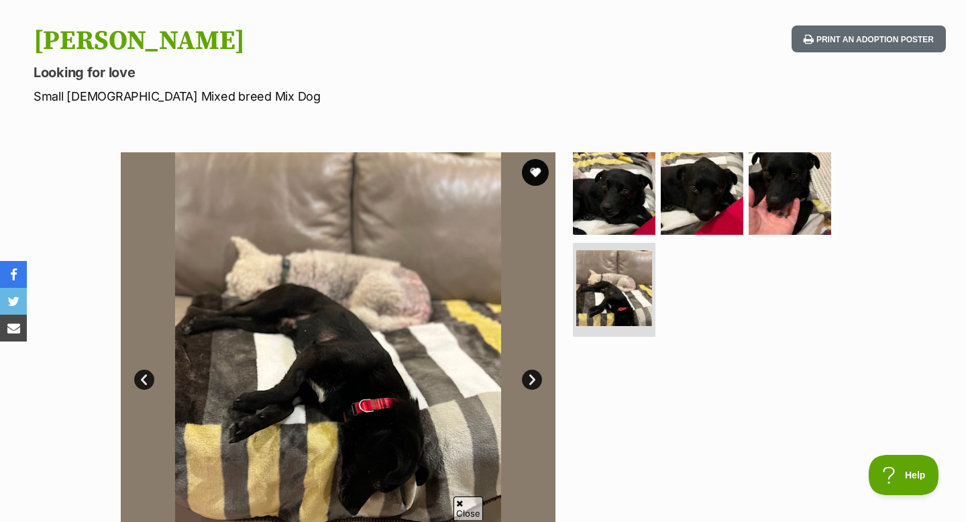
click at [526, 378] on link "Next" at bounding box center [532, 380] width 20 height 20
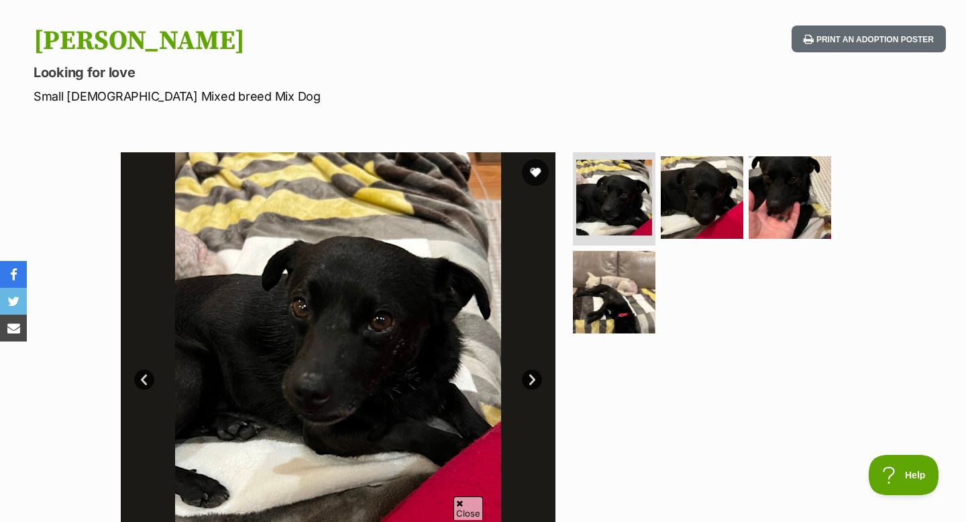
click at [526, 378] on link "Next" at bounding box center [532, 380] width 20 height 20
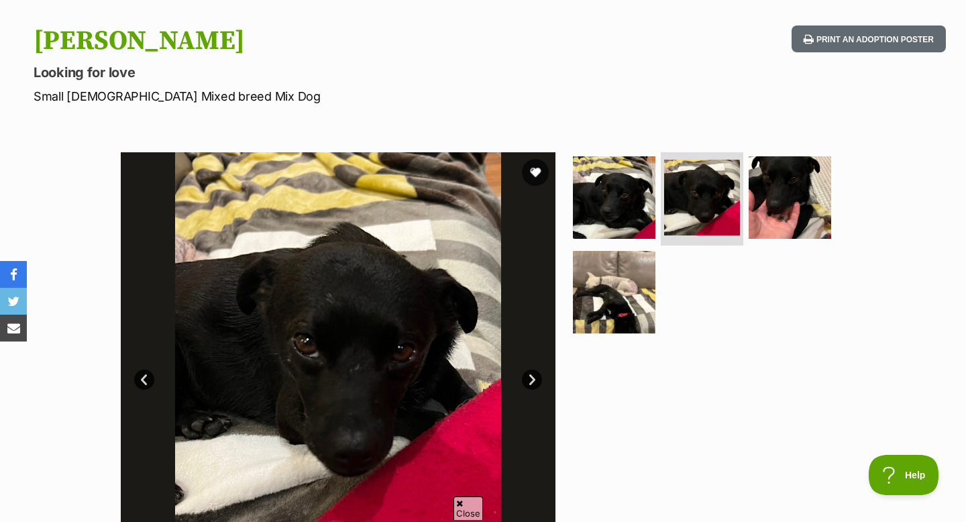
click at [526, 378] on link "Next" at bounding box center [532, 380] width 20 height 20
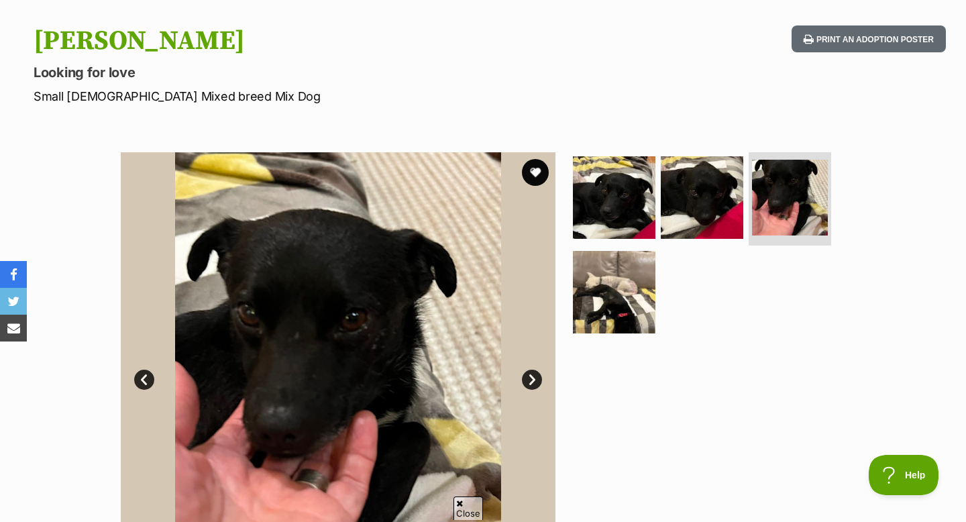
click at [526, 378] on link "Next" at bounding box center [532, 380] width 20 height 20
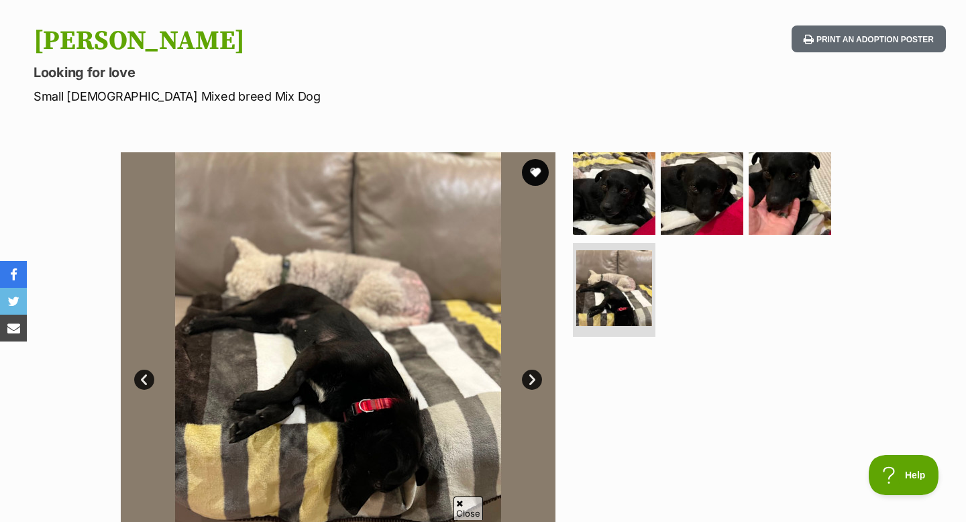
click at [526, 378] on link "Next" at bounding box center [532, 380] width 20 height 20
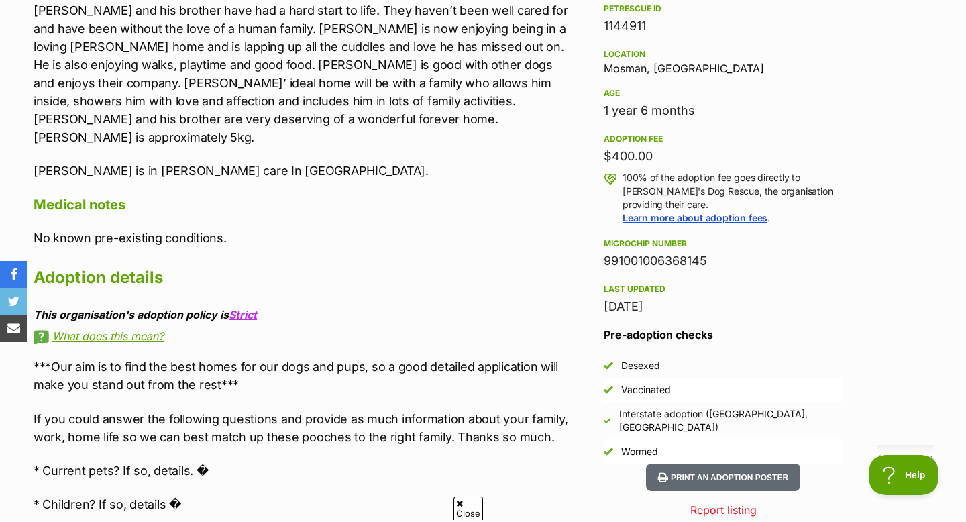
scroll to position [907, 0]
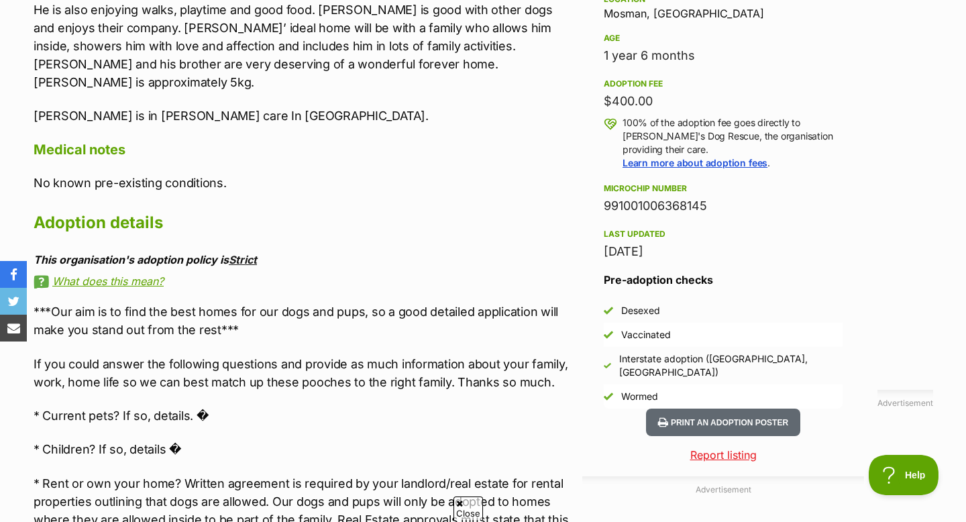
click at [239, 253] on link "Strict" at bounding box center [243, 259] width 28 height 13
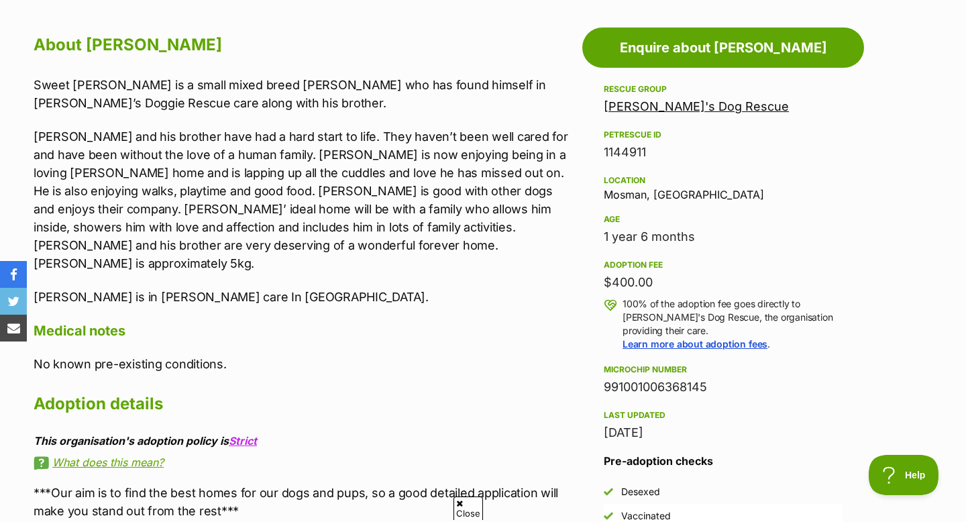
scroll to position [726, 0]
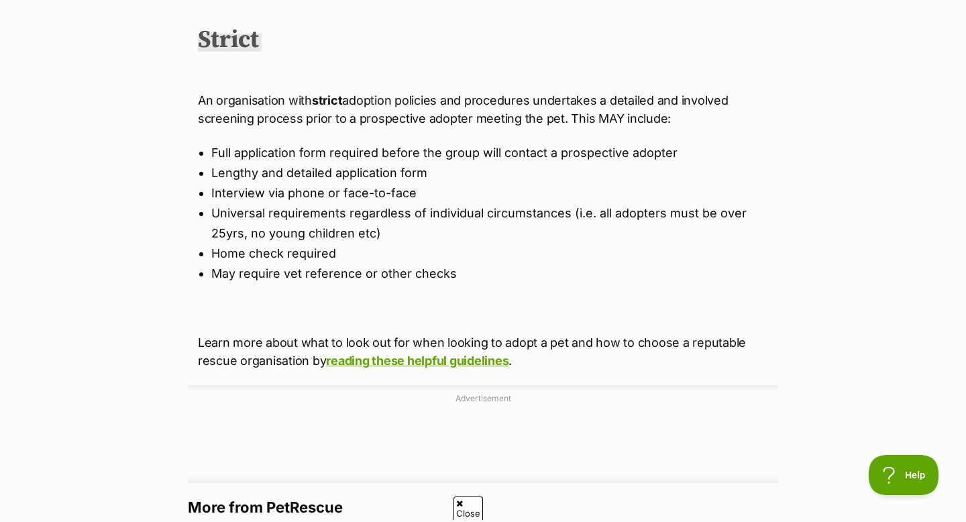
scroll to position [916, 0]
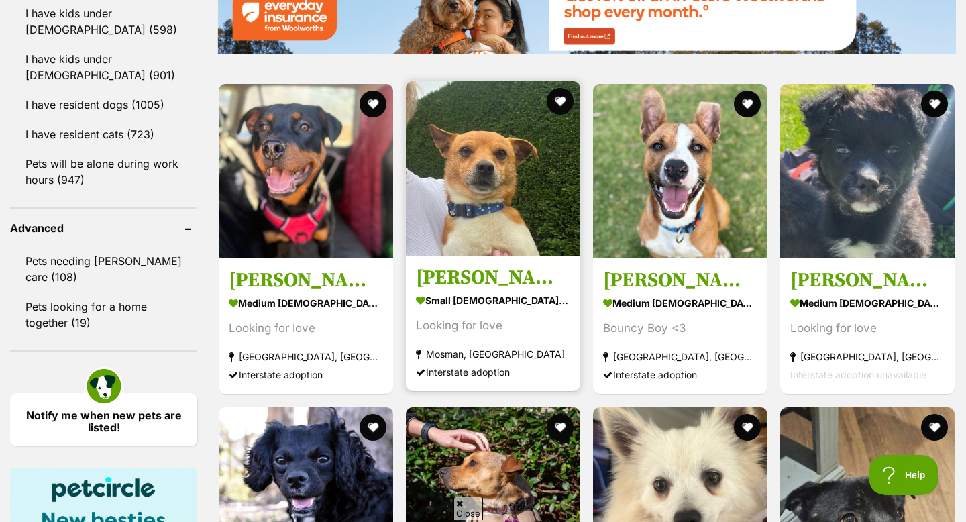
click at [514, 174] on img at bounding box center [493, 168] width 174 height 174
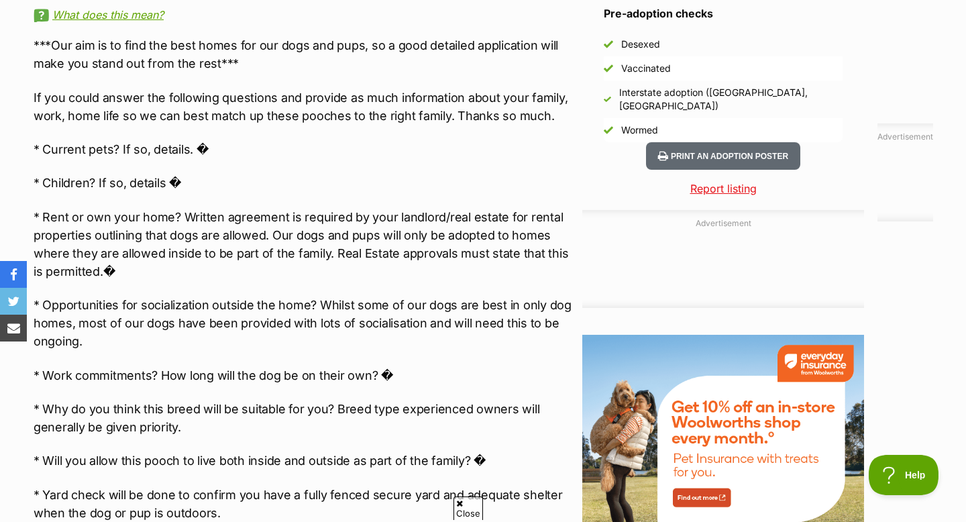
scroll to position [1113, 0]
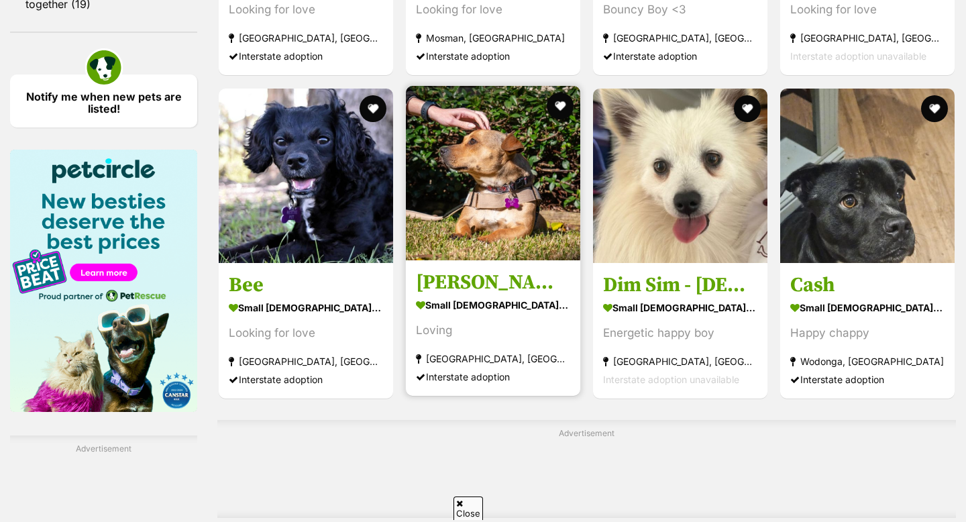
scroll to position [1911, 0]
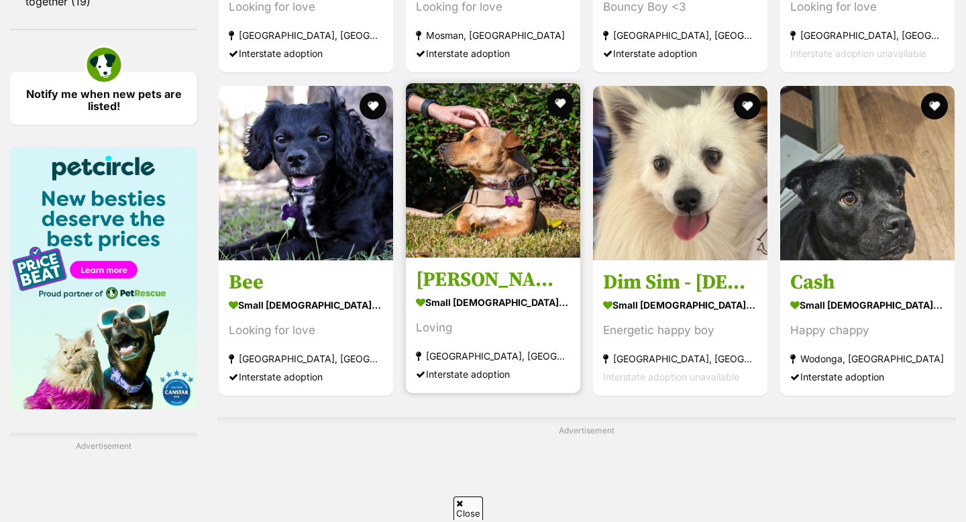
click at [475, 197] on img at bounding box center [493, 170] width 174 height 174
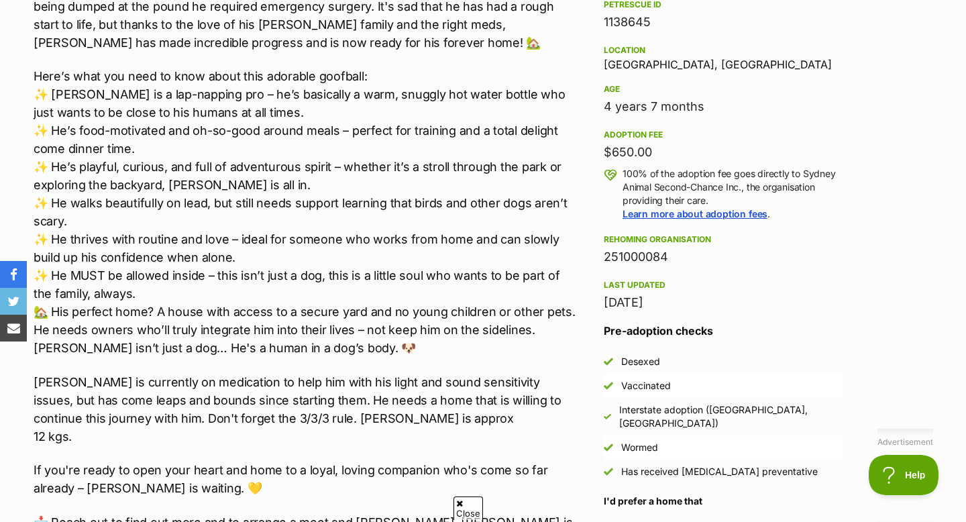
scroll to position [1037, 0]
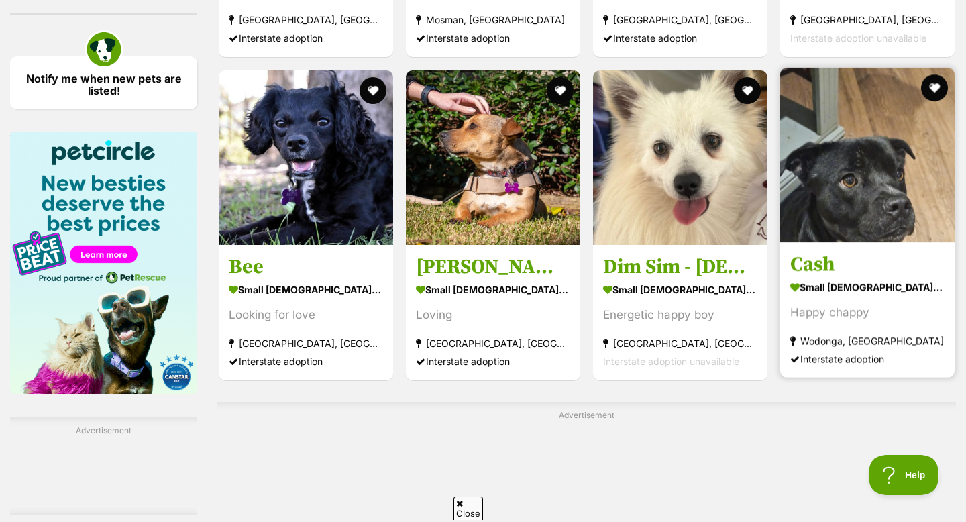
click at [885, 143] on img at bounding box center [867, 155] width 174 height 174
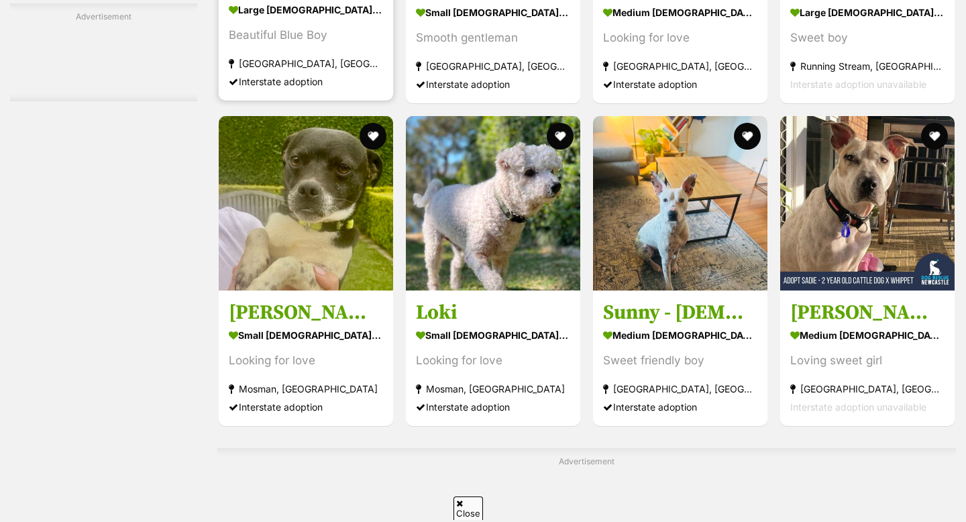
scroll to position [4452, 0]
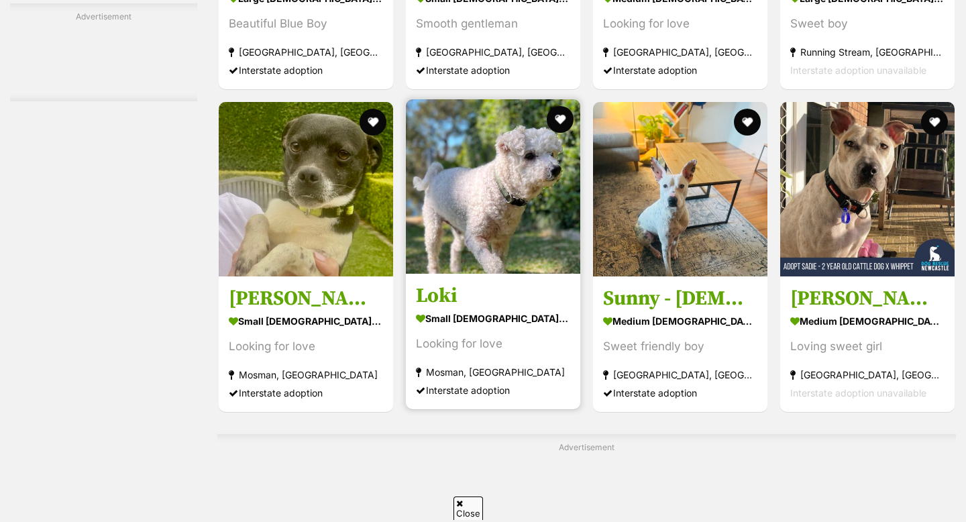
click at [452, 202] on img at bounding box center [493, 186] width 174 height 174
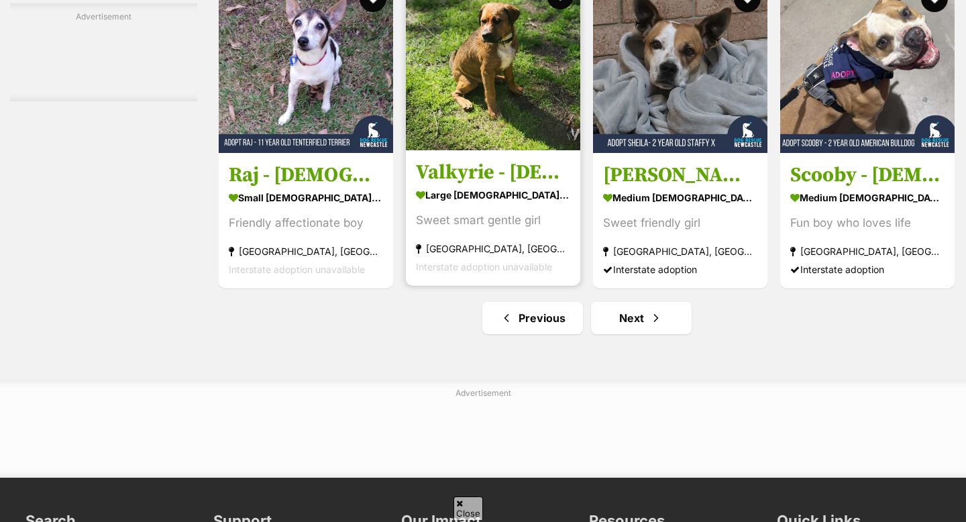
scroll to position [6259, 0]
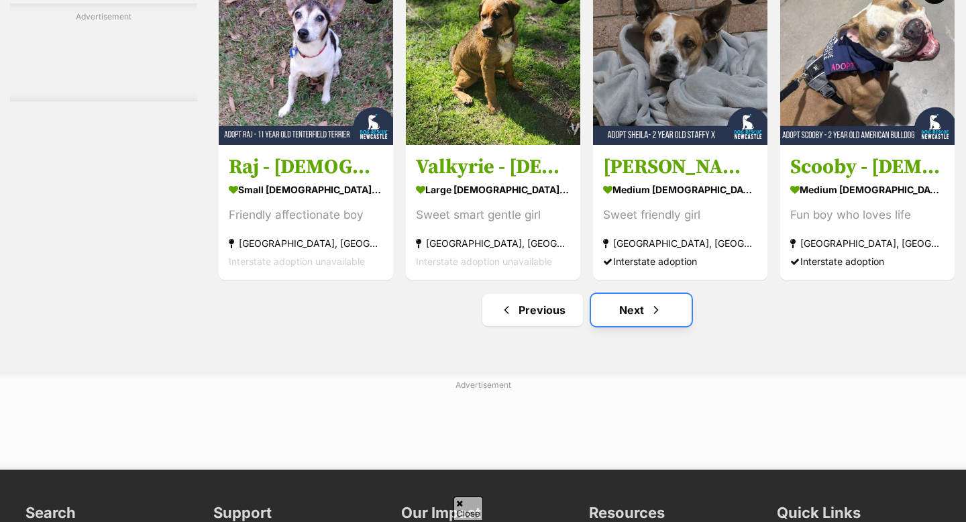
click at [644, 319] on link "Next" at bounding box center [641, 310] width 101 height 32
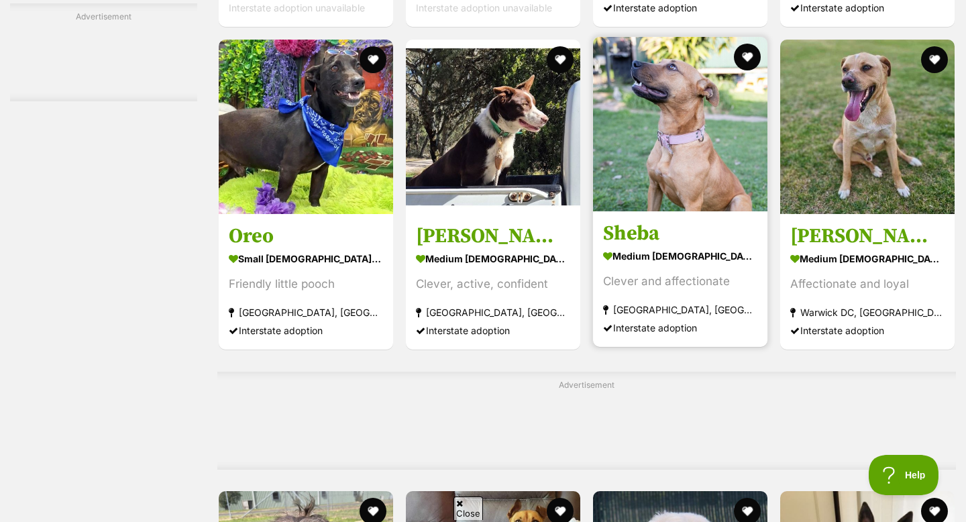
scroll to position [3259, 0]
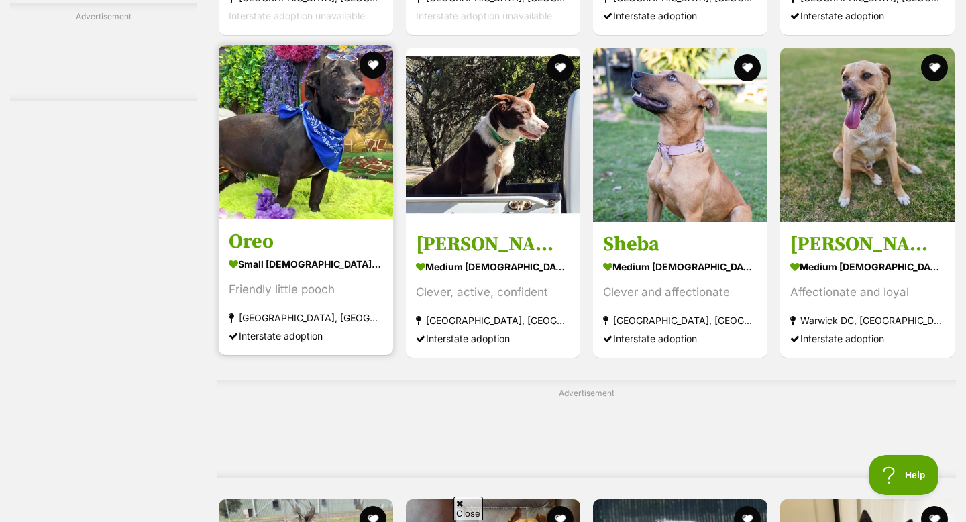
click at [337, 189] on img at bounding box center [306, 132] width 174 height 174
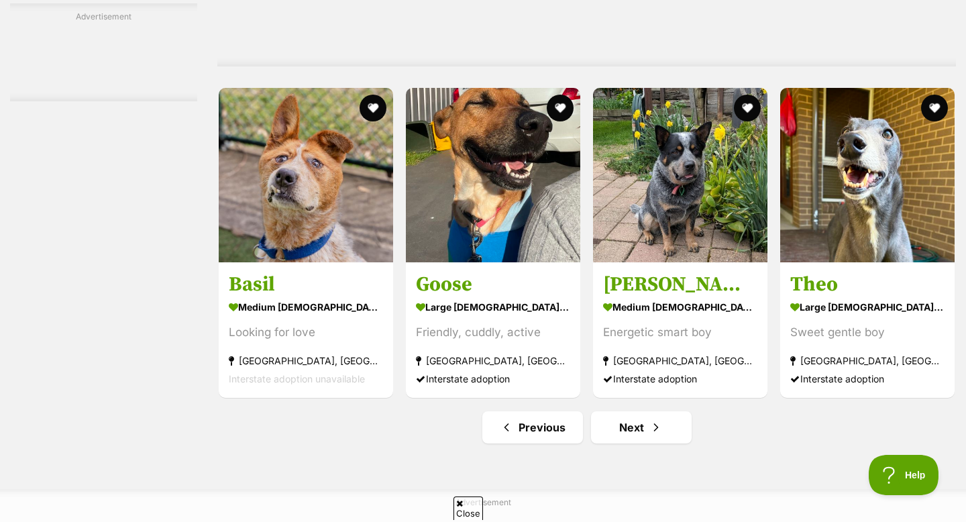
scroll to position [6124, 0]
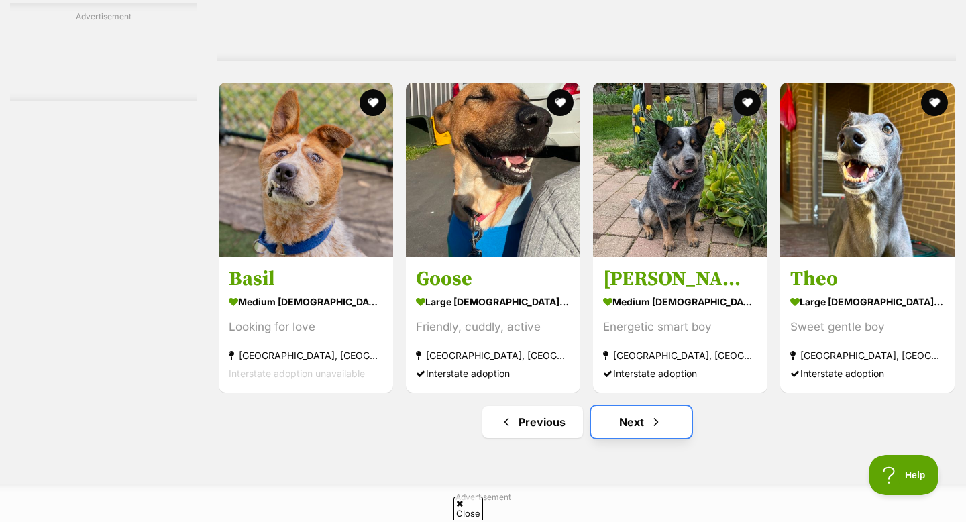
click at [621, 425] on link "Next" at bounding box center [641, 422] width 101 height 32
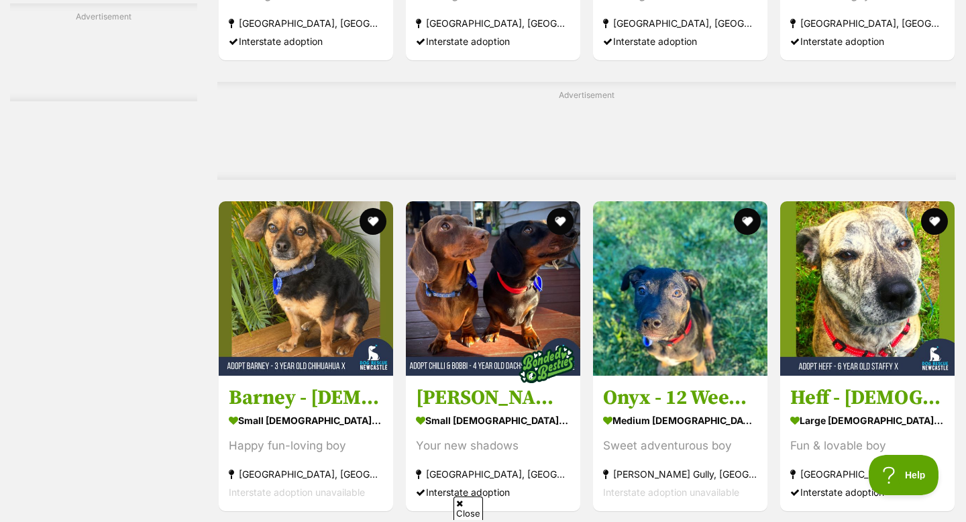
scroll to position [2705, 0]
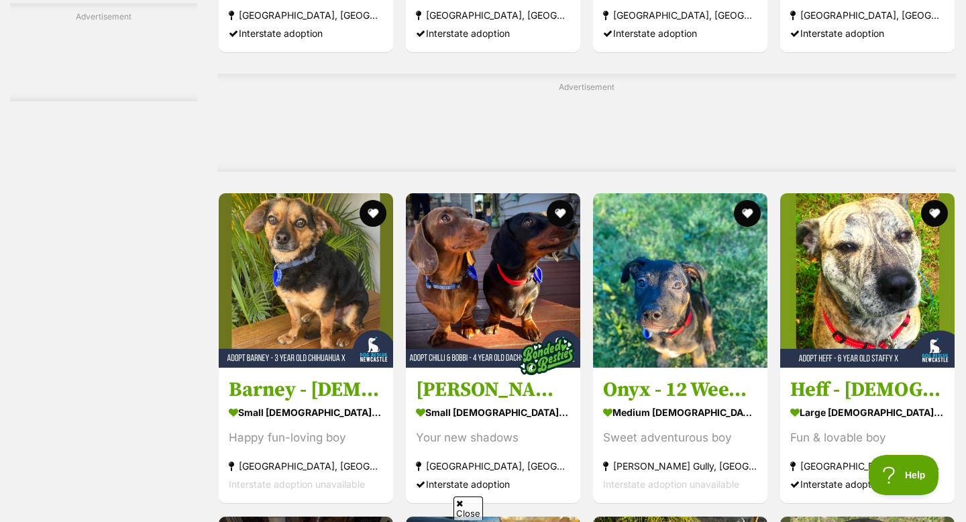
click at [508, 290] on img at bounding box center [493, 280] width 174 height 174
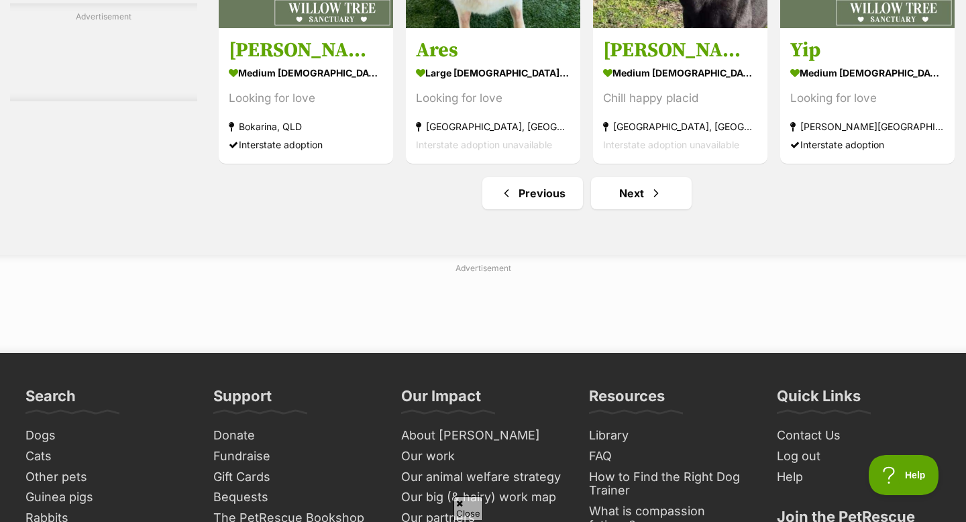
scroll to position [6308, 0]
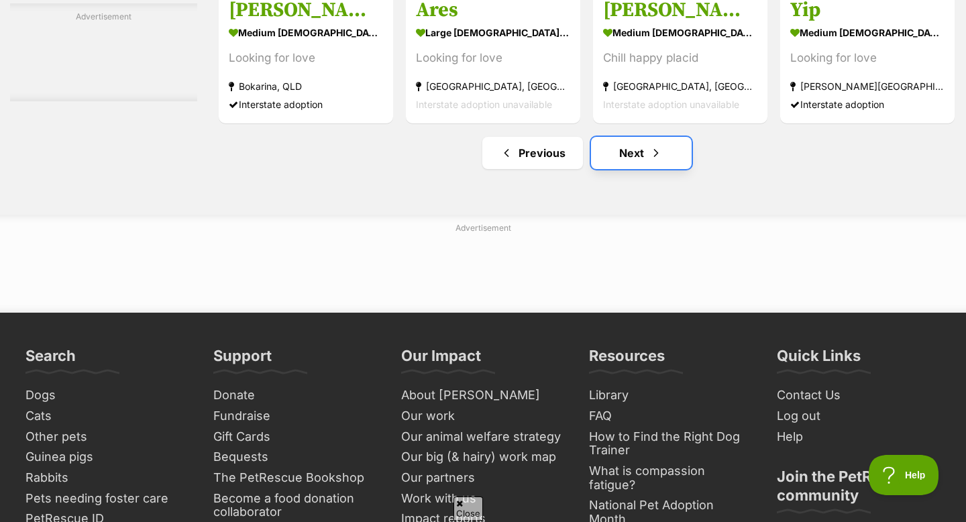
click at [640, 154] on link "Next" at bounding box center [641, 153] width 101 height 32
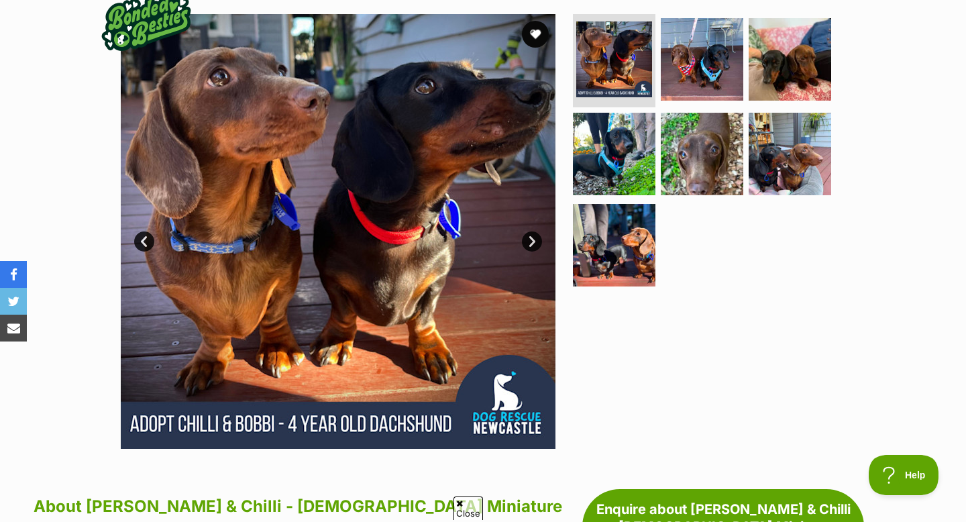
scroll to position [319, 0]
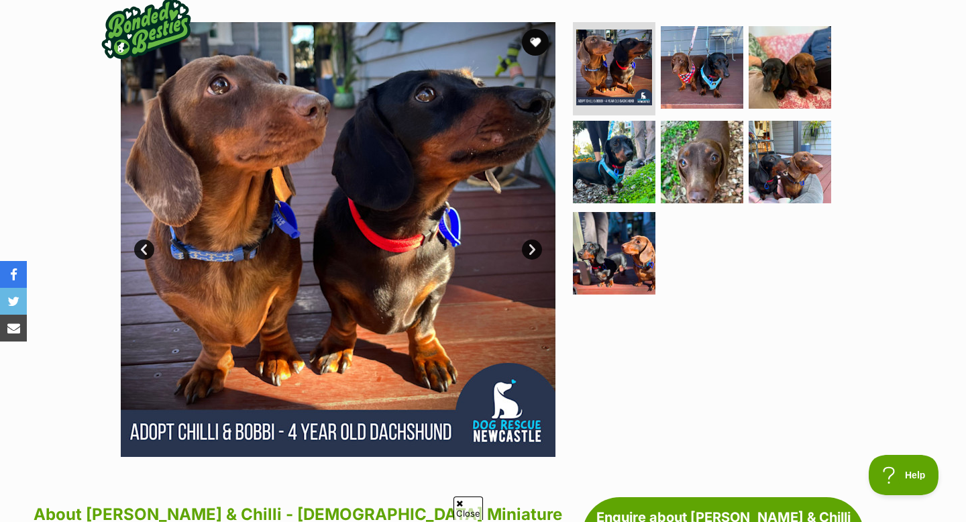
click at [526, 239] on link "Next" at bounding box center [532, 249] width 20 height 20
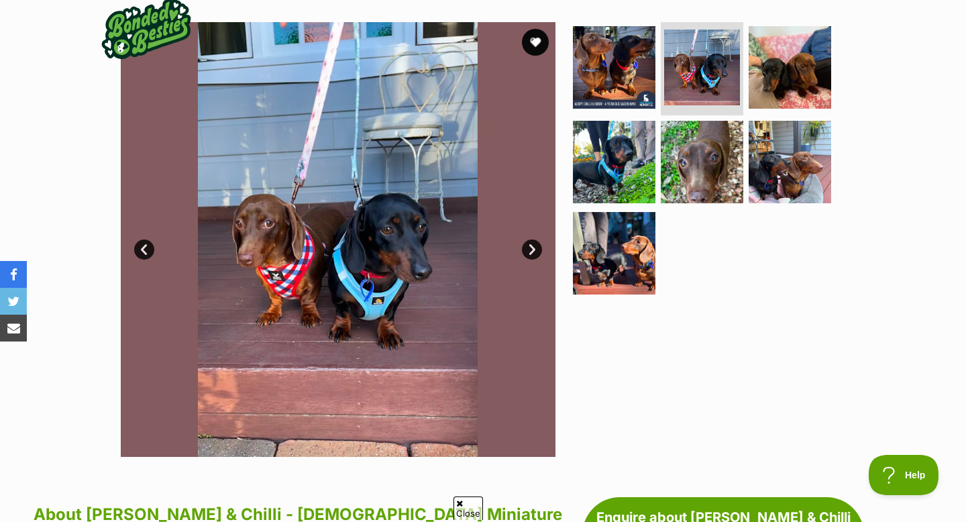
click at [526, 239] on link "Next" at bounding box center [532, 249] width 20 height 20
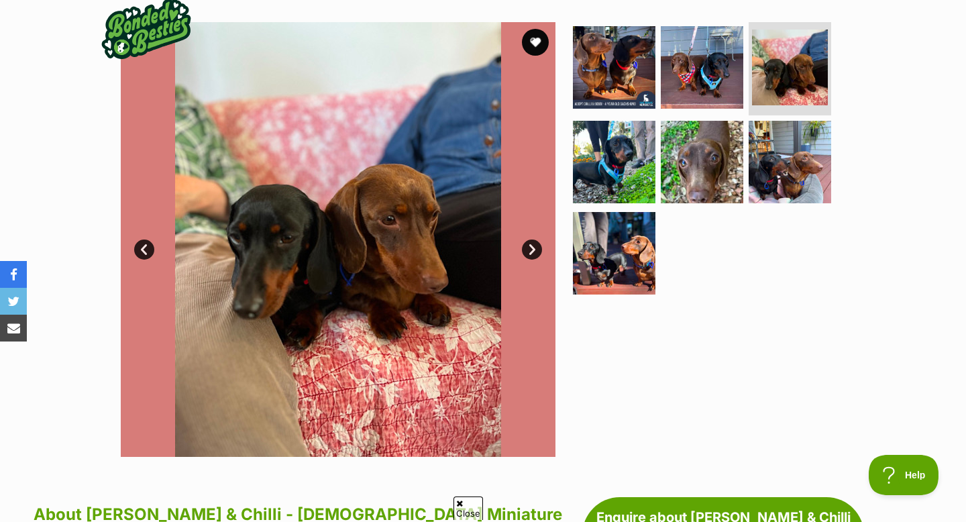
click at [526, 239] on link "Next" at bounding box center [532, 249] width 20 height 20
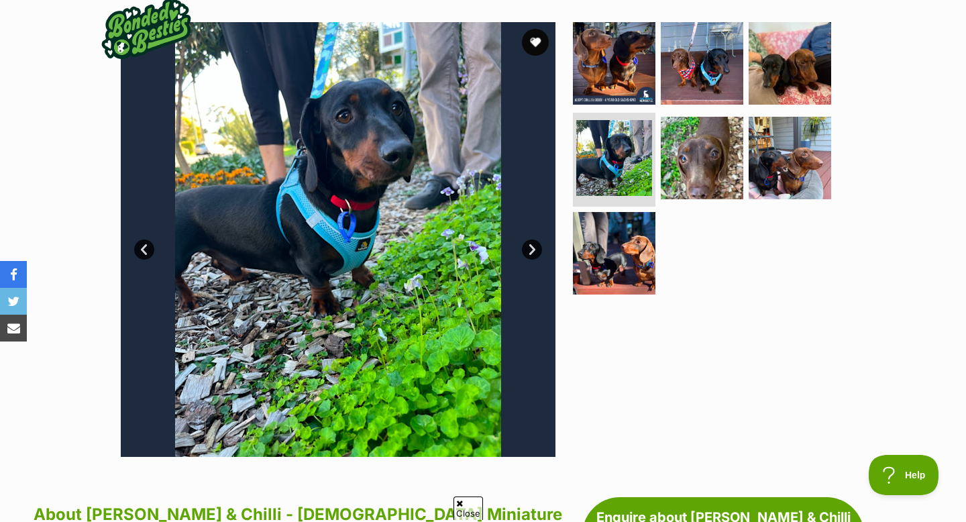
click at [526, 239] on link "Next" at bounding box center [532, 249] width 20 height 20
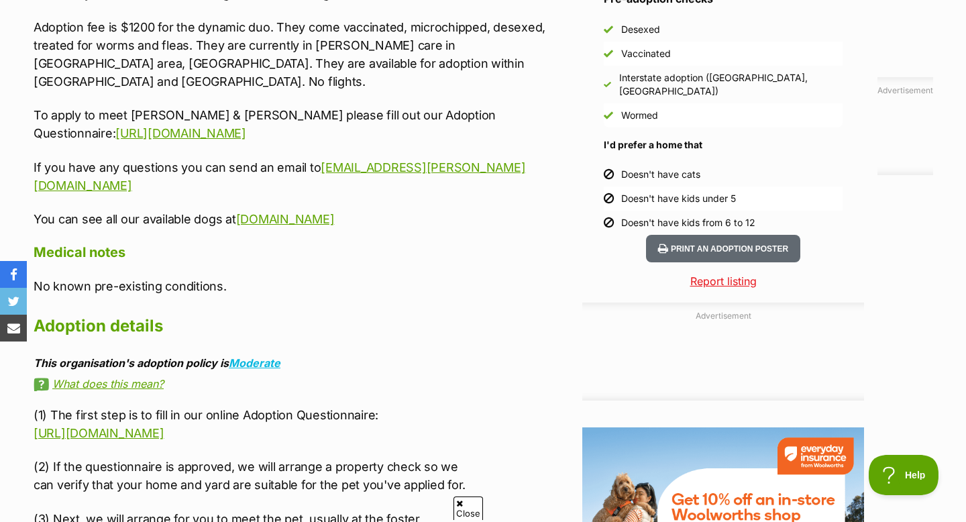
scroll to position [1424, 0]
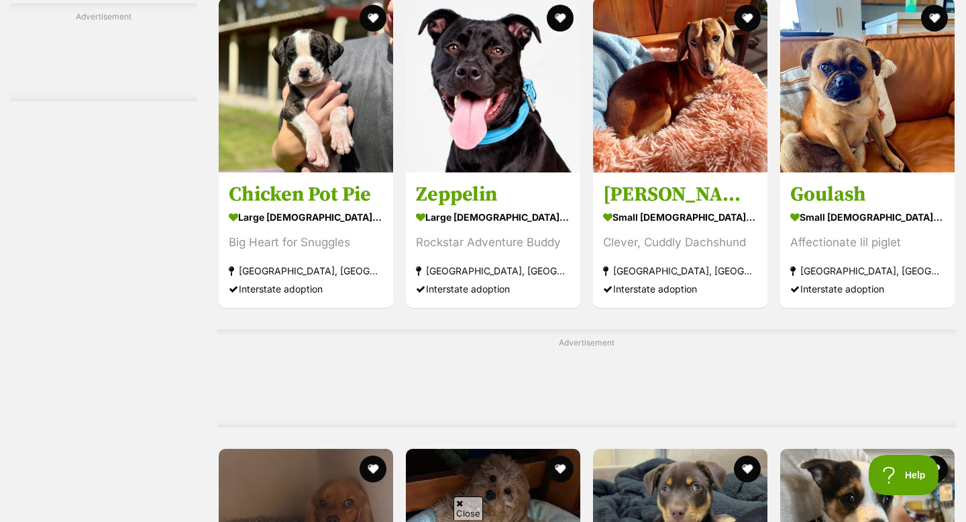
scroll to position [3199, 0]
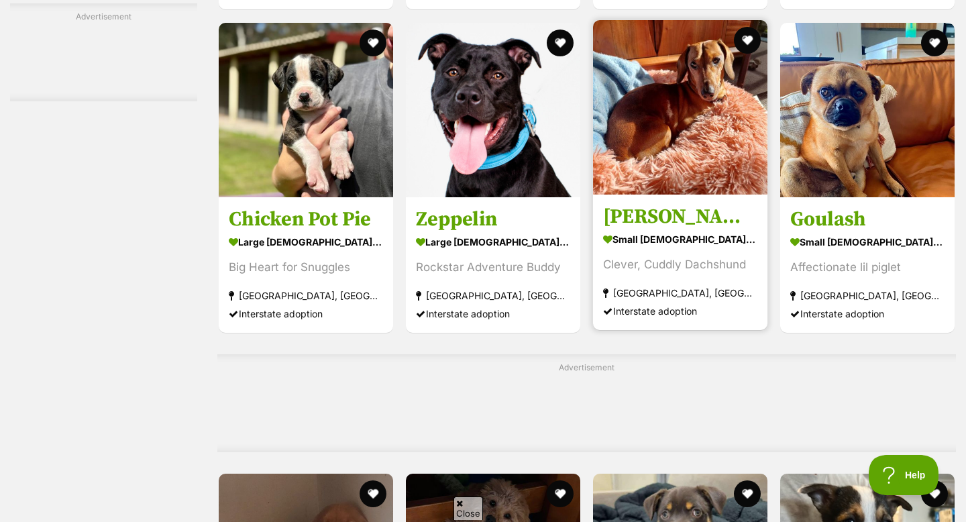
click at [674, 136] on img at bounding box center [680, 107] width 174 height 174
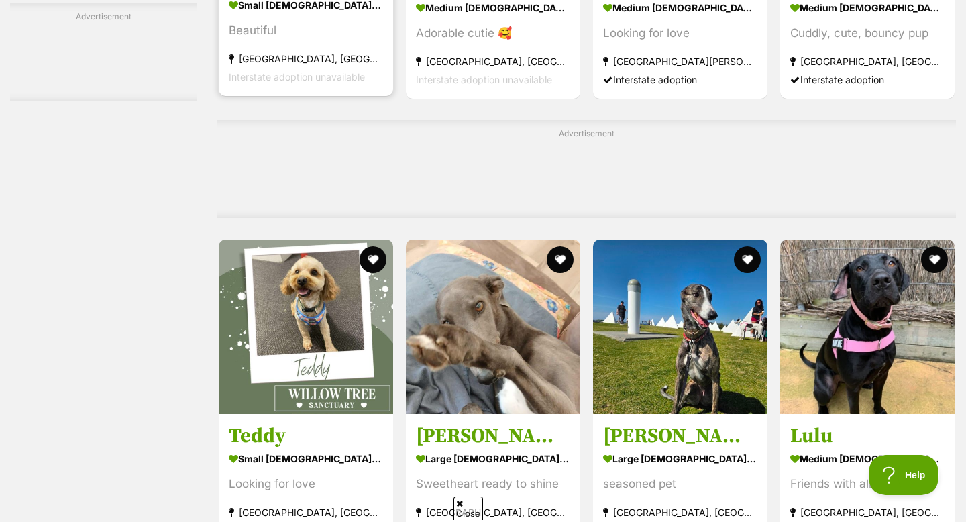
scroll to position [3888, 0]
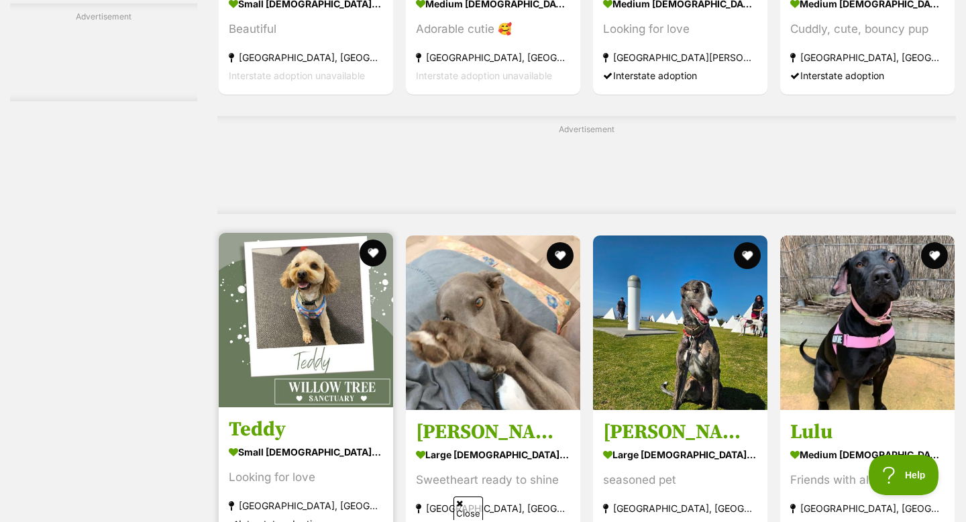
click at [296, 416] on article "1144365 Teddy small male Dog Looking for love Neutral Bay, NSW Interstate adopt…" at bounding box center [305, 387] width 177 height 313
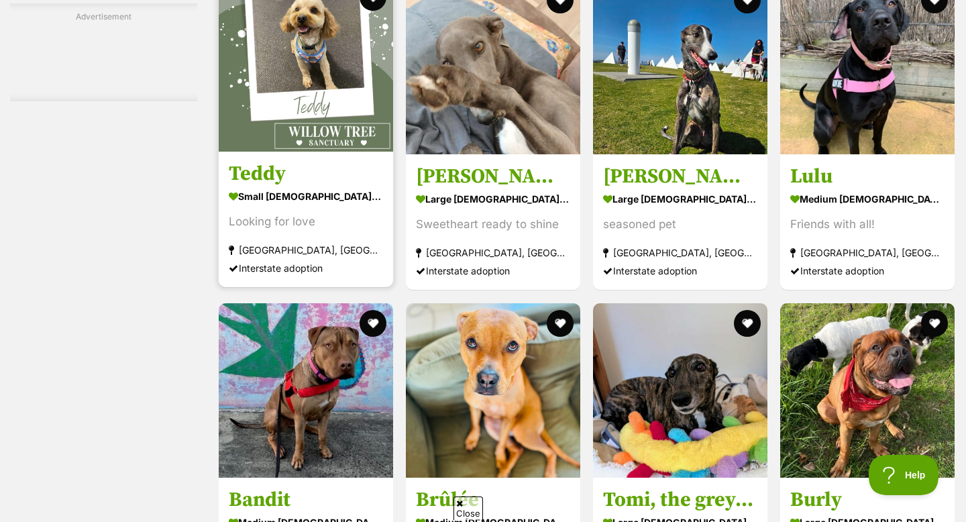
scroll to position [4175, 0]
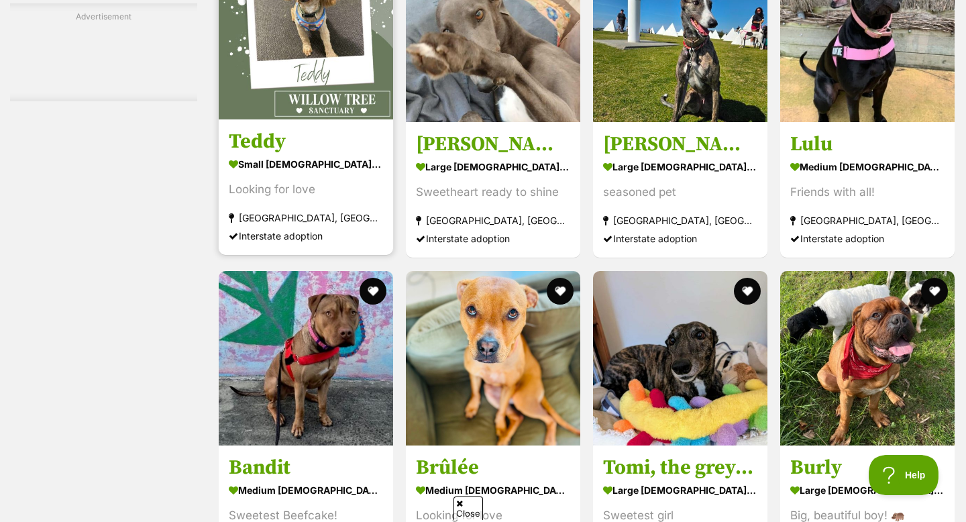
click at [313, 52] on img at bounding box center [306, 32] width 174 height 174
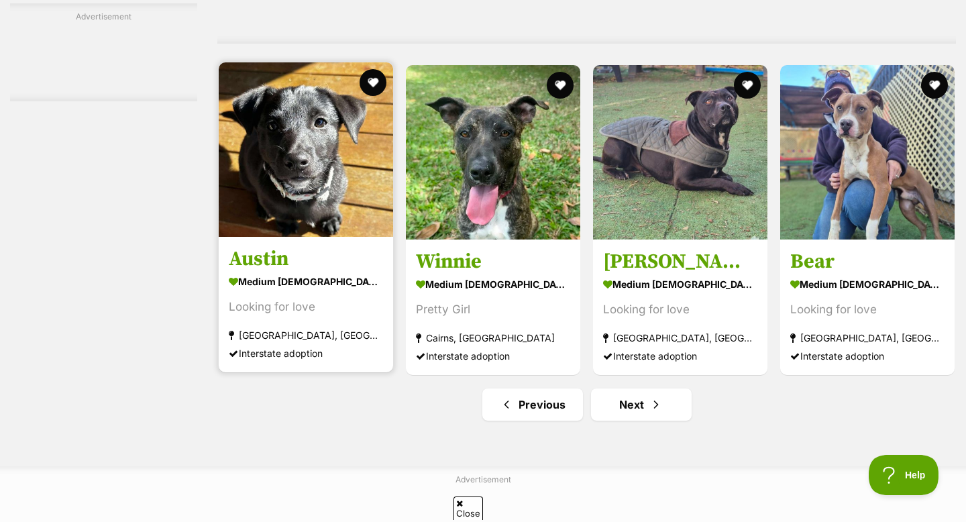
scroll to position [6094, 0]
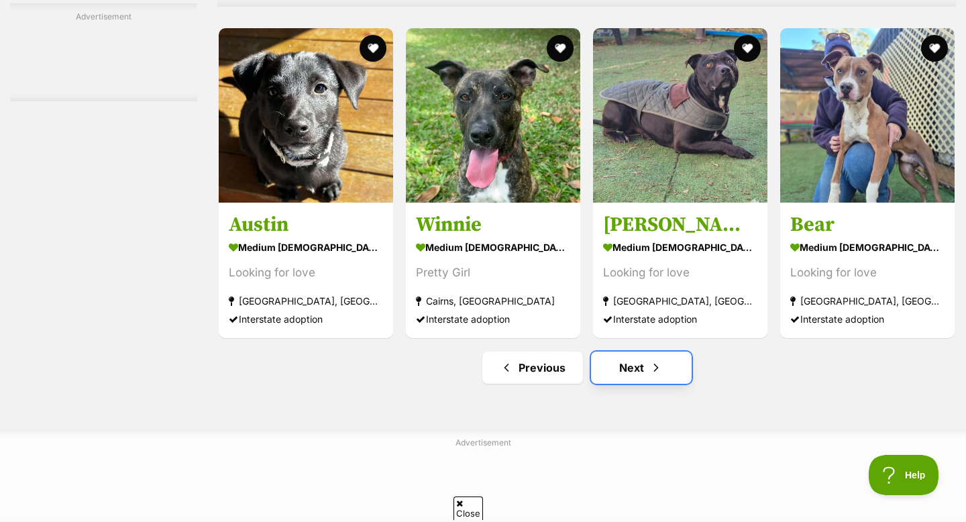
click at [630, 372] on link "Next" at bounding box center [641, 367] width 101 height 32
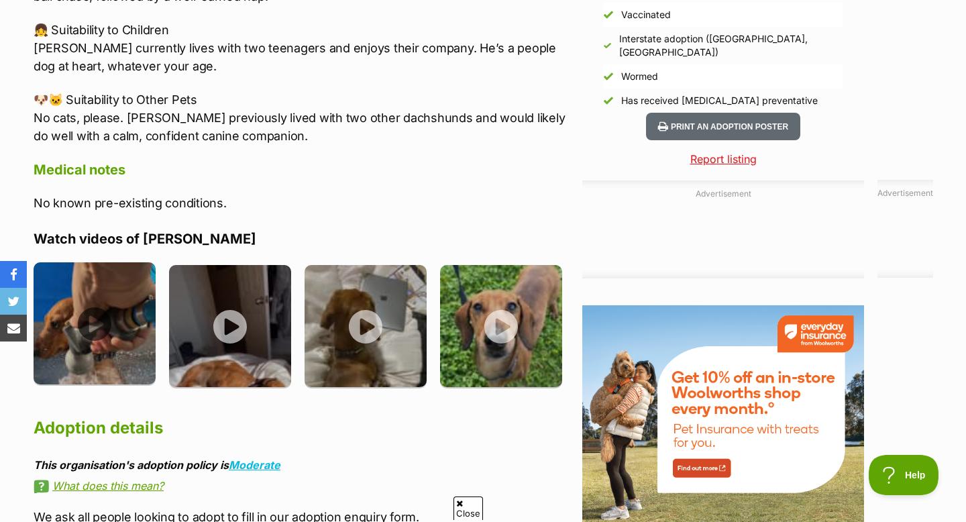
click at [88, 323] on img at bounding box center [95, 323] width 122 height 122
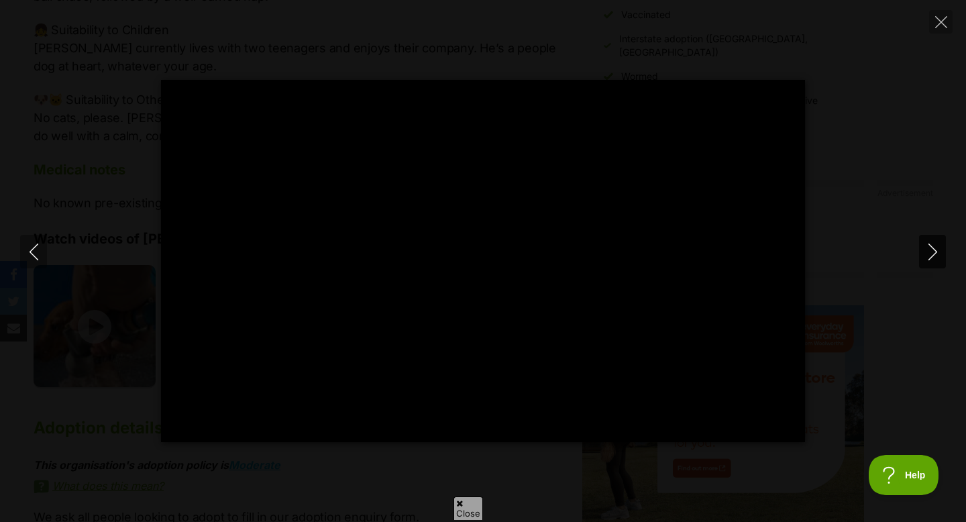
click at [928, 244] on icon "Next" at bounding box center [932, 251] width 17 height 17
type input "18.56"
click at [924, 243] on icon "Next" at bounding box center [932, 251] width 17 height 17
type input "34.71"
click at [924, 243] on icon "Next" at bounding box center [932, 251] width 17 height 17
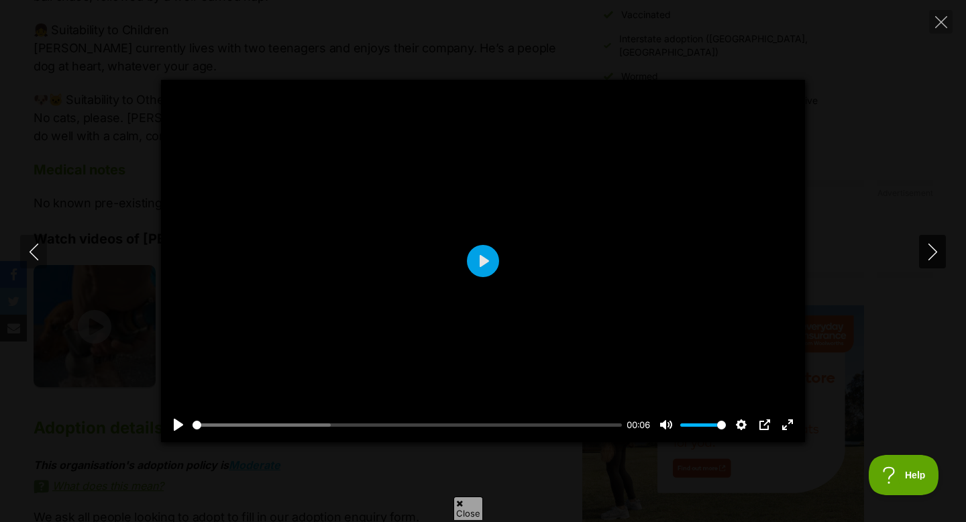
type input "3.29"
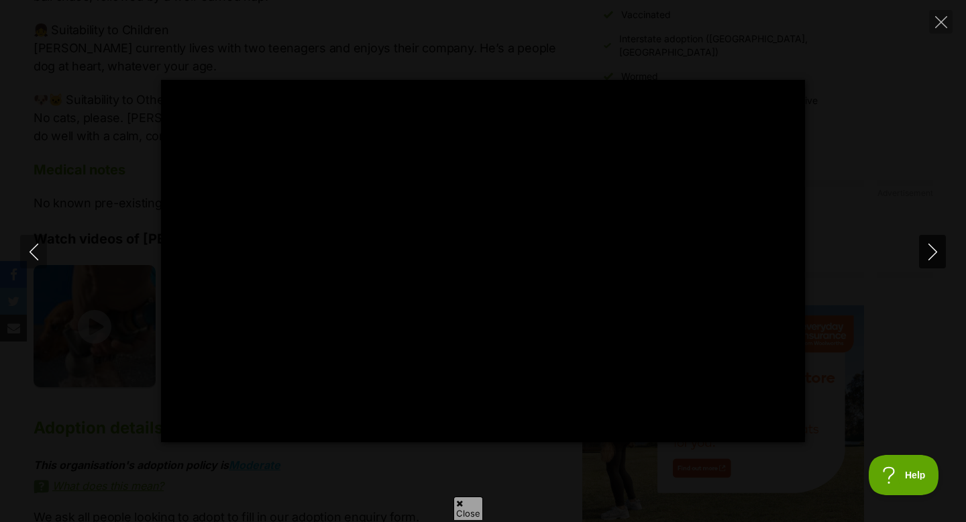
type input "16.67"
type input "17.45"
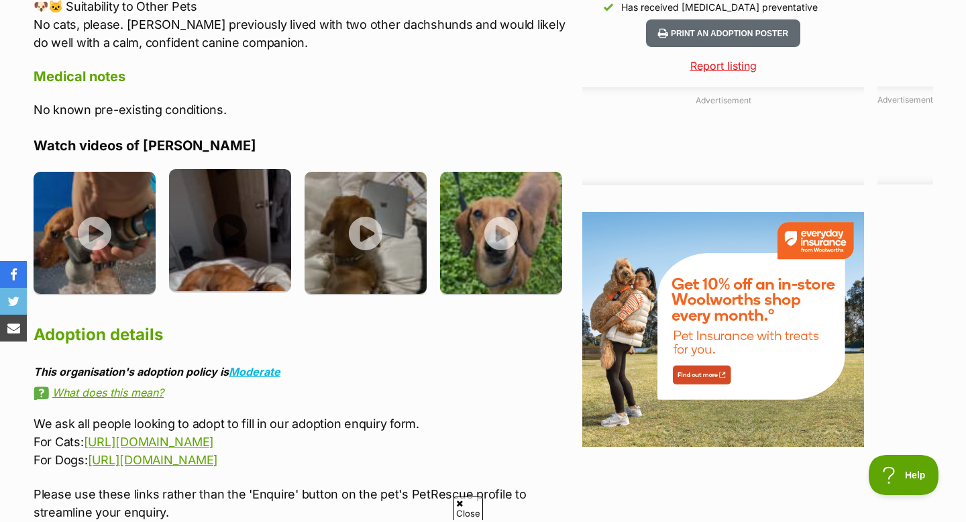
scroll to position [1418, 0]
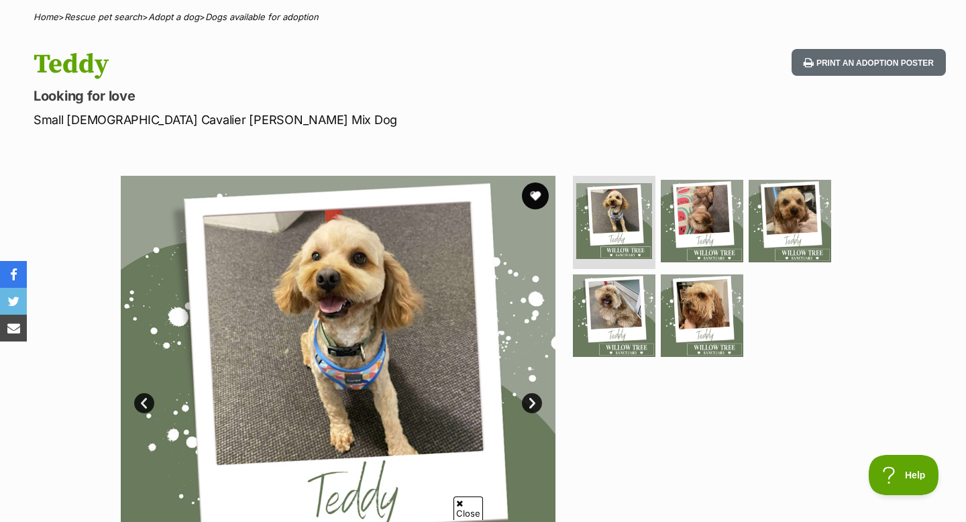
scroll to position [117, 0]
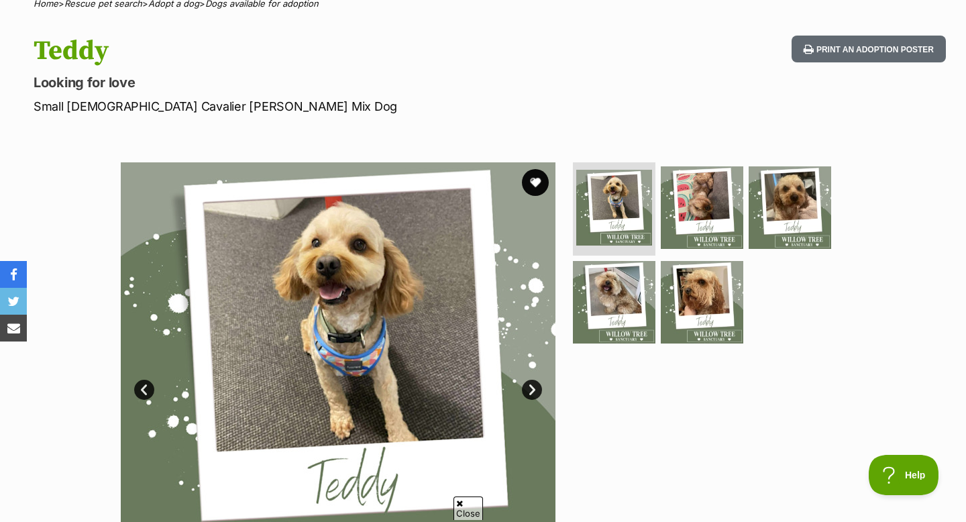
click at [530, 387] on link "Next" at bounding box center [532, 390] width 20 height 20
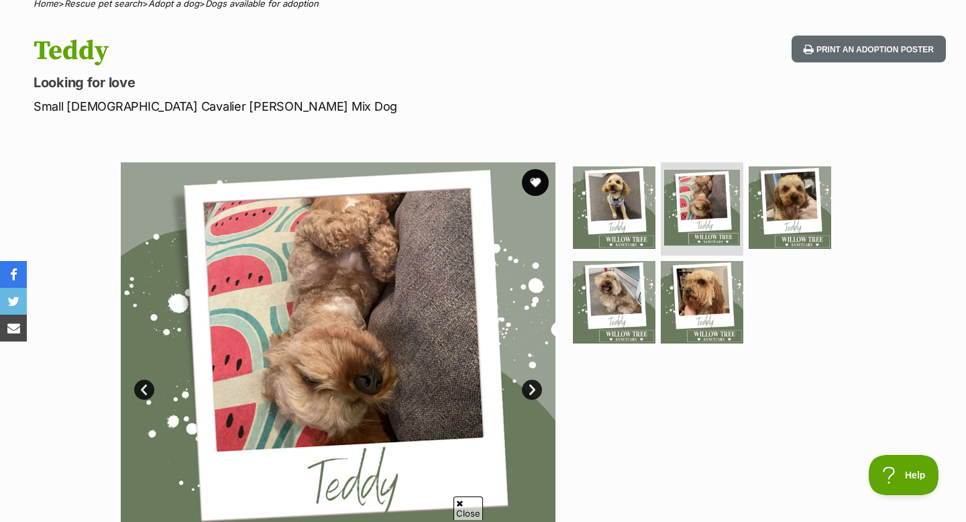
click at [530, 387] on link "Next" at bounding box center [532, 390] width 20 height 20
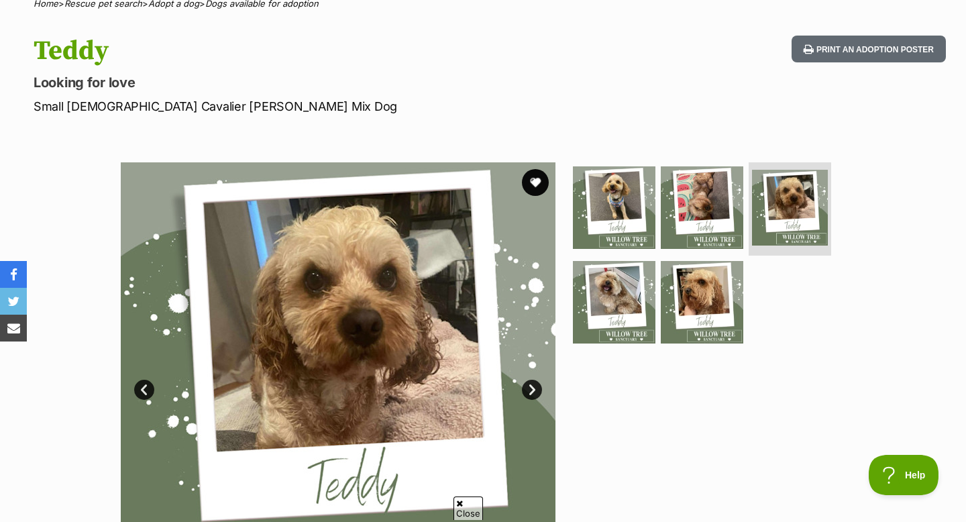
click at [530, 387] on link "Next" at bounding box center [532, 390] width 20 height 20
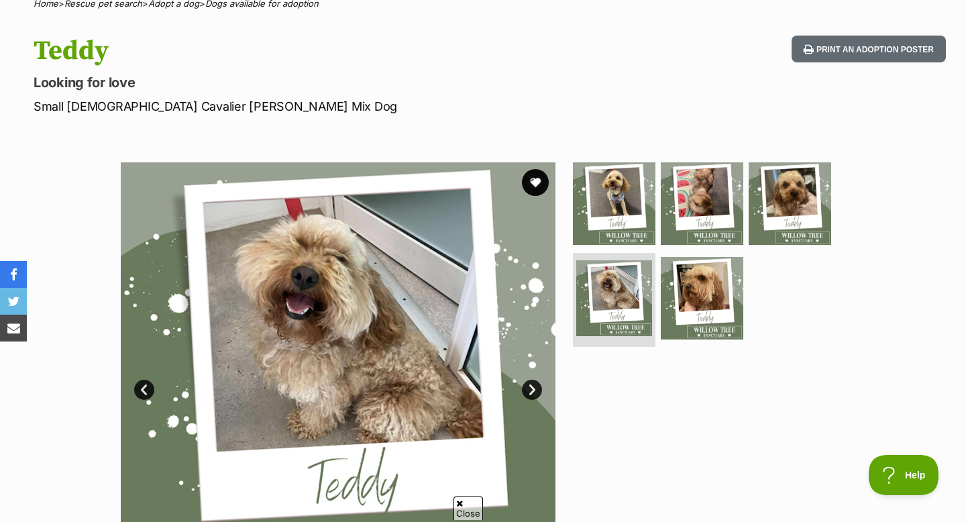
click at [523, 392] on link "Next" at bounding box center [532, 390] width 20 height 20
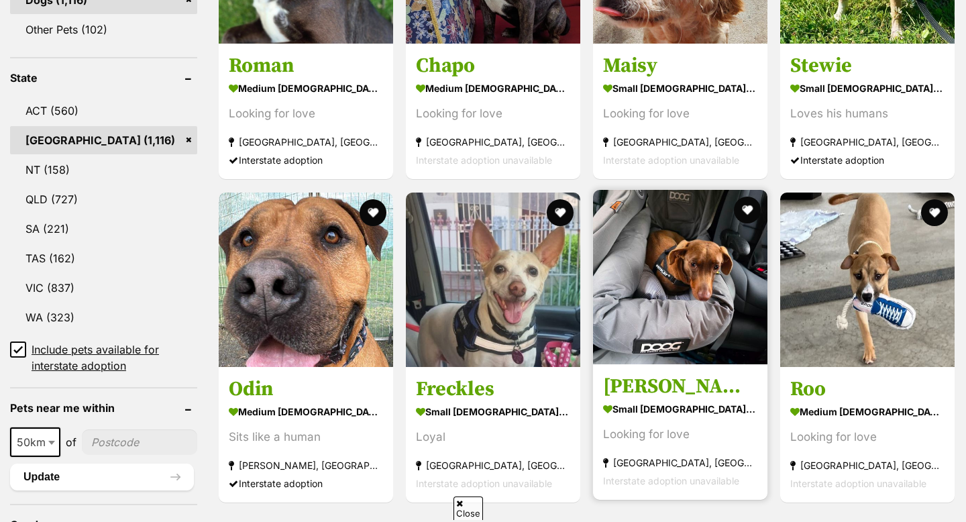
click at [632, 392] on h3 "[PERSON_NAME]" at bounding box center [680, 386] width 154 height 25
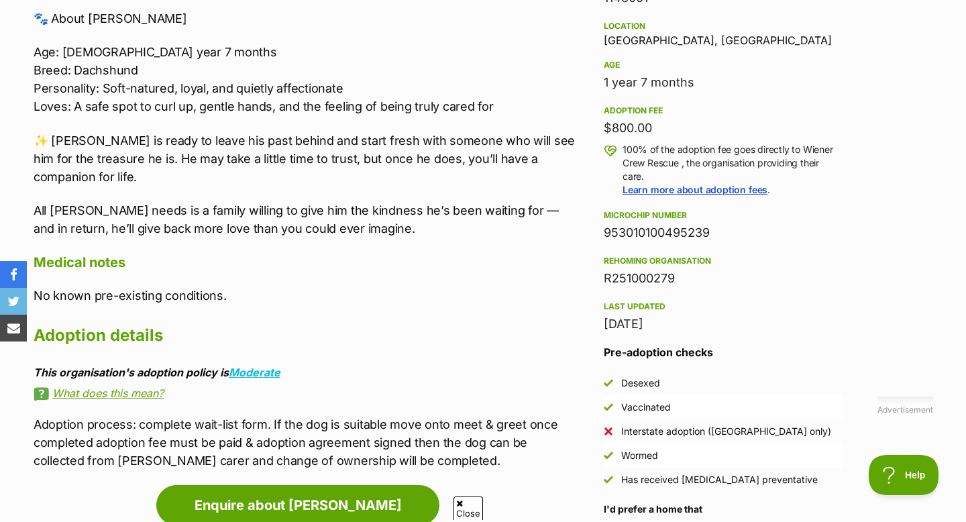
scroll to position [881, 0]
click at [259, 365] on link "Moderate" at bounding box center [255, 371] width 52 height 13
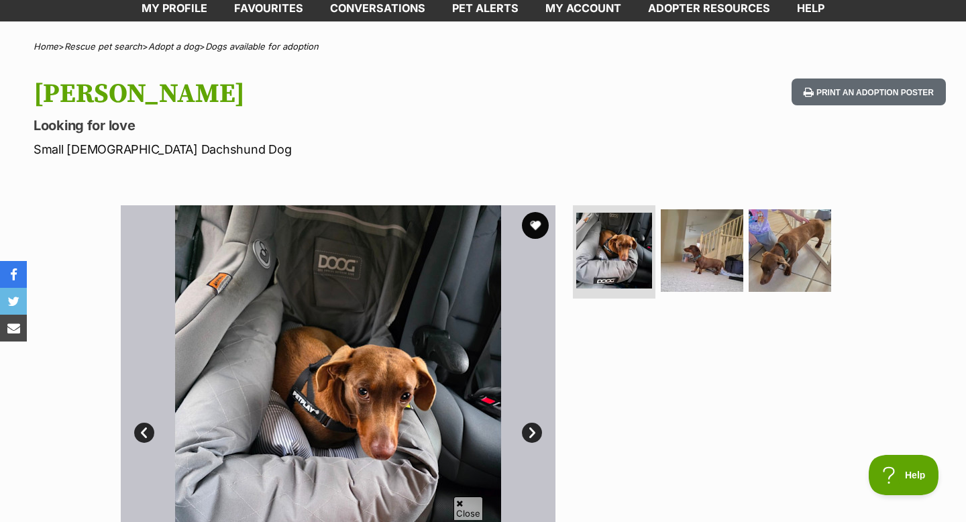
scroll to position [78, 0]
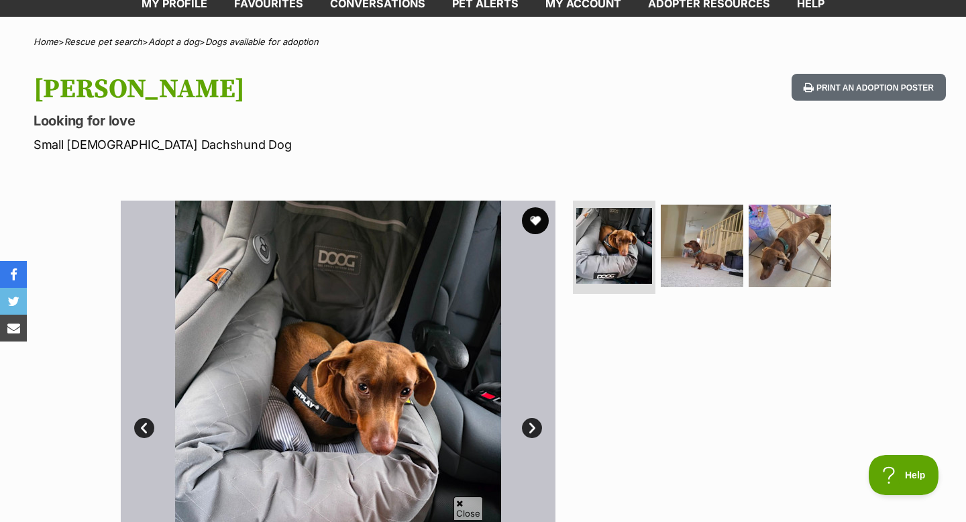
click at [520, 425] on img at bounding box center [338, 418] width 435 height 435
click at [528, 431] on link "Next" at bounding box center [532, 428] width 20 height 20
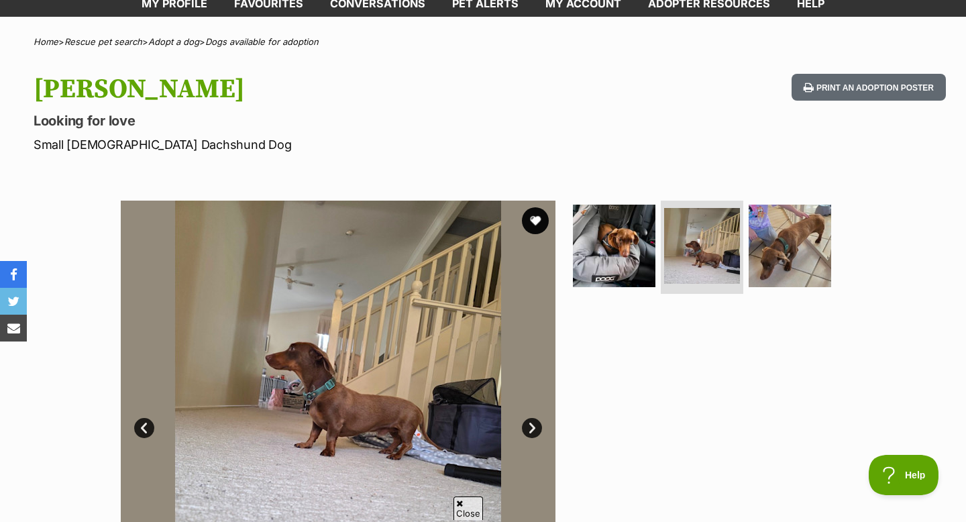
click at [528, 431] on link "Next" at bounding box center [532, 428] width 20 height 20
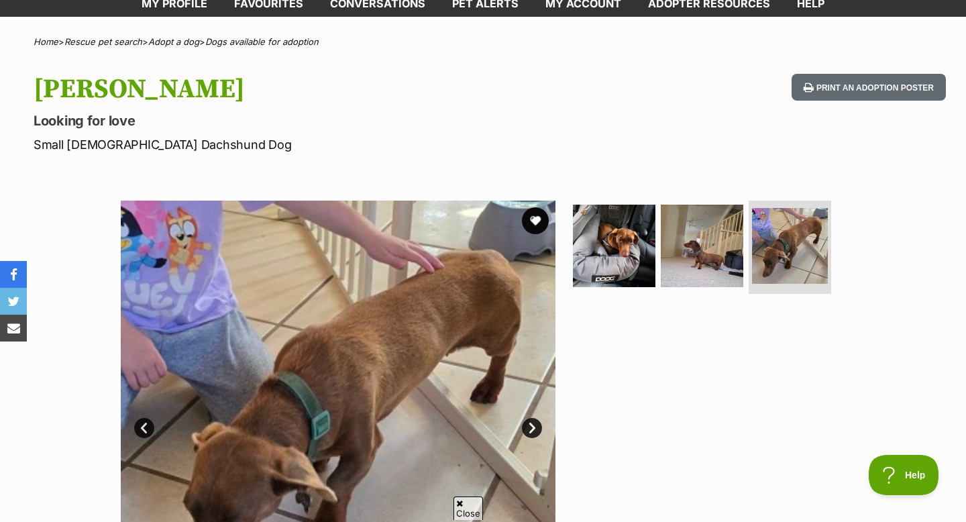
click at [528, 431] on link "Next" at bounding box center [532, 428] width 20 height 20
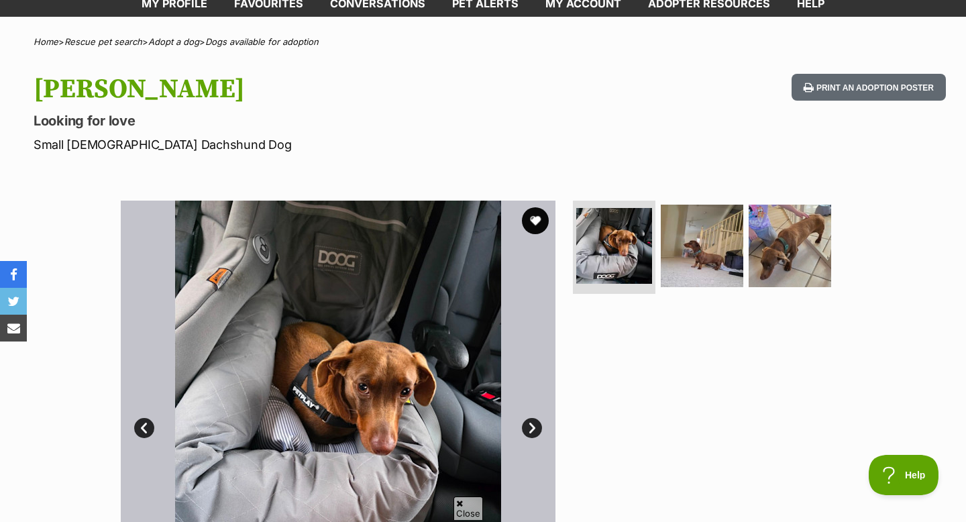
click at [529, 431] on link "Next" at bounding box center [532, 428] width 20 height 20
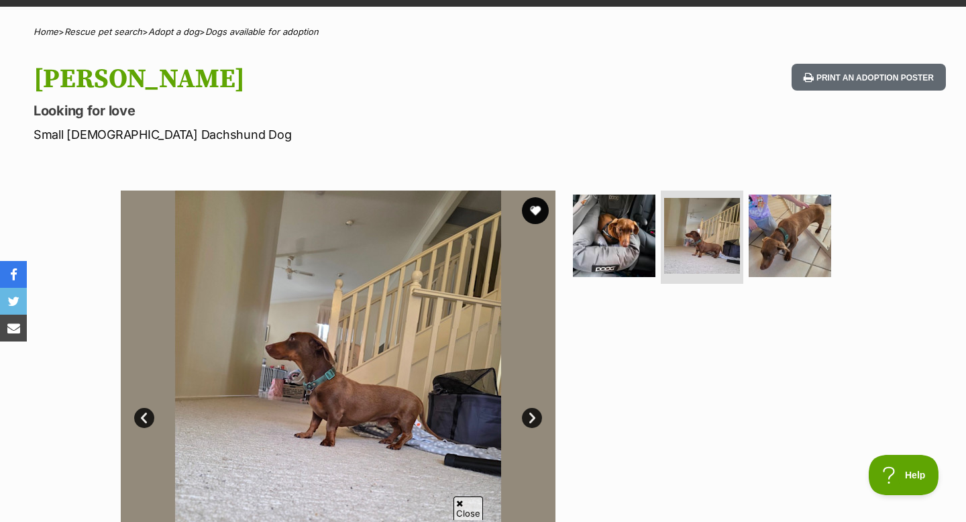
scroll to position [91, 0]
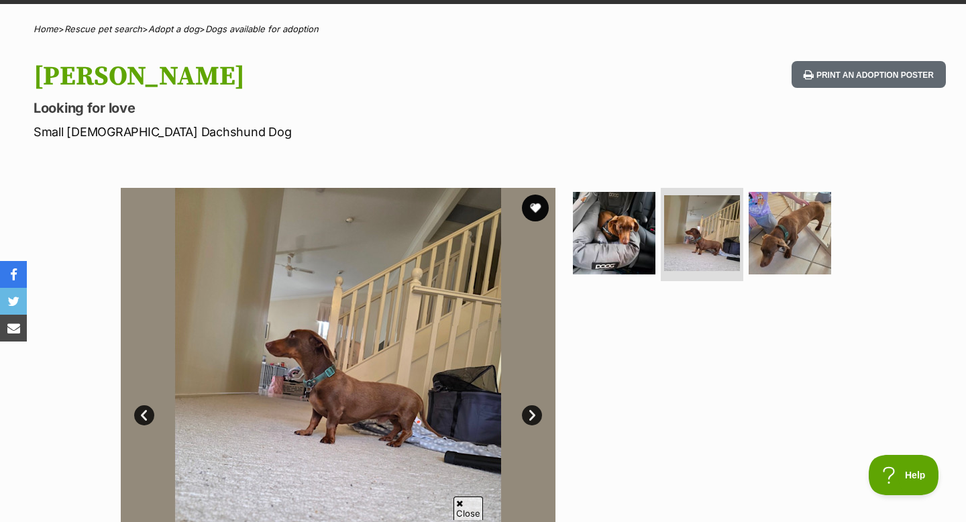
click at [529, 423] on link "Next" at bounding box center [532, 415] width 20 height 20
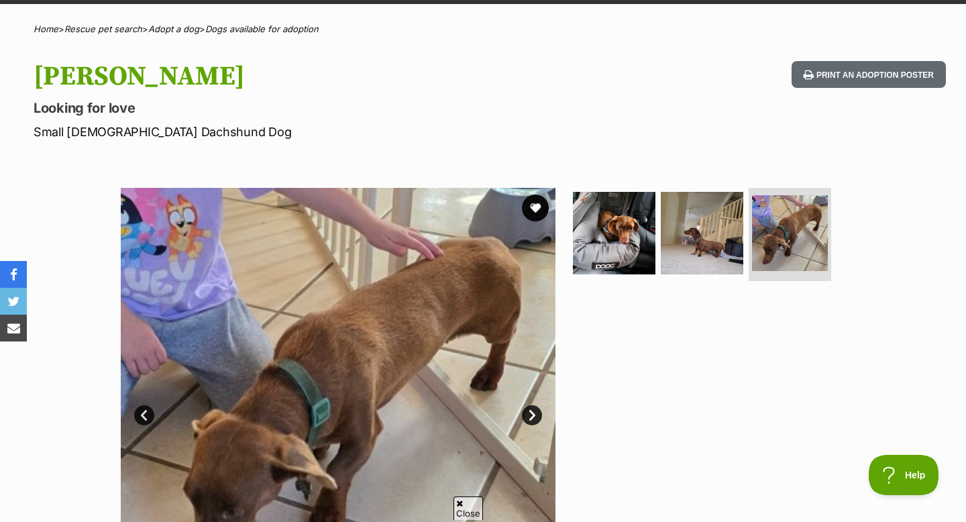
click at [529, 423] on link "Next" at bounding box center [532, 415] width 20 height 20
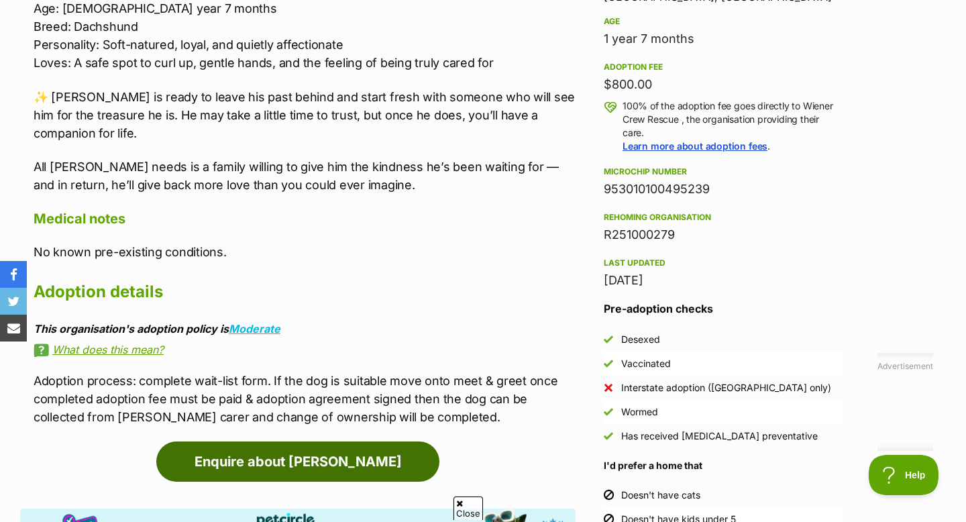
scroll to position [923, 0]
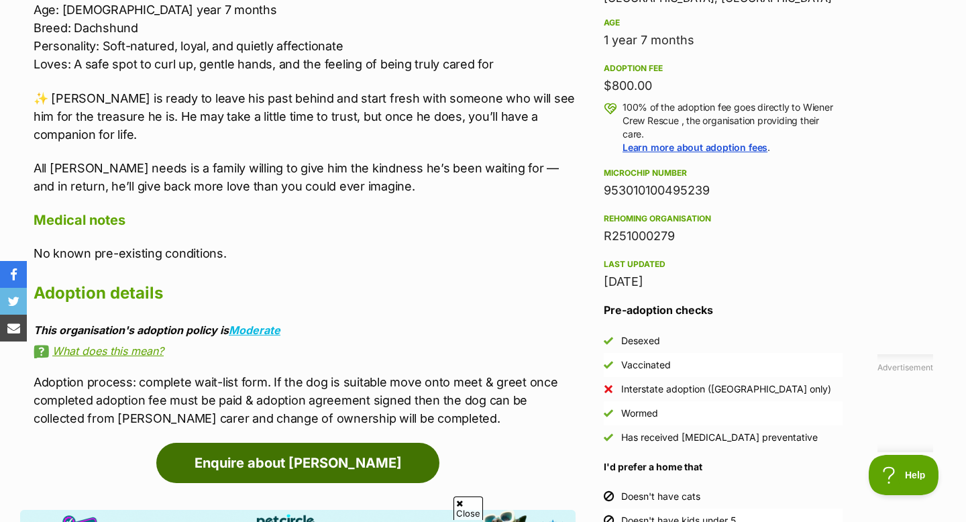
click at [397, 455] on link "Enquire about [PERSON_NAME]" at bounding box center [297, 463] width 283 height 40
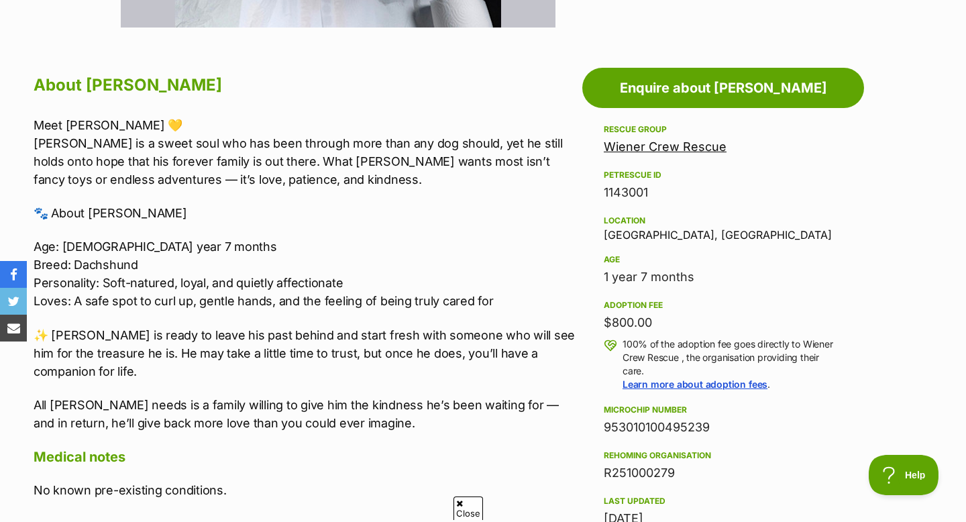
scroll to position [0, 0]
drag, startPoint x: 602, startPoint y: 239, endPoint x: 709, endPoint y: 232, distance: 106.8
click at [709, 232] on aside "Rescue group Wiener Crew Rescue PetRescue ID 1143001 Location [GEOGRAPHIC_DATA]…" at bounding box center [723, 445] width 282 height 648
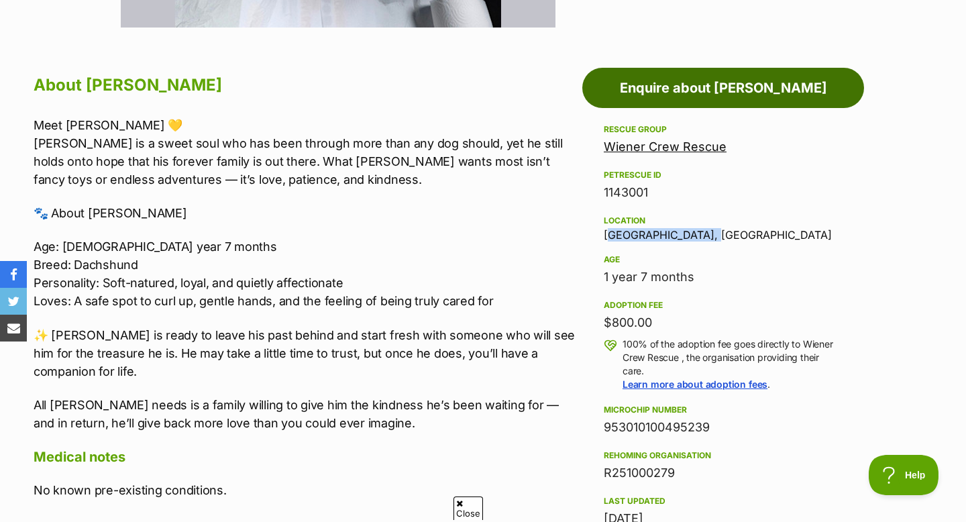
click at [644, 97] on link "Enquire about [PERSON_NAME]" at bounding box center [723, 88] width 282 height 40
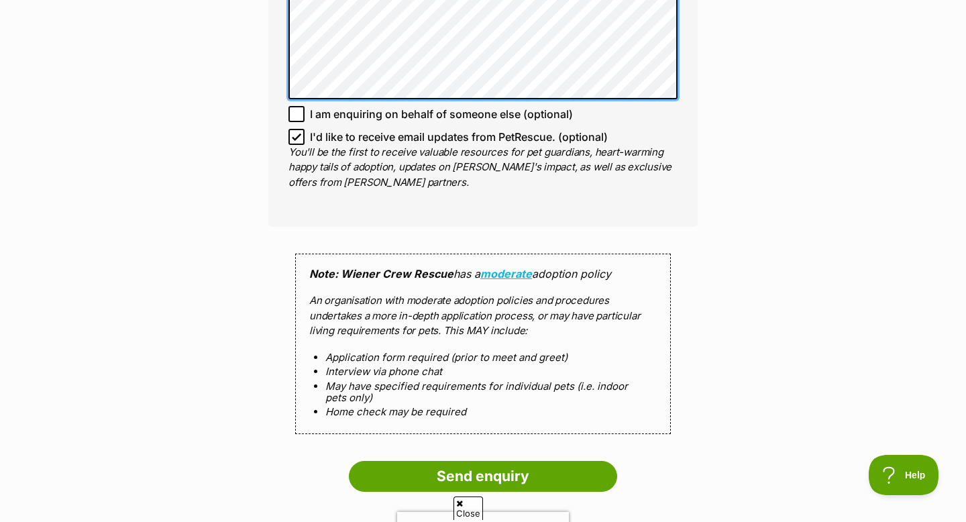
scroll to position [1163, 0]
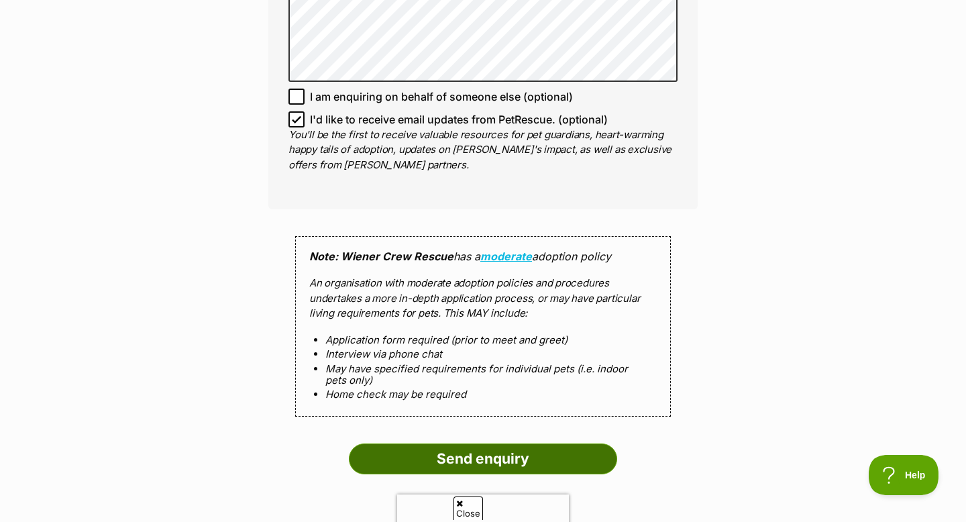
click at [443, 443] on input "Send enquiry" at bounding box center [483, 458] width 268 height 31
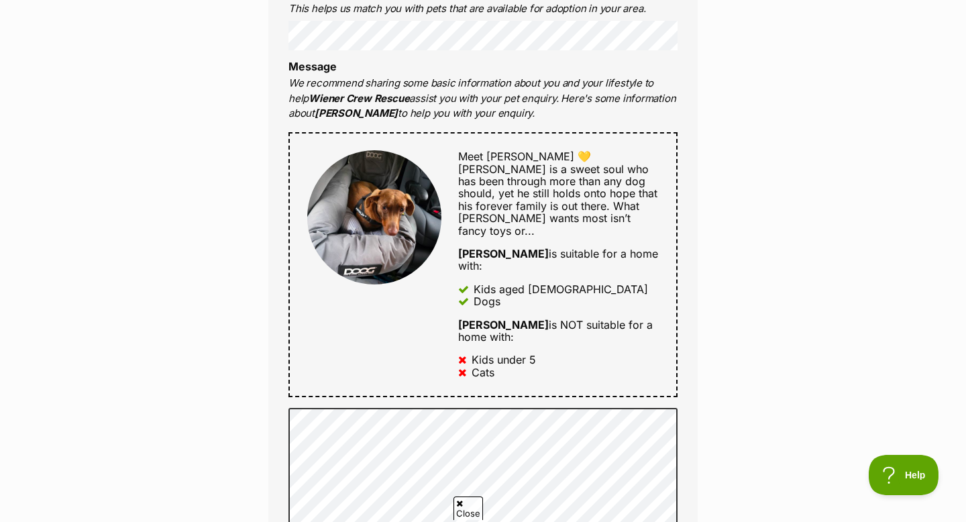
scroll to position [587, 0]
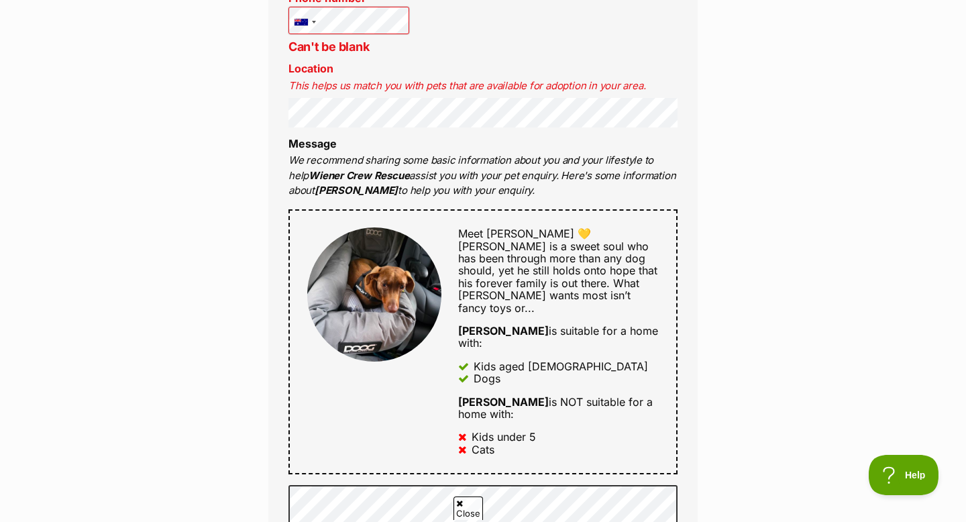
scroll to position [696, 0]
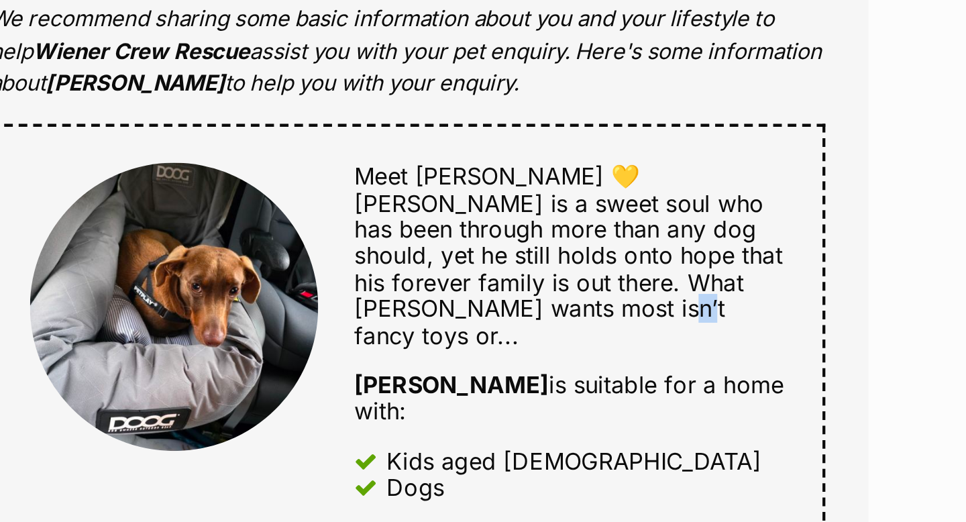
drag, startPoint x: 570, startPoint y: 292, endPoint x: 580, endPoint y: 294, distance: 10.3
click at [580, 294] on span "Meet [PERSON_NAME] 💛 [PERSON_NAME] is a sweet soul who has been through more th…" at bounding box center [557, 265] width 199 height 87
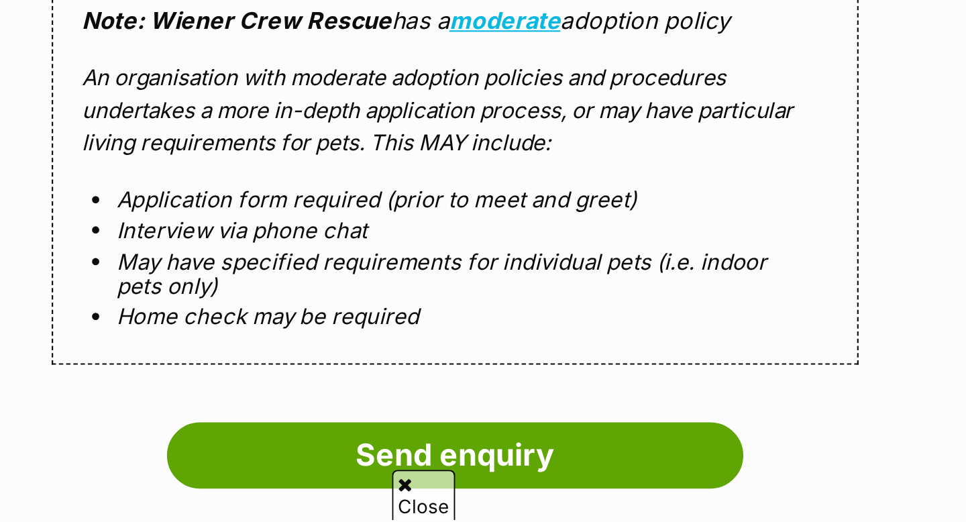
scroll to position [1257, 0]
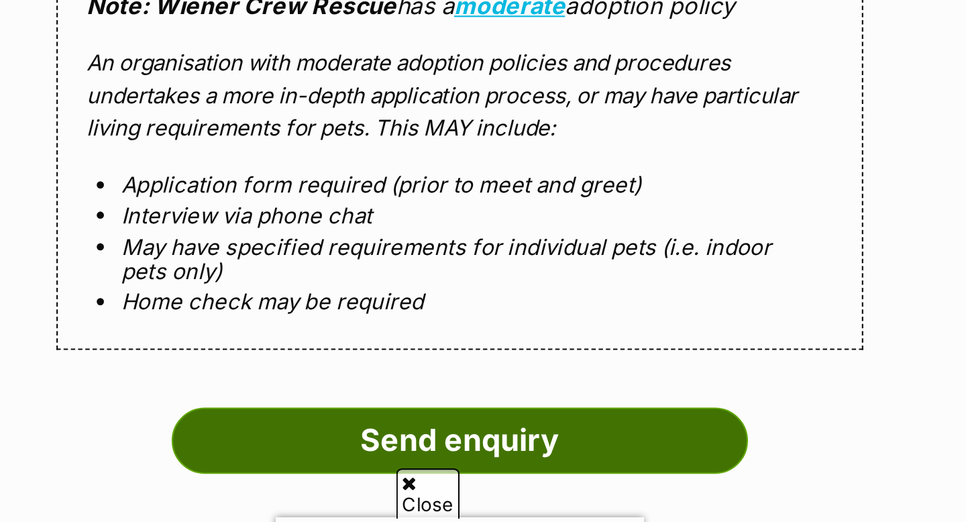
click at [398, 468] on input "Send enquiry" at bounding box center [483, 483] width 268 height 31
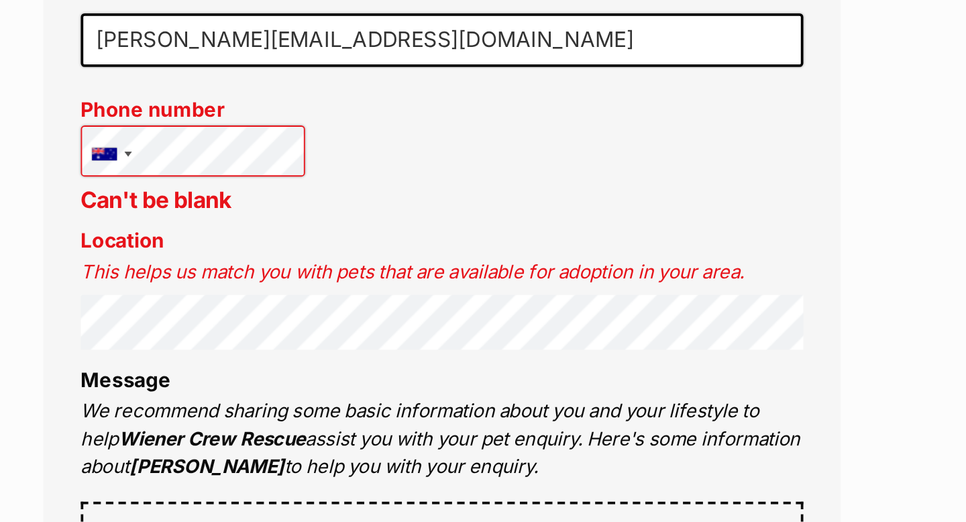
scroll to position [618, 0]
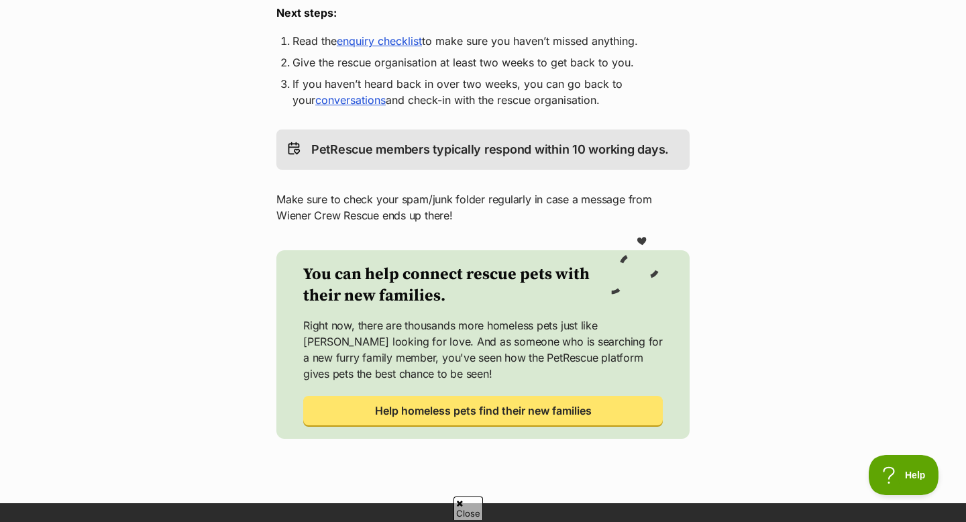
click at [400, 162] on div "PetRescue members typically respond within 10 working days." at bounding box center [482, 149] width 413 height 40
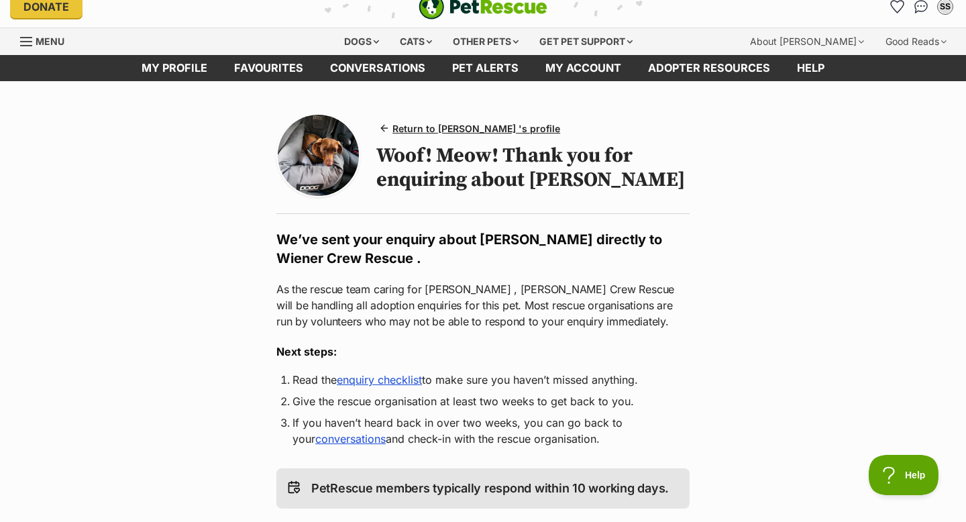
scroll to position [15, 0]
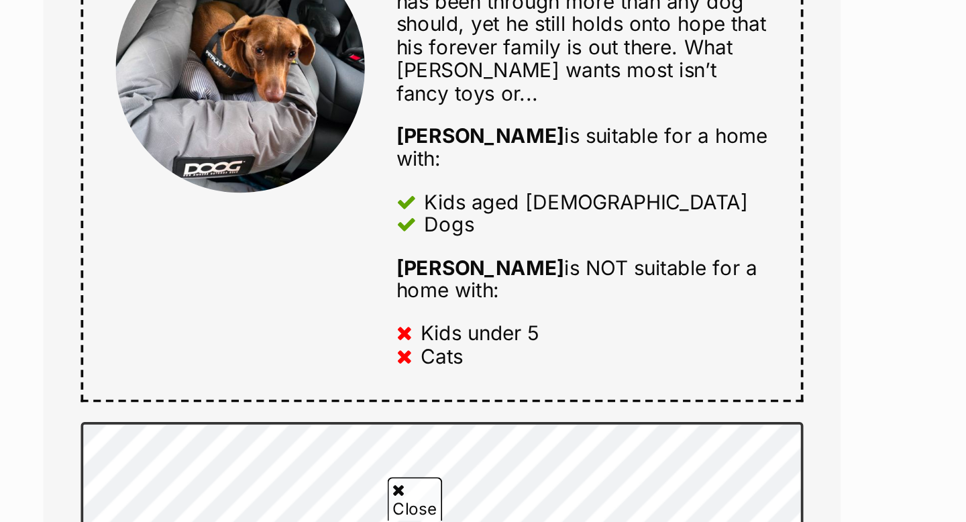
scroll to position [695, 0]
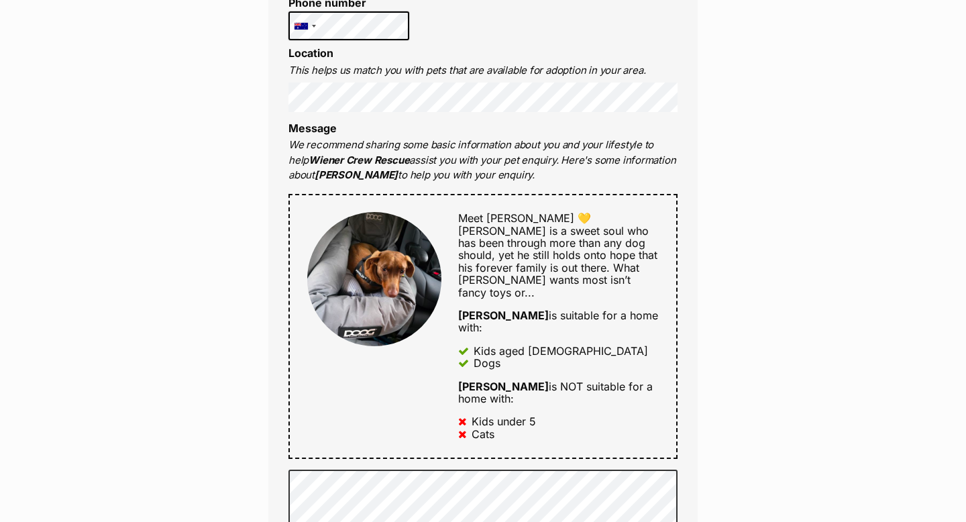
scroll to position [587, 0]
